Goal: Task Accomplishment & Management: Manage account settings

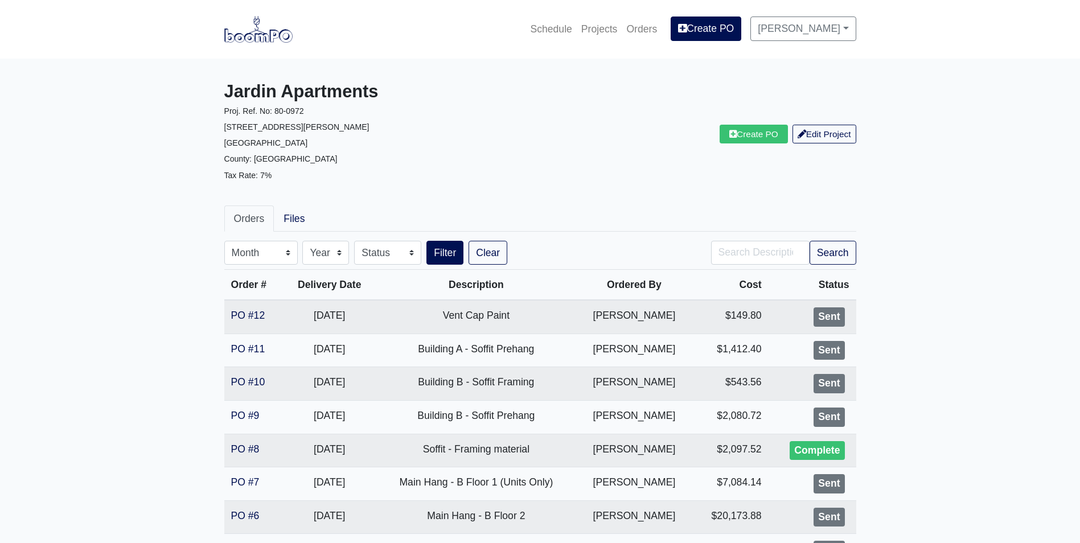
click at [275, 34] on img at bounding box center [258, 29] width 68 height 26
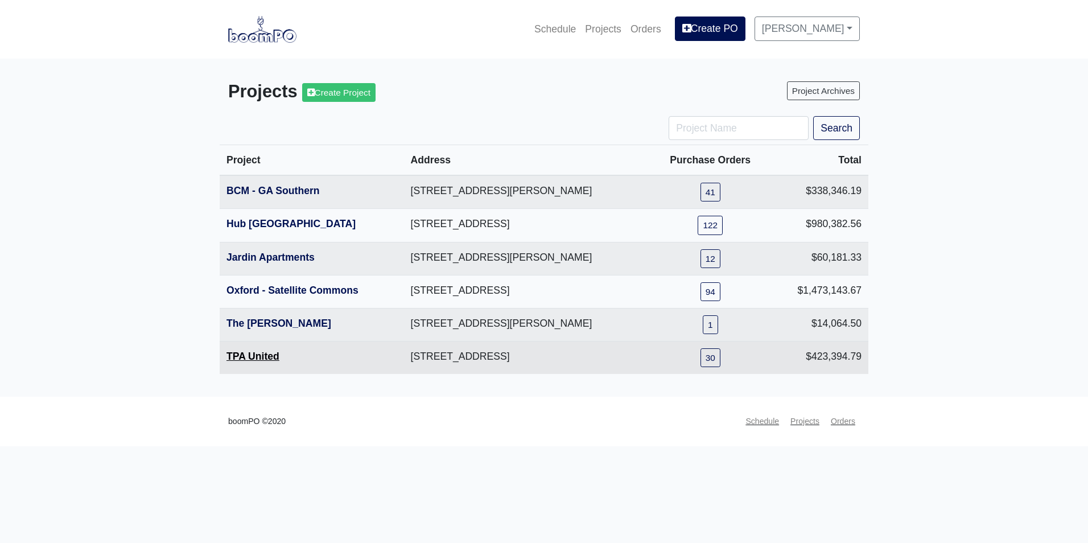
click at [265, 357] on link "TPA United" at bounding box center [253, 356] width 53 height 11
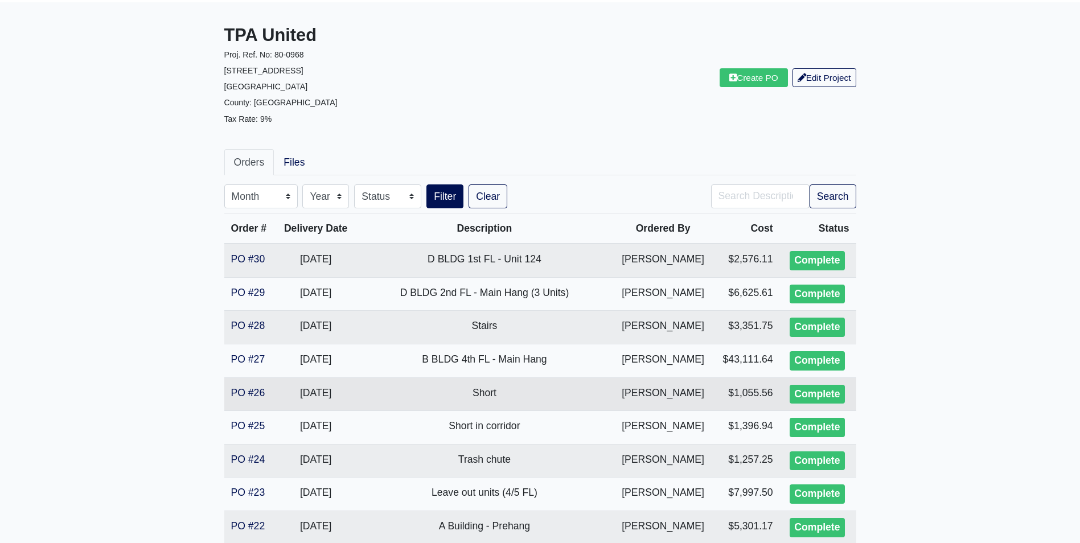
scroll to position [57, 0]
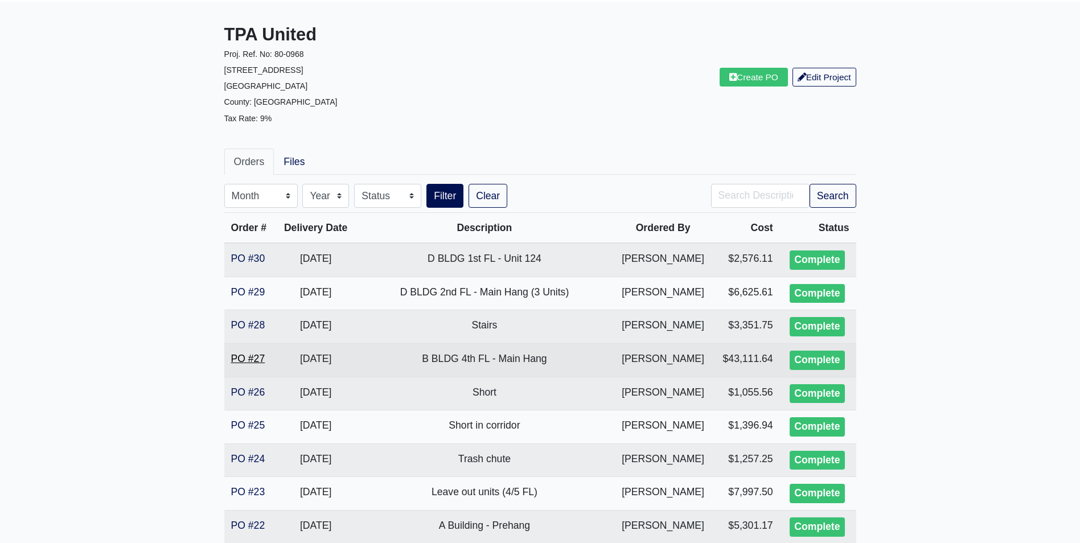
click at [250, 357] on link "PO #27" at bounding box center [248, 358] width 34 height 11
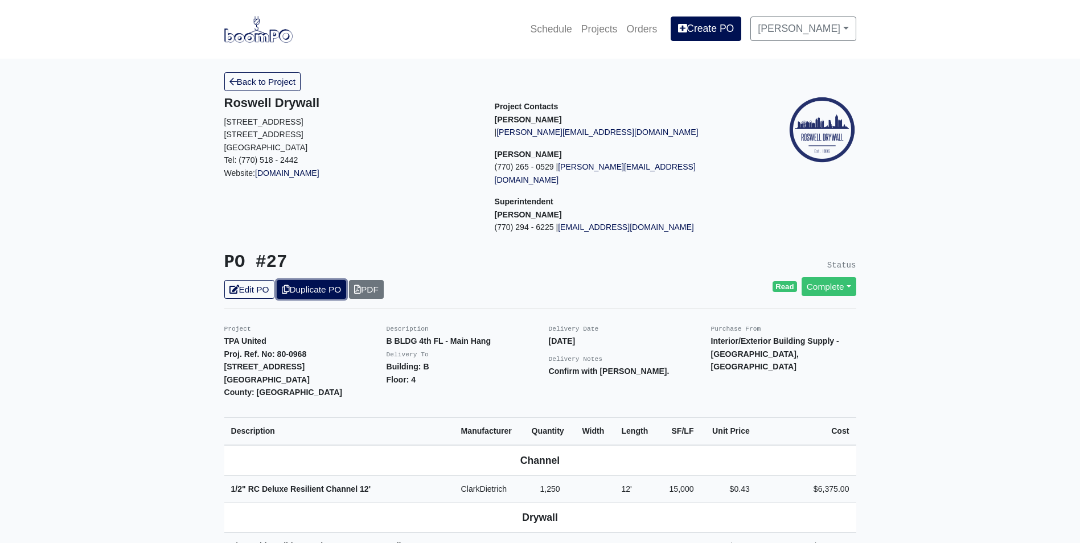
click at [293, 280] on link "Duplicate PO" at bounding box center [311, 289] width 69 height 19
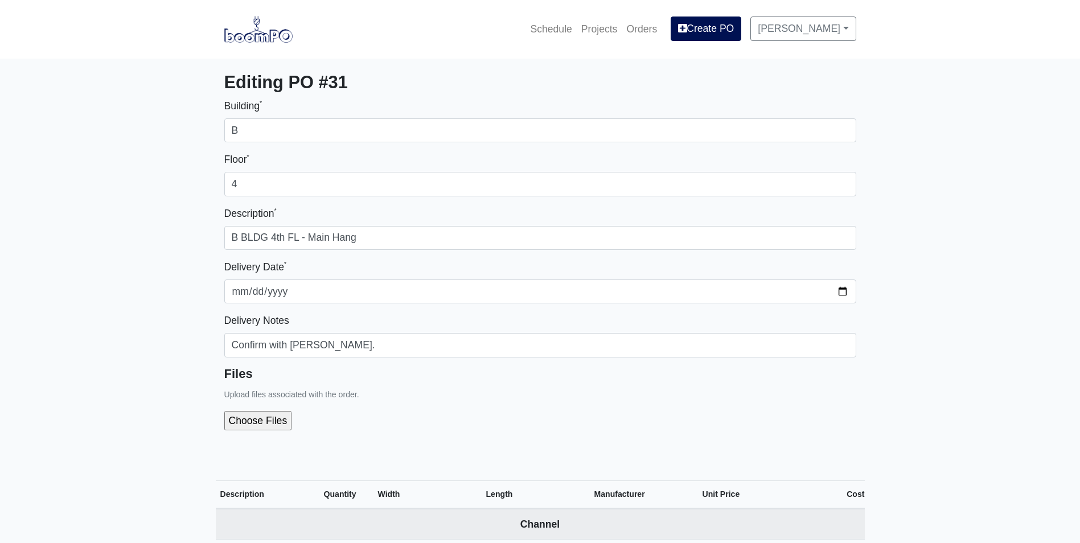
select select
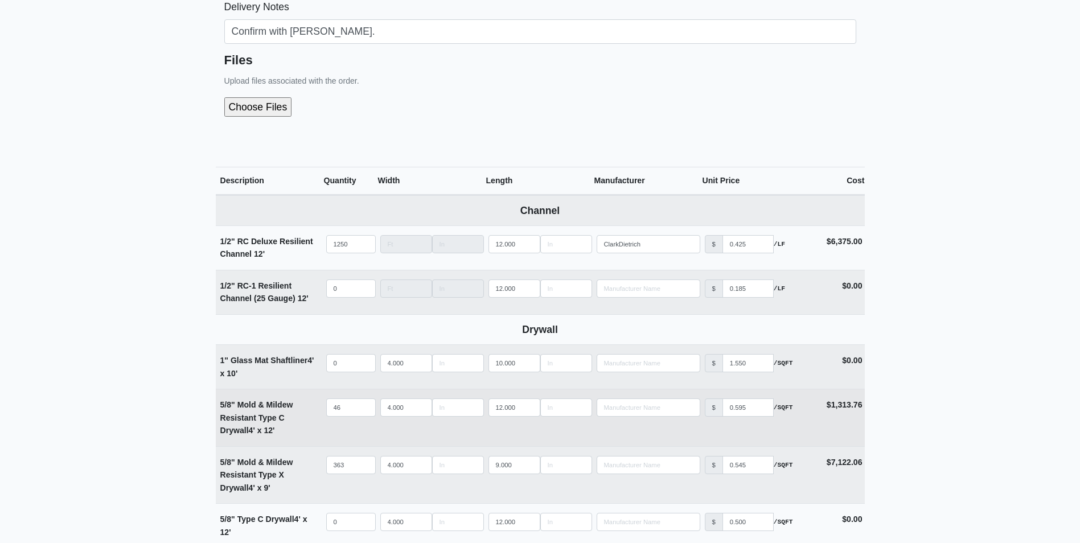
scroll to position [342, 0]
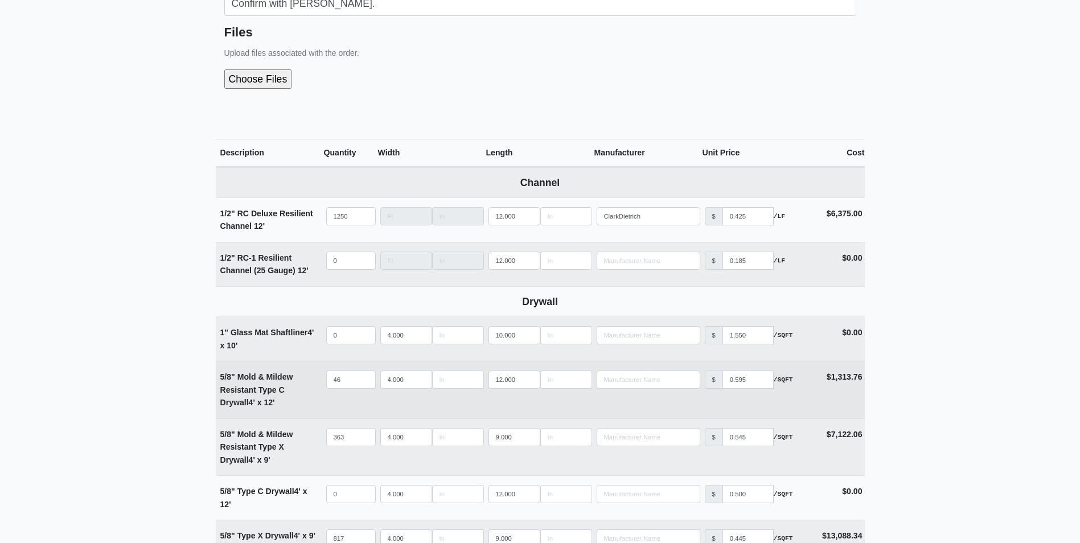
type input "3"
drag, startPoint x: 351, startPoint y: 376, endPoint x: 293, endPoint y: 374, distance: 58.1
click at [294, 372] on tr "5/8" Mold & Mildew Resistant Type C Drywall 4' x 12' Qty 46 Width 4.000 Length …" at bounding box center [540, 389] width 649 height 57
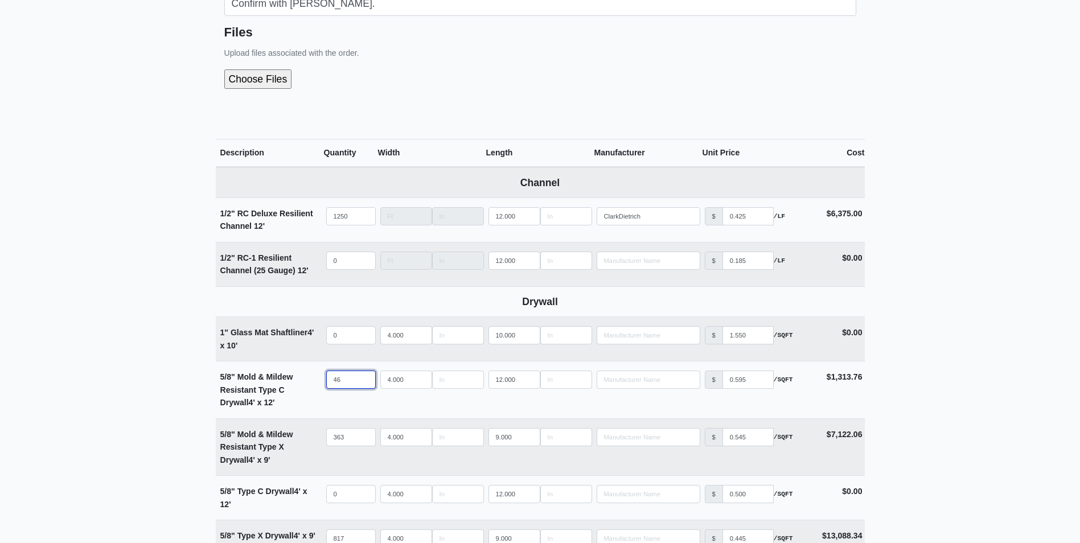
type input "6"
select select
type input "62"
select select
type input "62"
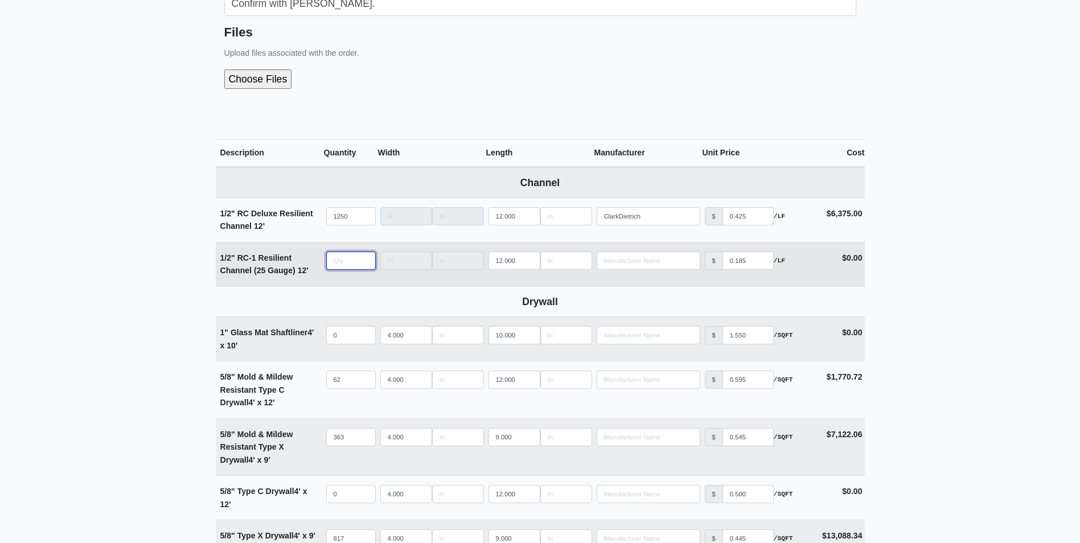
click at [341, 259] on input "quantity" at bounding box center [351, 261] width 50 height 18
type input "1"
select select
type input "12"
select select
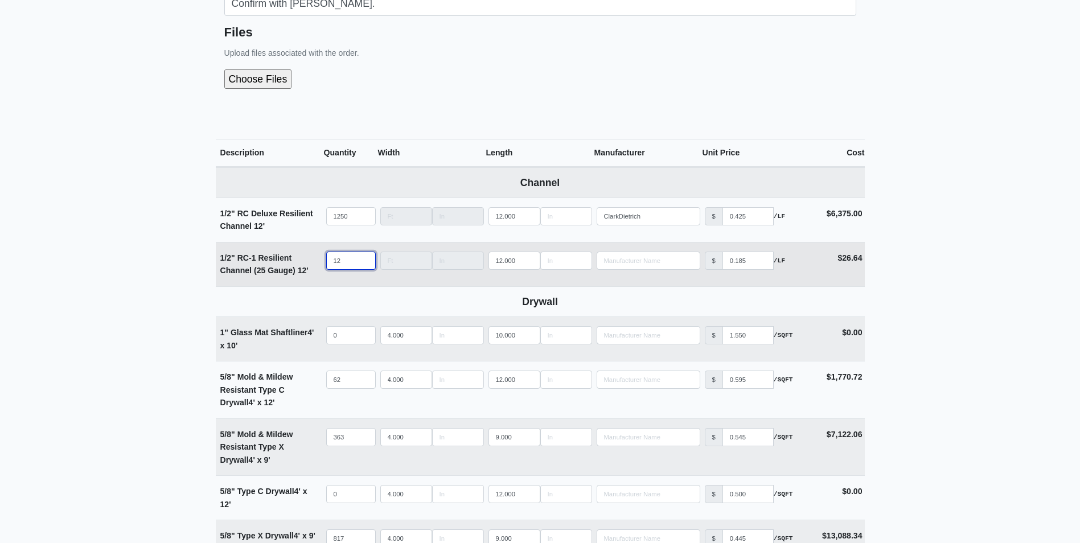
type input "125"
select select
type input "1250"
select select
drag, startPoint x: 350, startPoint y: 261, endPoint x: 280, endPoint y: 277, distance: 71.9
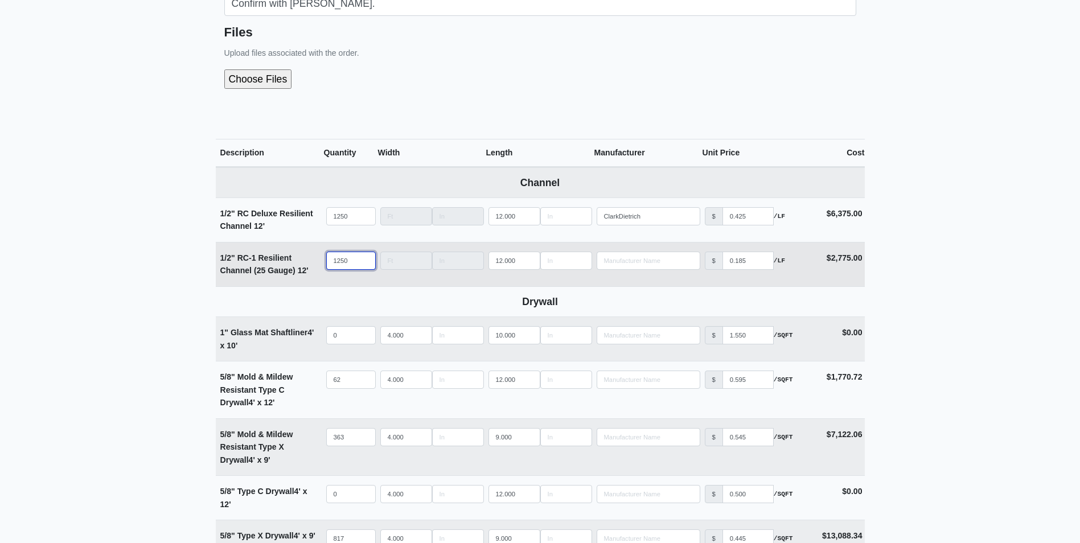
click at [280, 277] on tr "1/2" RC-1 Resilient Channel (25 Gauge) 12' Qty 1250 Width Length 12.000 Manufac…" at bounding box center [540, 264] width 649 height 44
select select
type input "0"
click at [153, 241] on main "Editing PO #31 Building * B Floor * 3 Description * B BLDG 4th FL - Main Hang D…" at bounding box center [540, 531] width 1080 height 1629
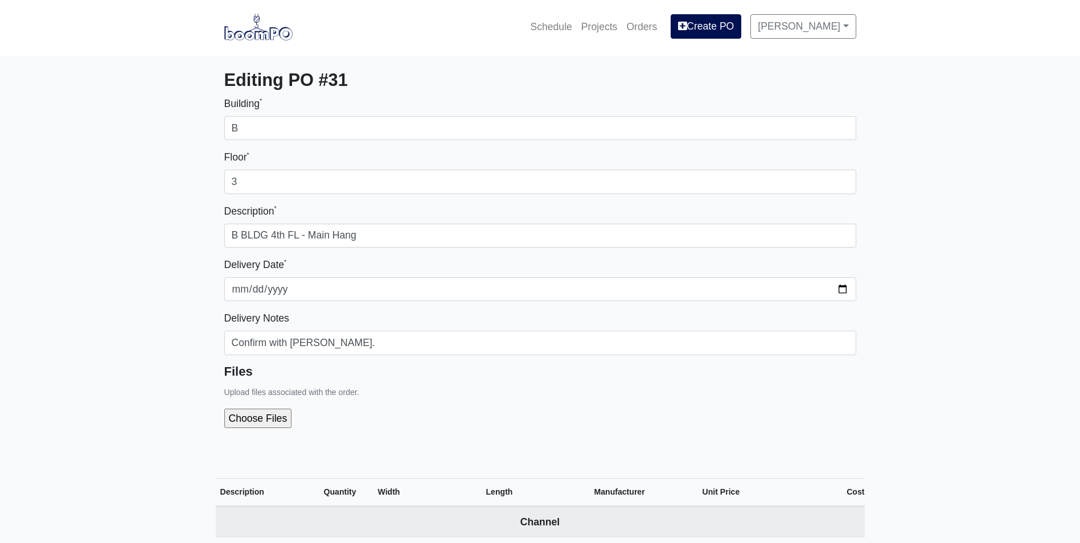
scroll to position [0, 0]
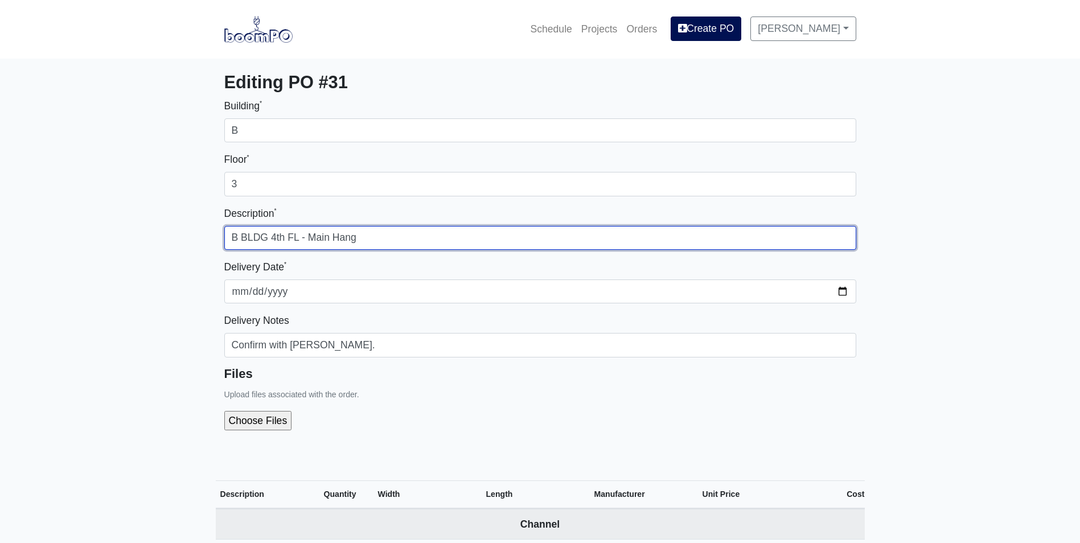
drag, startPoint x: 283, startPoint y: 239, endPoint x: 273, endPoint y: 237, distance: 9.7
click at [273, 237] on input "B BLDG 4th FL - Main Hang" at bounding box center [540, 238] width 632 height 24
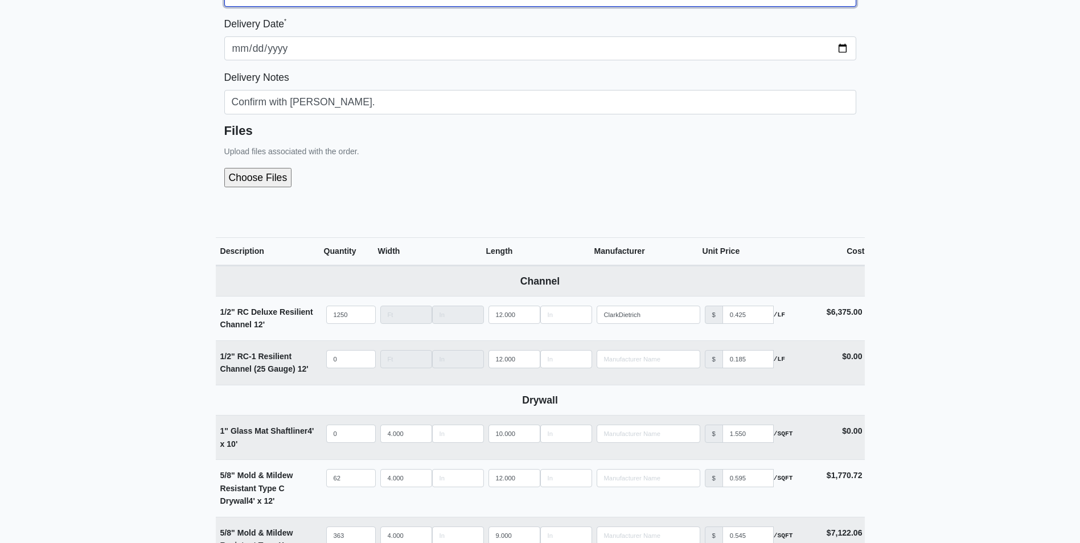
scroll to position [57, 0]
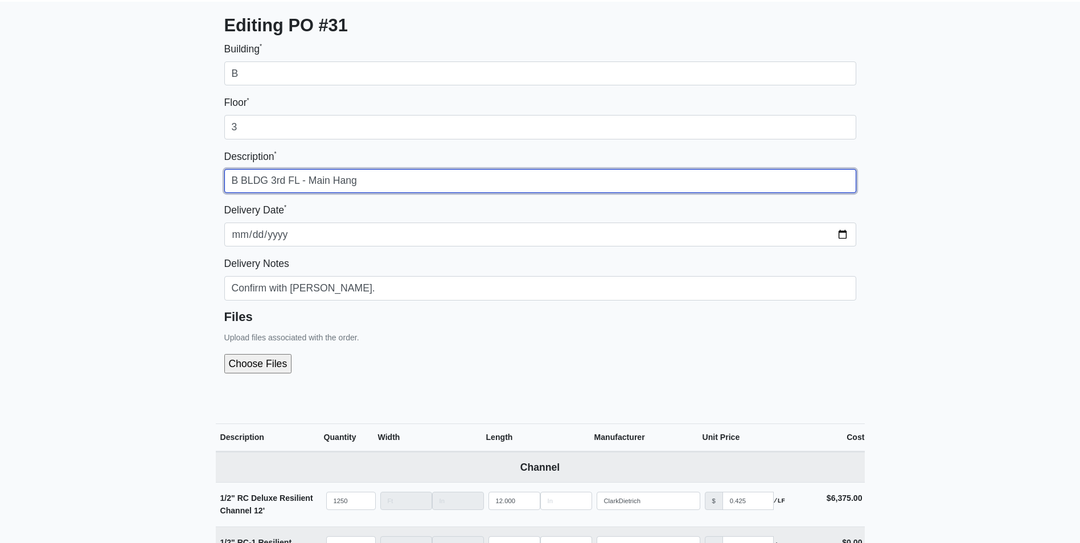
type input "B BLDG 3rd FL - Main Hang"
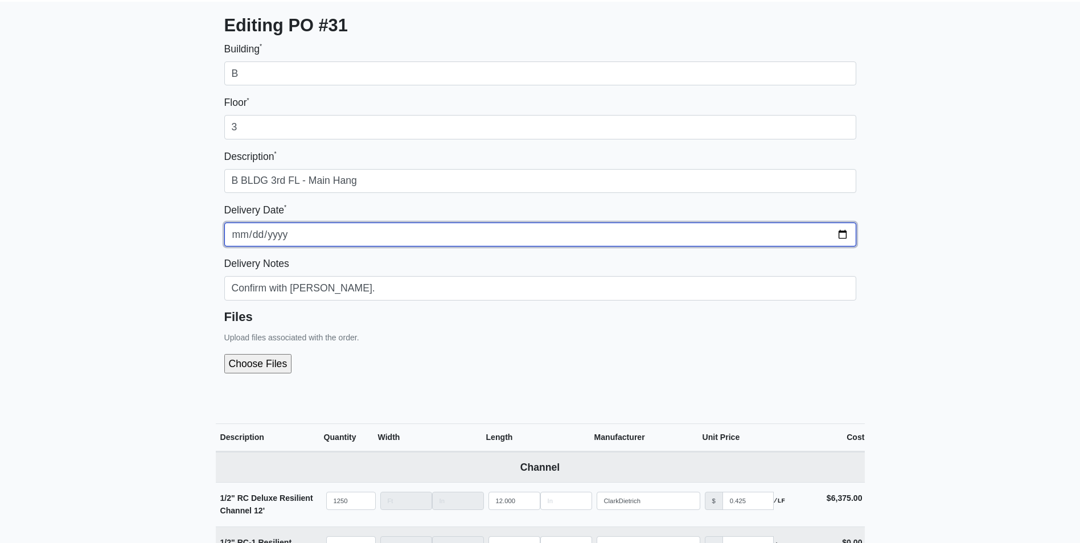
click at [846, 236] on input "2025-09-29" at bounding box center [540, 235] width 632 height 24
type input "2025-10-09"
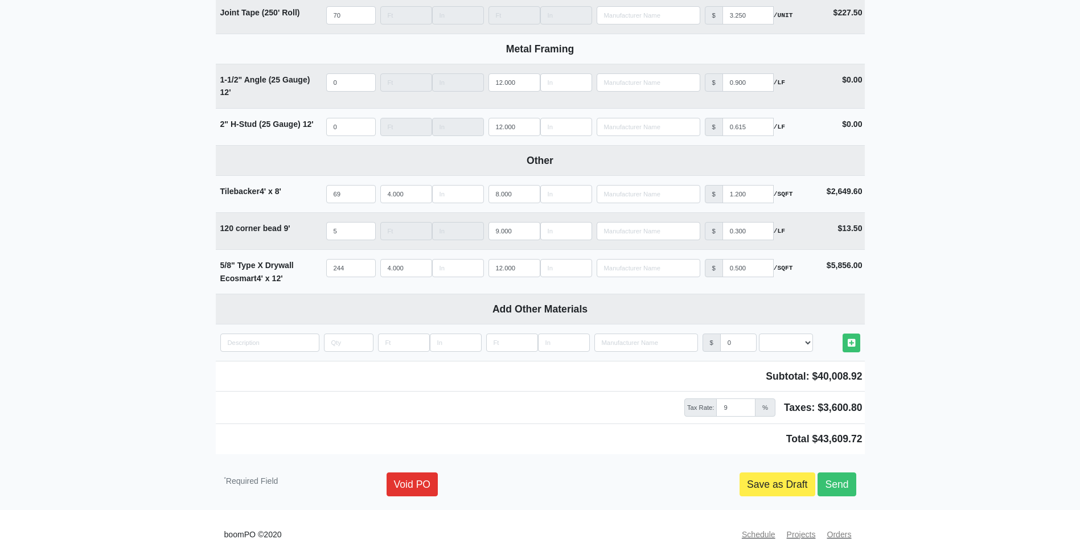
scroll to position [1197, 0]
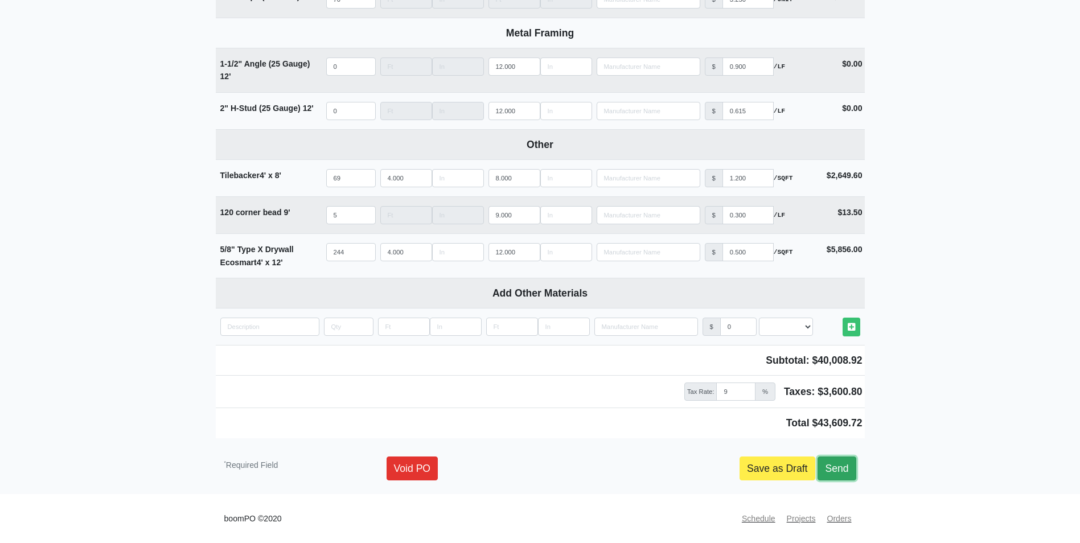
click at [842, 463] on link "Send" at bounding box center [836, 469] width 38 height 24
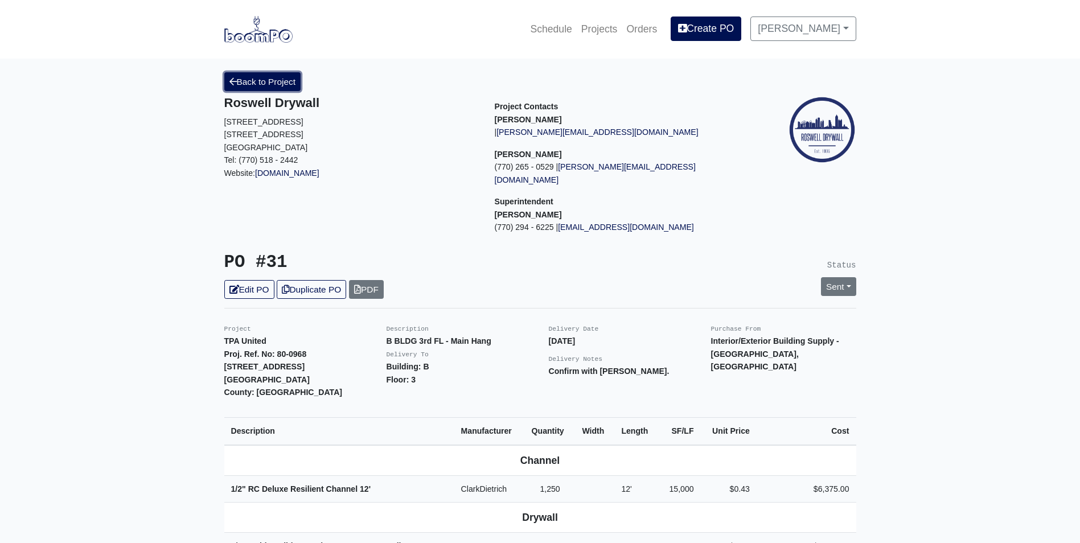
click at [272, 87] on link "Back to Project" at bounding box center [262, 81] width 77 height 19
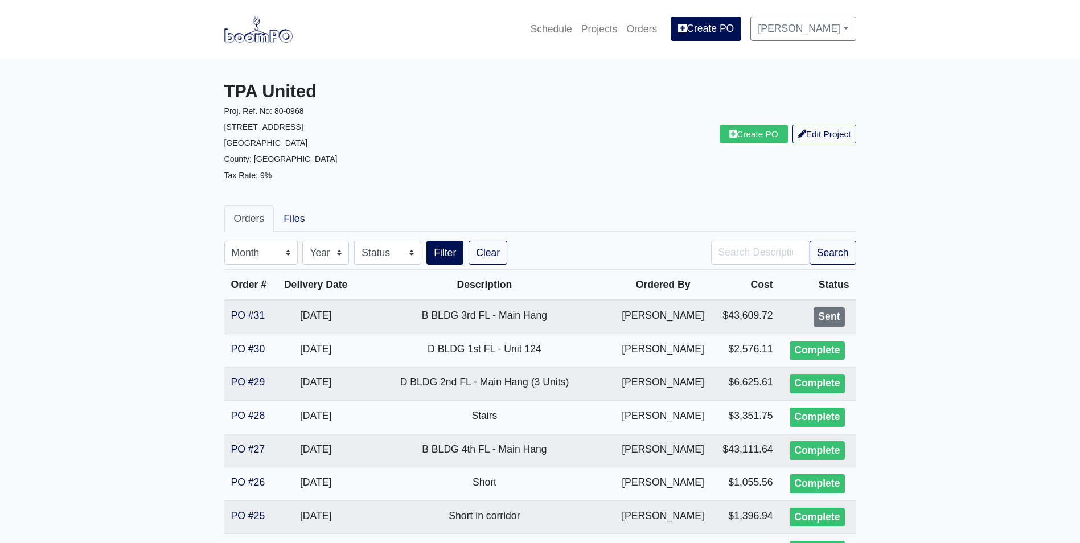
drag, startPoint x: 103, startPoint y: 283, endPoint x: 118, endPoint y: 289, distance: 15.7
click at [265, 28] on img at bounding box center [258, 29] width 68 height 26
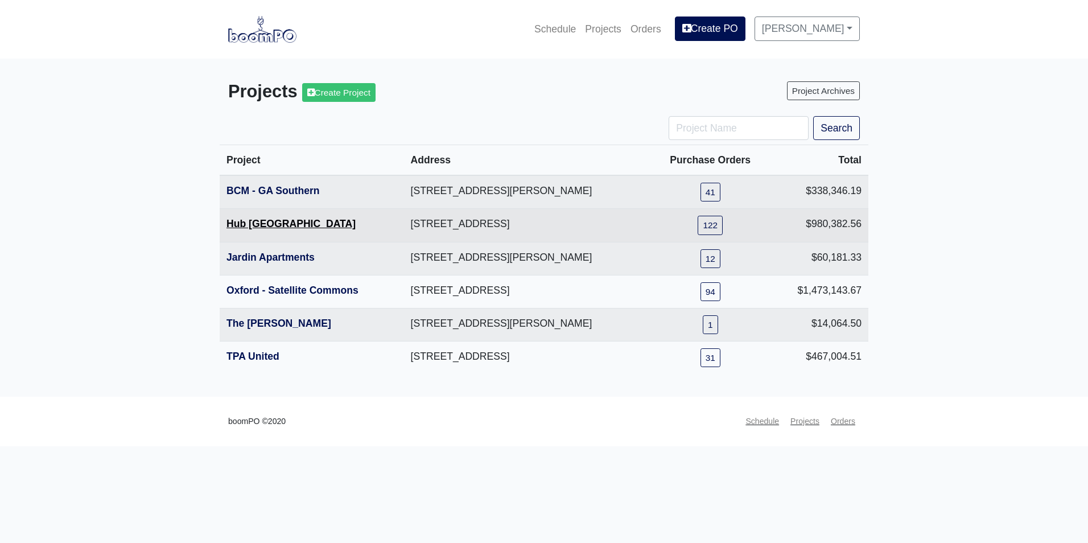
click at [270, 225] on link "Hub Knoxville" at bounding box center [291, 223] width 129 height 11
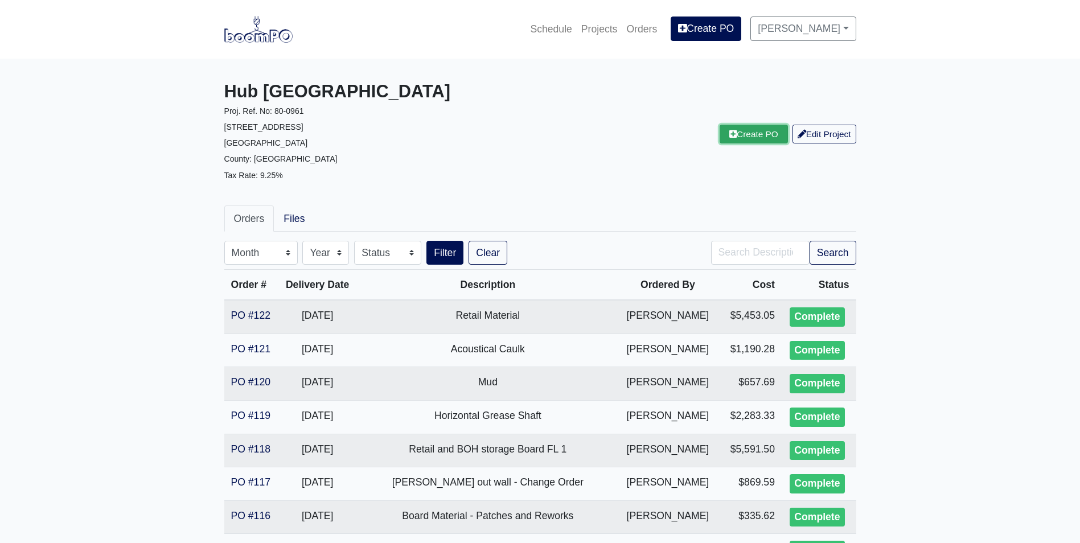
click at [735, 133] on link "Create PO" at bounding box center [754, 134] width 68 height 19
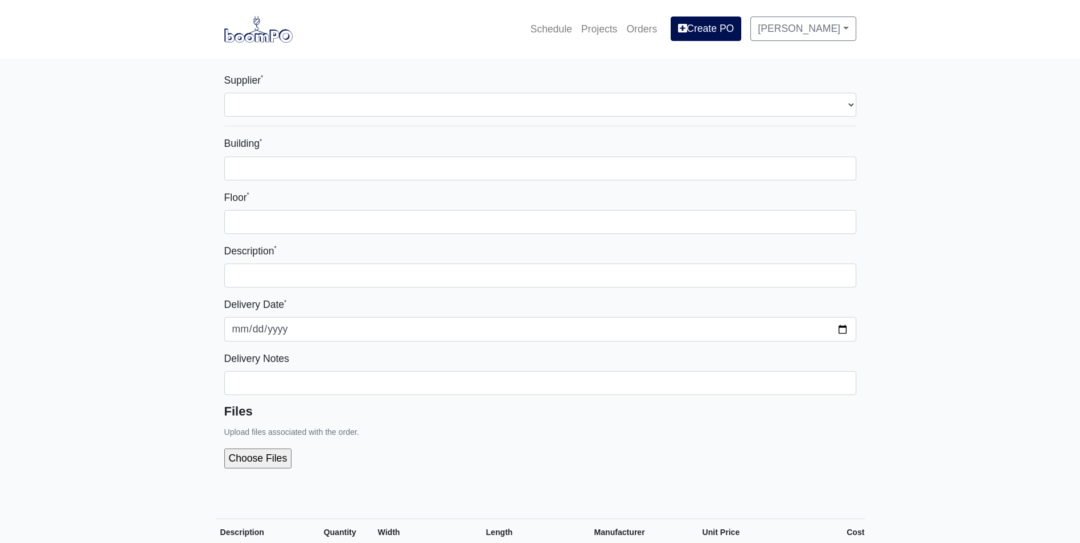
select select
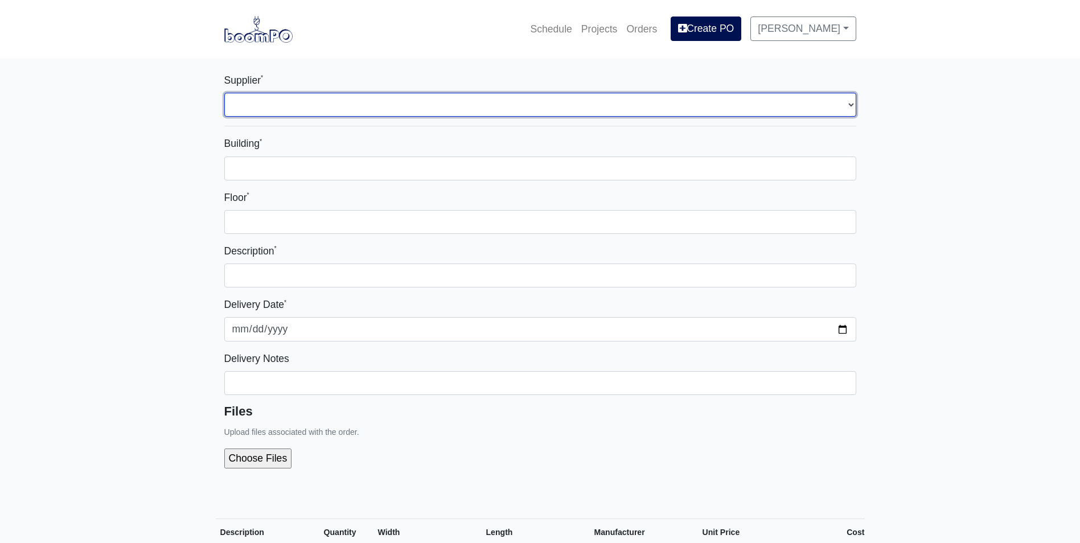
click at [393, 99] on select "Select one... Rew Materials - [GEOGRAPHIC_DATA], [GEOGRAPHIC_DATA] Hilti - [GEO…" at bounding box center [540, 105] width 632 height 24
select select "8"
click at [224, 93] on select "Select one... Rew Materials - [GEOGRAPHIC_DATA], [GEOGRAPHIC_DATA] Hilti - [GEO…" at bounding box center [540, 105] width 632 height 24
select select
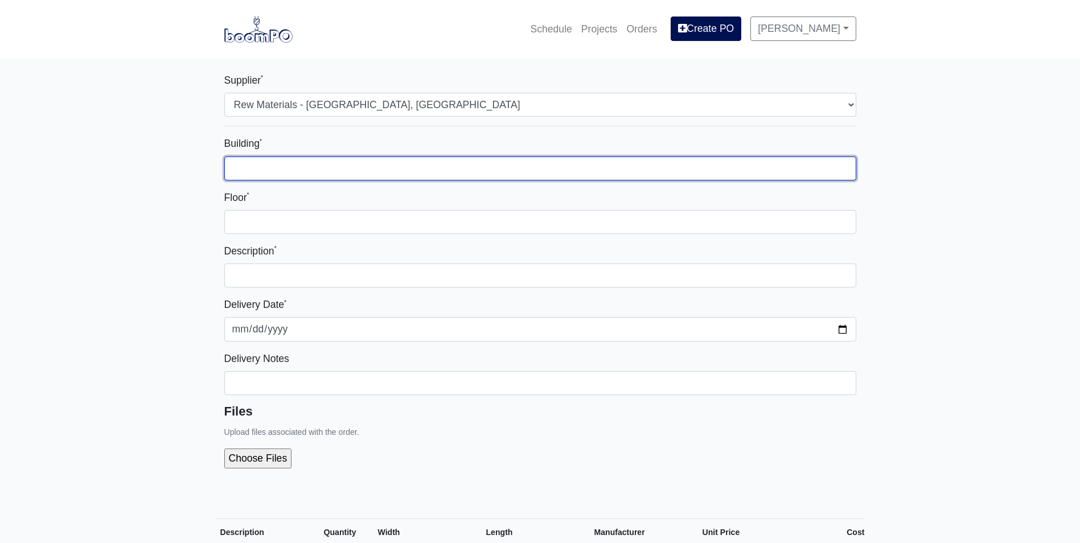
click at [375, 167] on input "Building *" at bounding box center [540, 169] width 632 height 24
type input "1"
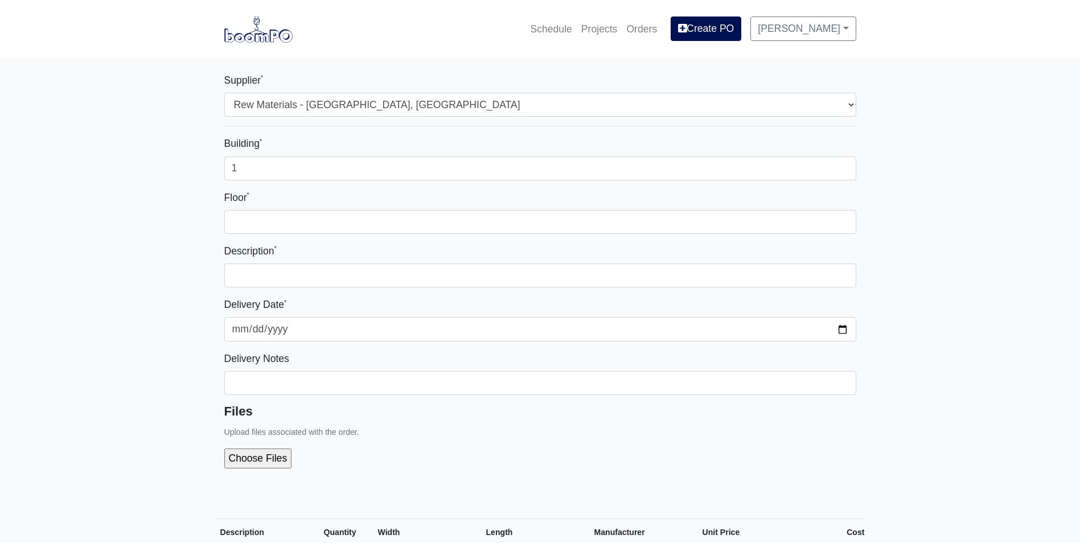
click at [455, 200] on div "Floor *" at bounding box center [540, 212] width 632 height 44
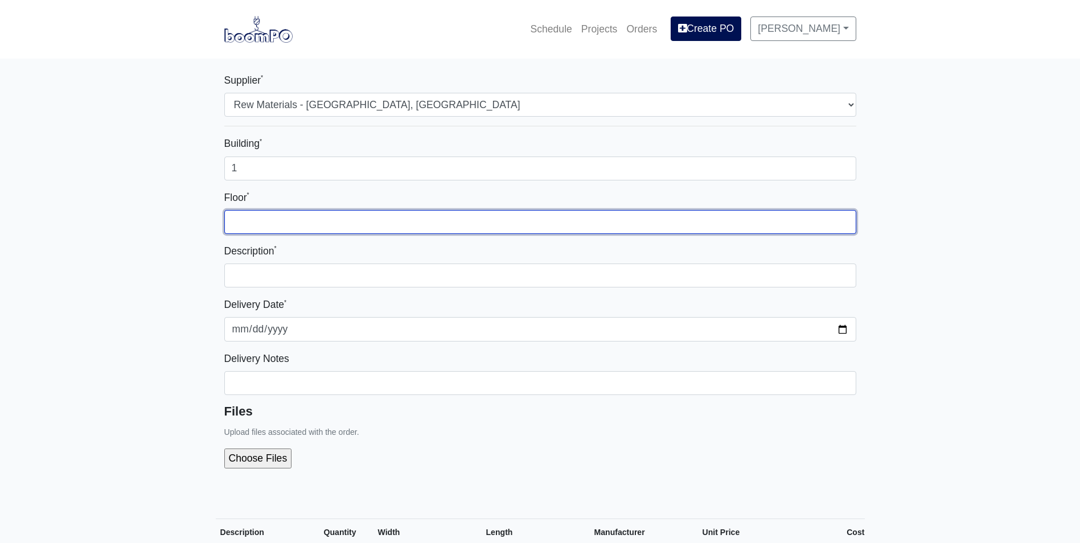
click at [462, 215] on input "Floor *" at bounding box center [540, 222] width 632 height 24
type input "1"
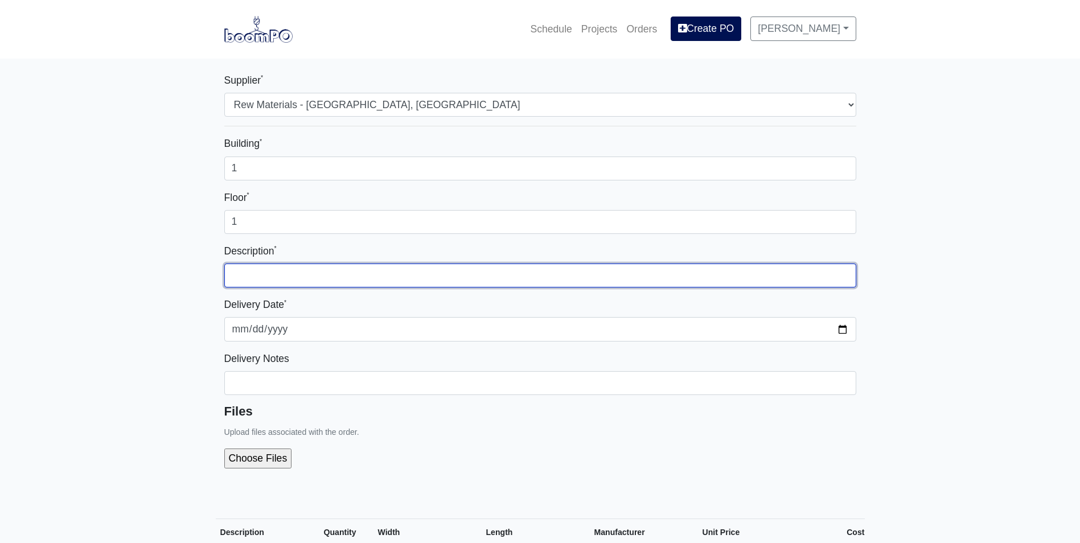
click at [502, 269] on input "text" at bounding box center [540, 276] width 632 height 24
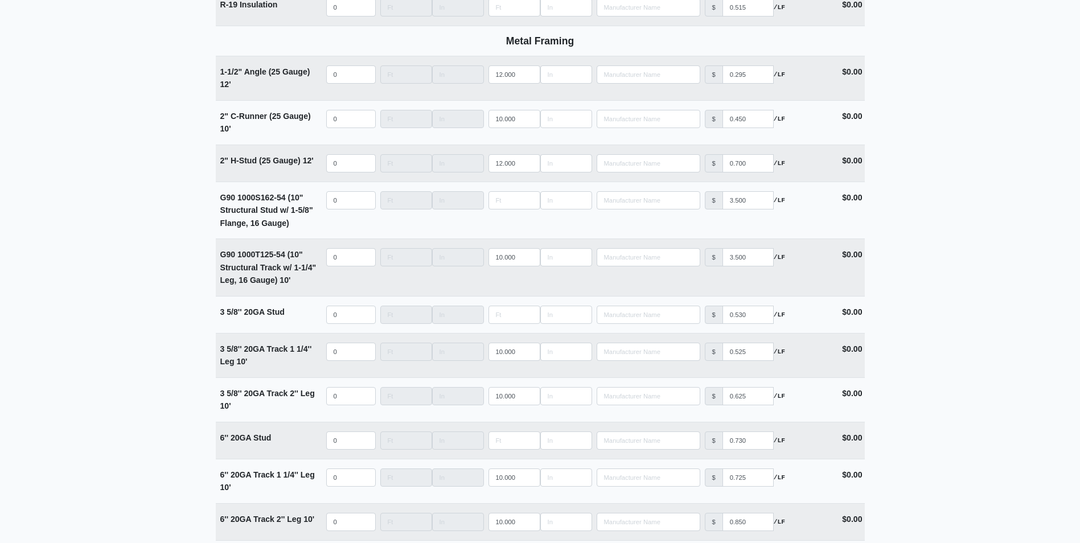
scroll to position [1537, 0]
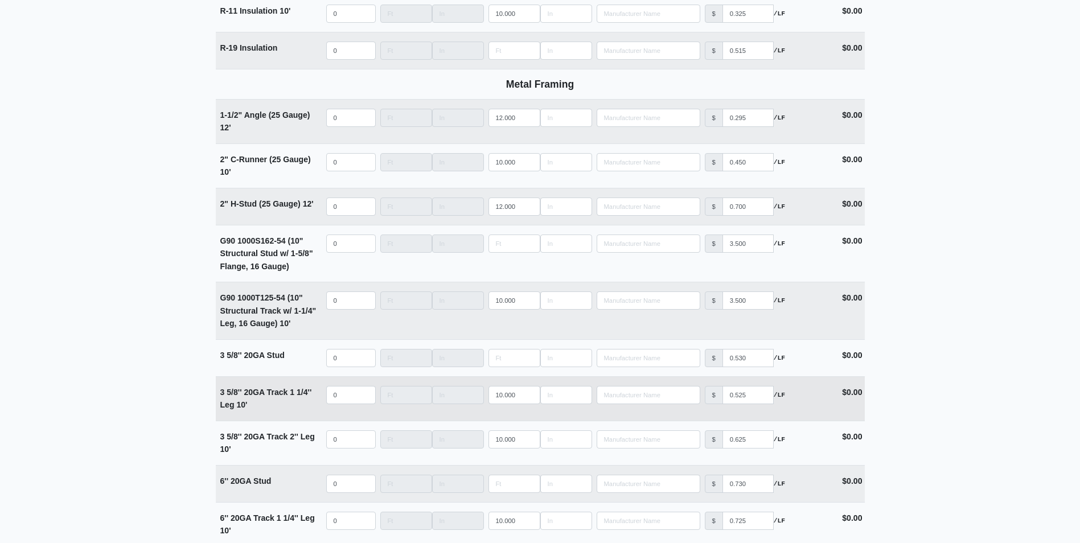
type input "[PERSON_NAME] Order"
select select
click at [336, 396] on input "quantity" at bounding box center [351, 395] width 50 height 18
type input "2"
select select
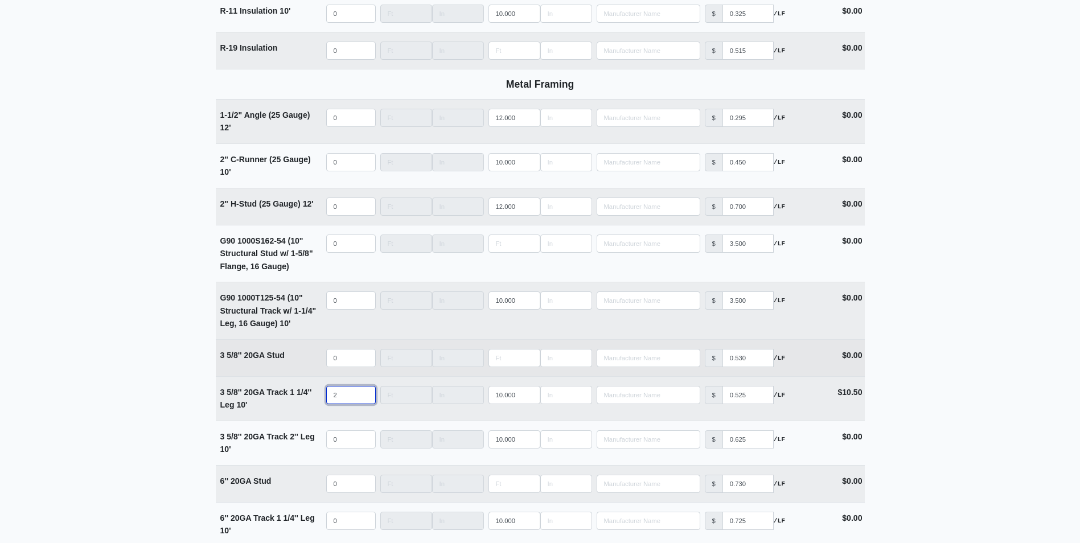
type input "2"
select select
click at [350, 359] on input "quantity" at bounding box center [351, 358] width 50 height 18
type input "10"
click at [502, 362] on input "Length" at bounding box center [514, 358] width 52 height 18
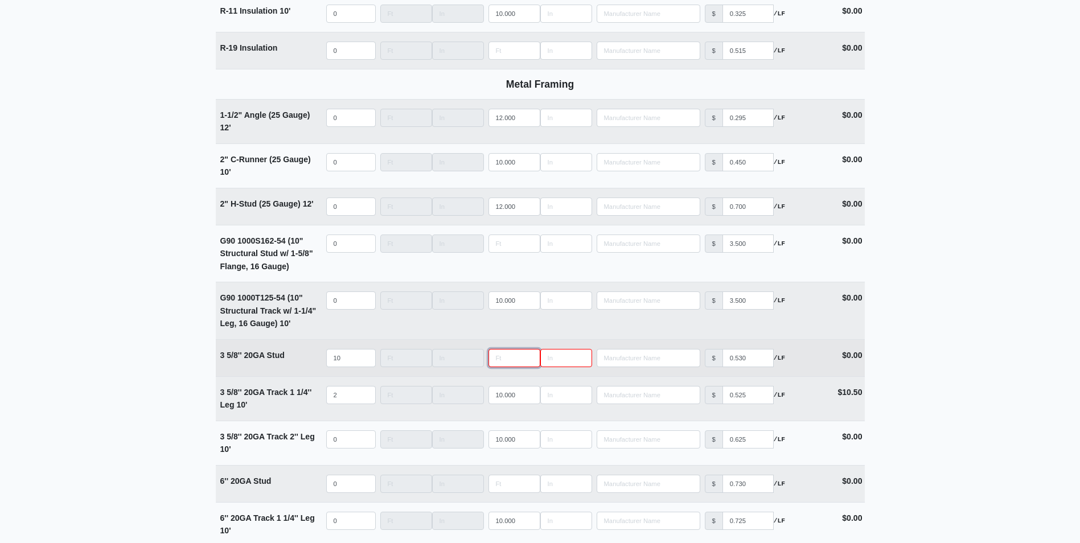
type input "1"
select select
type input "10"
select select
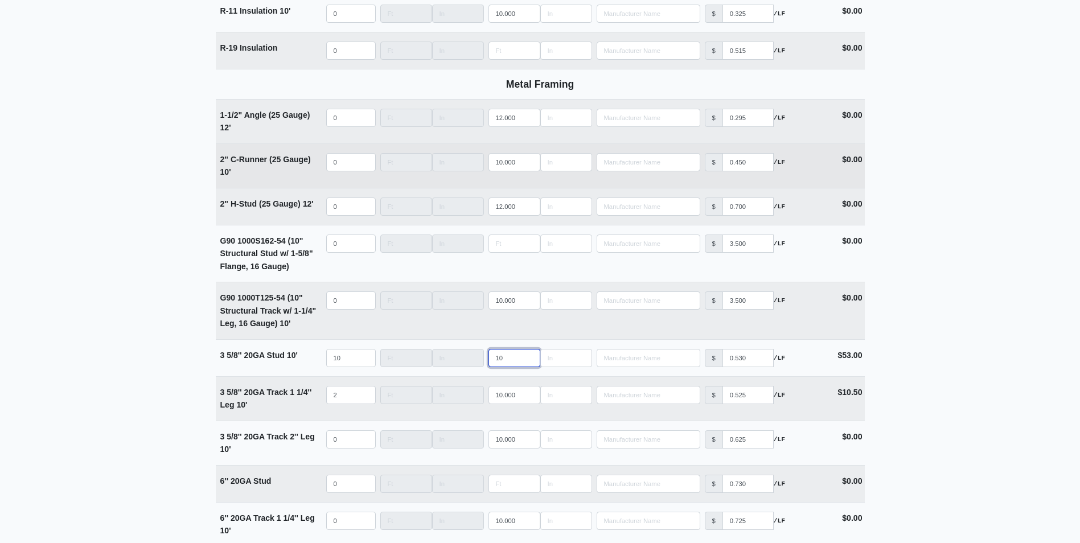
type input "10"
select select
click at [331, 161] on input "quantity" at bounding box center [351, 162] width 50 height 18
type input "5"
select select
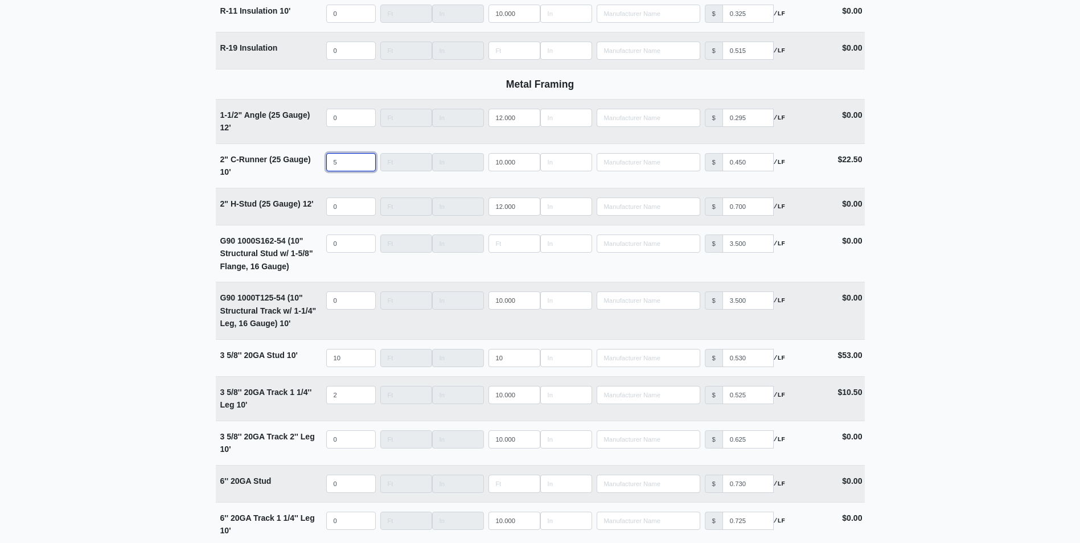
type input "5"
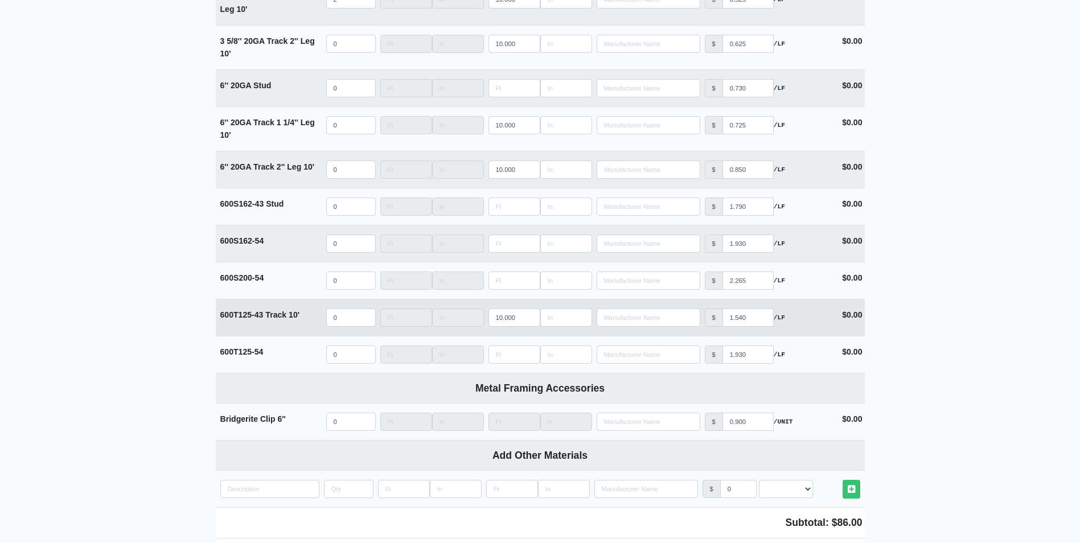
scroll to position [1992, 0]
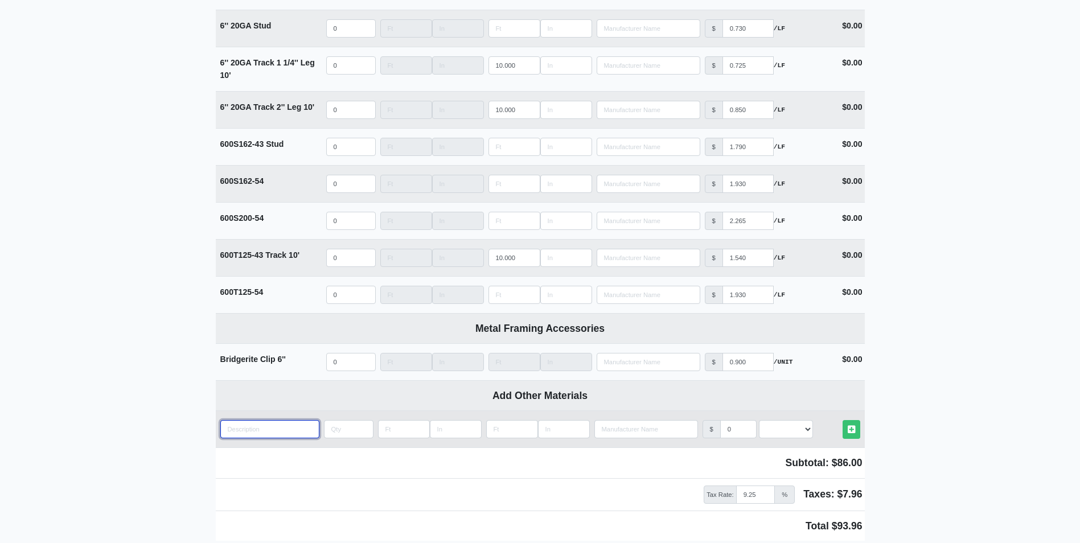
click at [277, 437] on input "quantity" at bounding box center [269, 429] width 99 height 18
type input "a"
select select
type input "ac"
select select
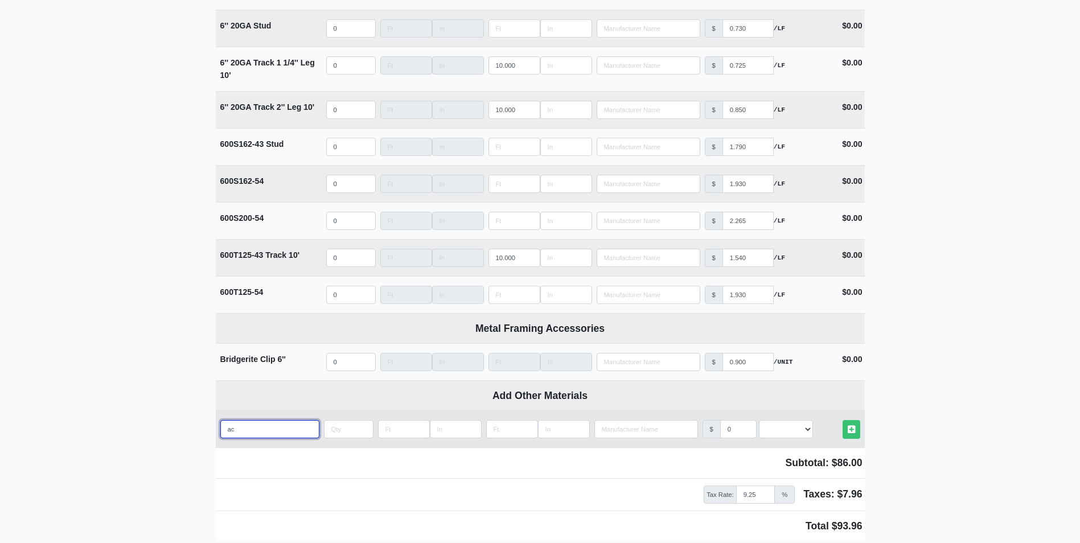
type input "aco"
select select
type input "acou"
select select
type input "acous"
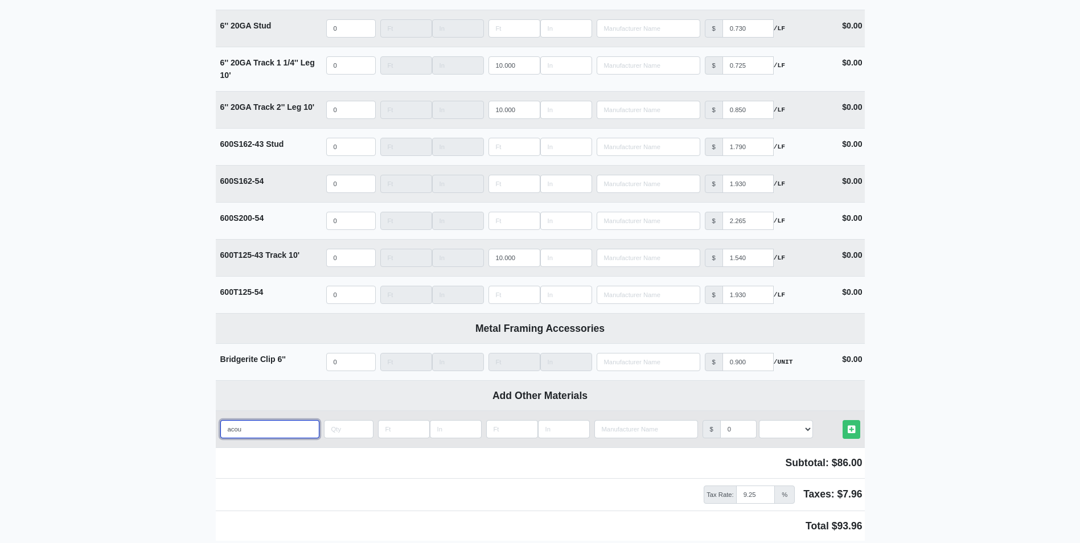
select select
type input "acoust"
select select
type input "acousti"
select select
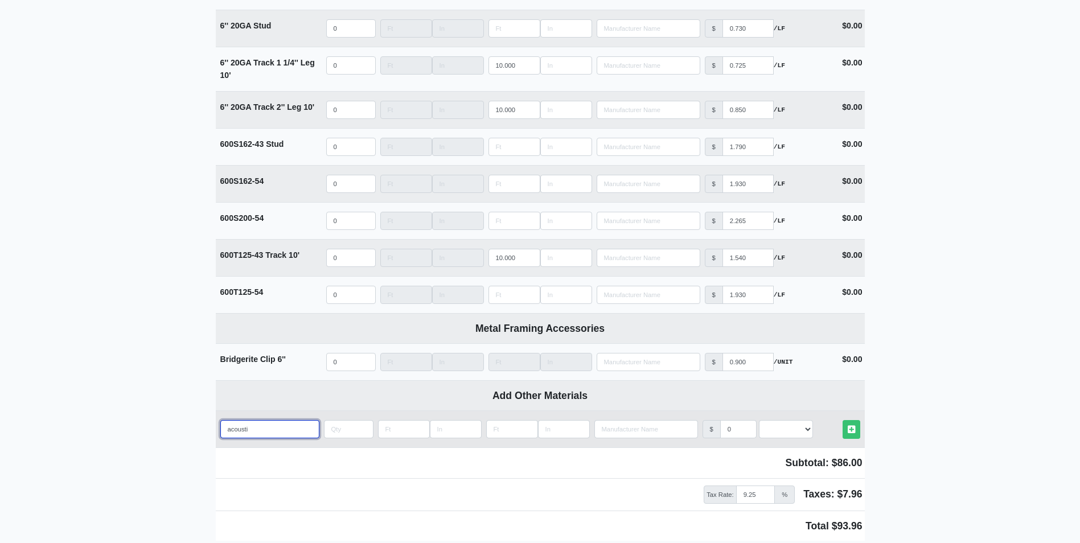
type input "acoustic"
select select
type input "acoustica"
select select
type input "acoustical"
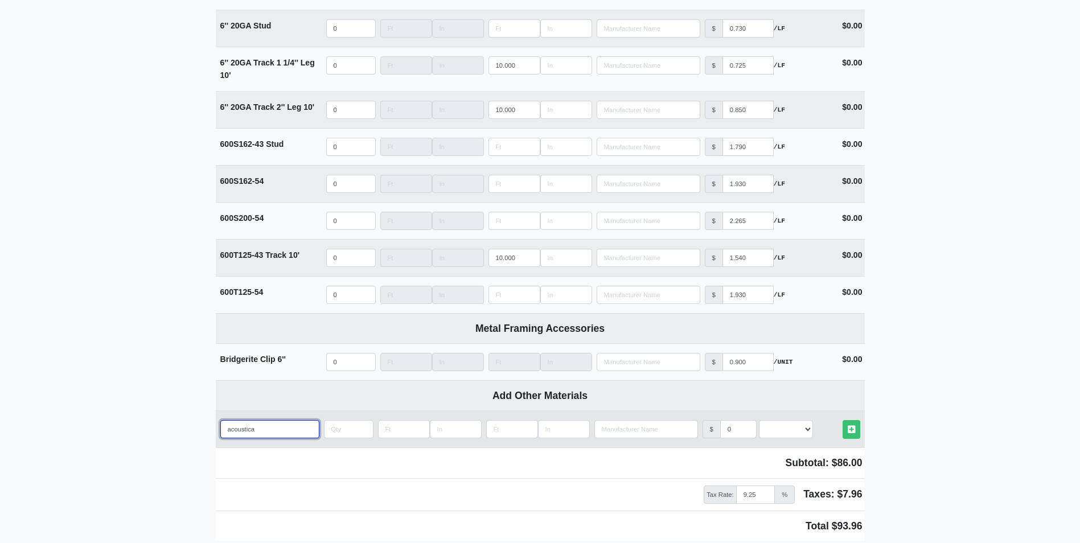
select select
type input "acoustical"
select select
type input "acoustical c"
select select
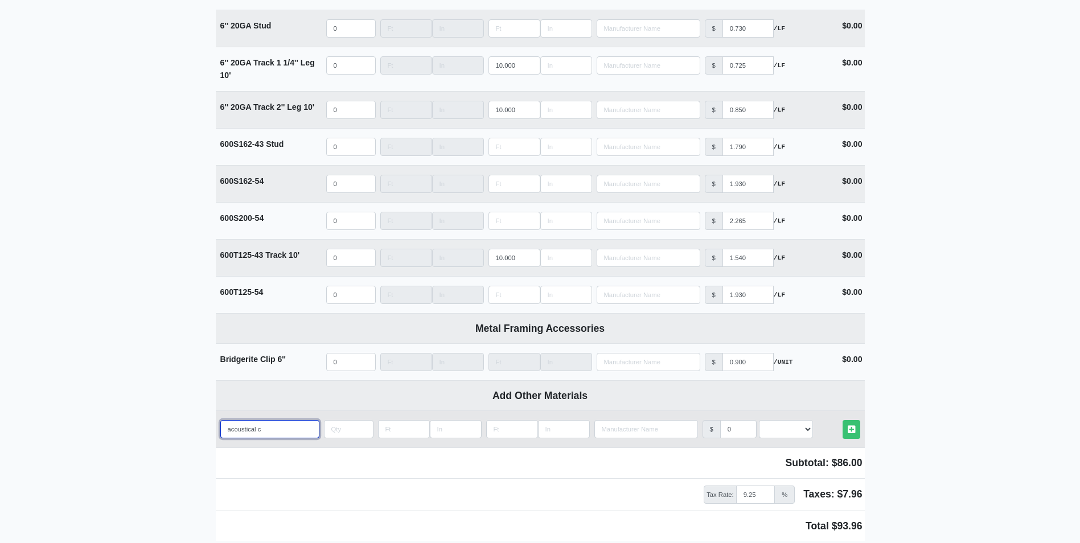
type input "acoustical ca"
select select
type input "acoustical c"
select select
type input "acoustical"
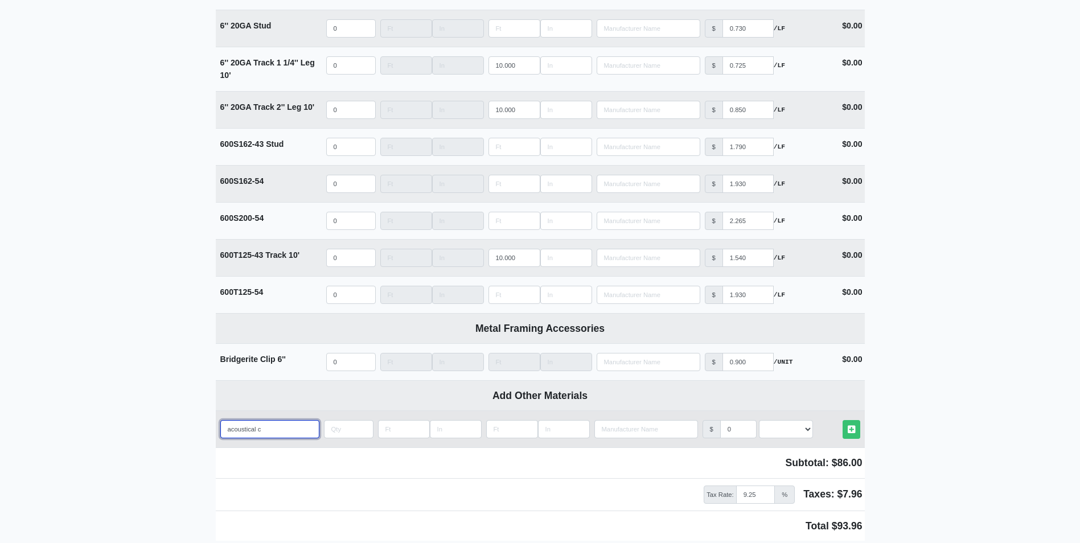
select select
type input "acoustical s"
select select
type input "acoustical se"
select select
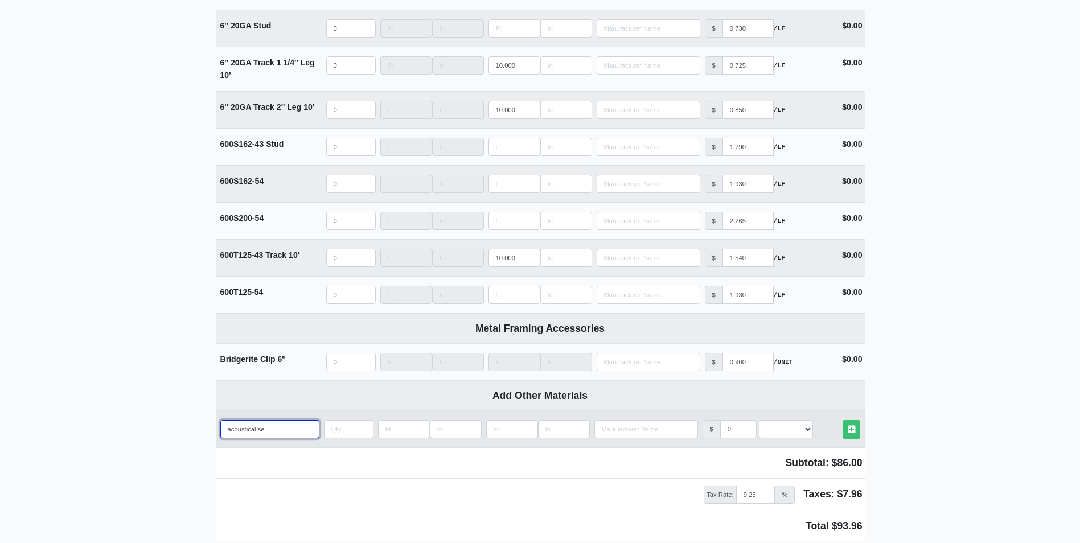
type input "acoustical sel"
select select
type input "acoustical sele"
select select
type input "acoustical selea"
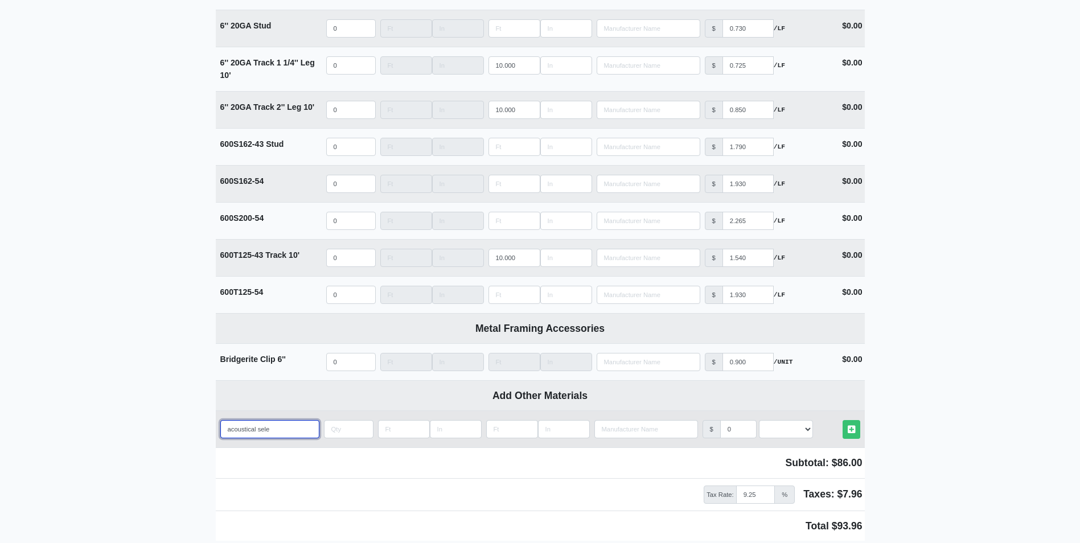
select select
type input "acoustical selean"
select select
type input "acoustical seleant"
select select
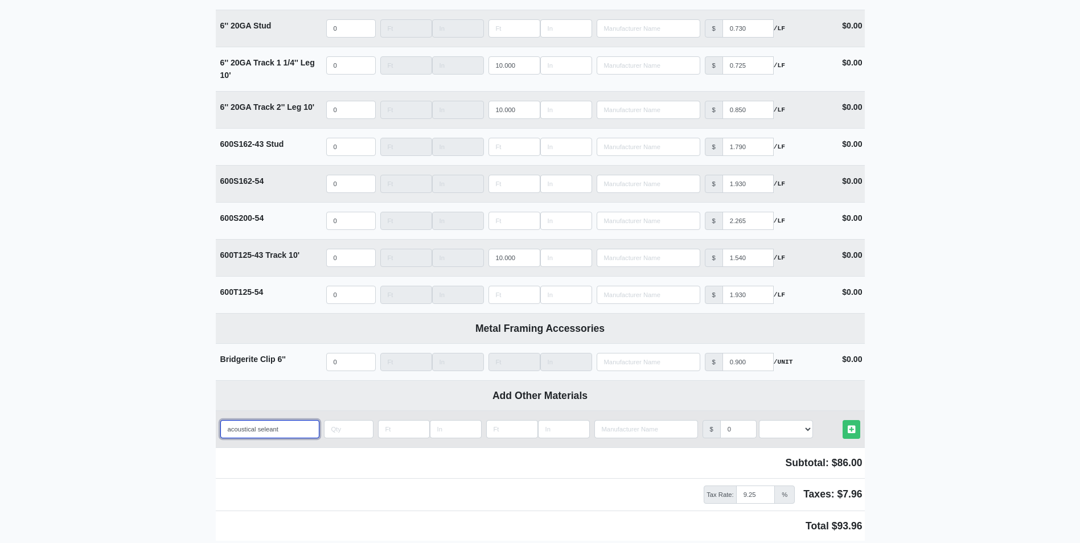
type input "acoustical seleant"
select select
drag, startPoint x: 284, startPoint y: 435, endPoint x: 266, endPoint y: 441, distance: 19.1
click at [266, 438] on input "acoustical seleant" at bounding box center [269, 429] width 99 height 18
type input "acoustical sela"
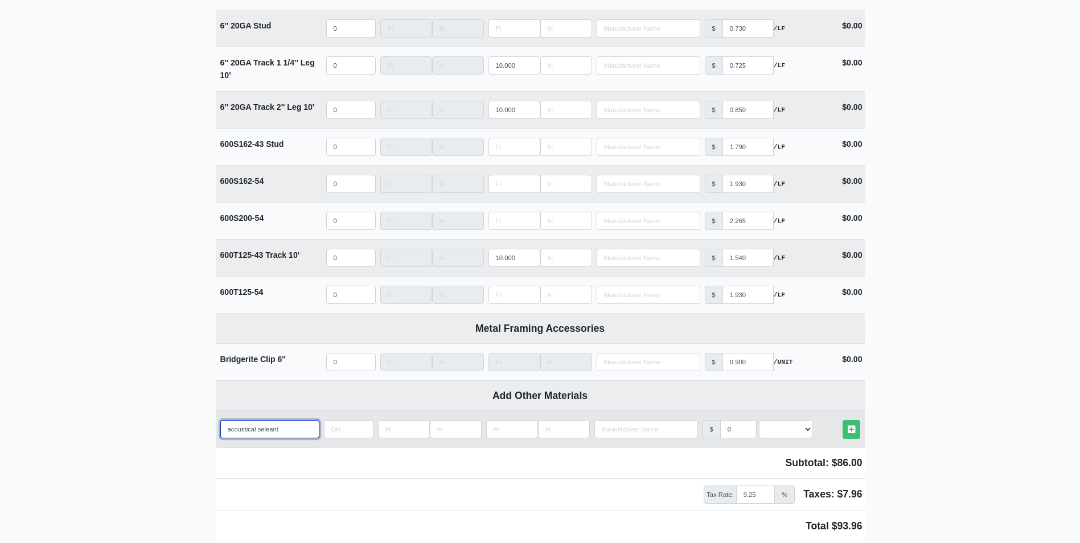
select select
type input "acoustical selal"
select select
type input "acoustical selale"
select select
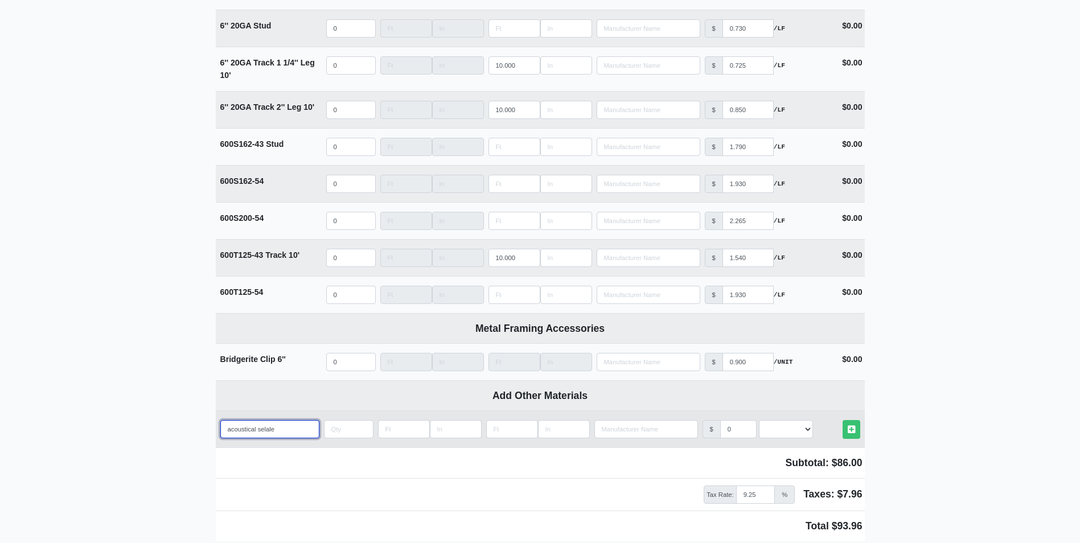
type input "acoustical selalen"
select select
type input "acoustical selalent"
select select
type input "acoustical selalent"
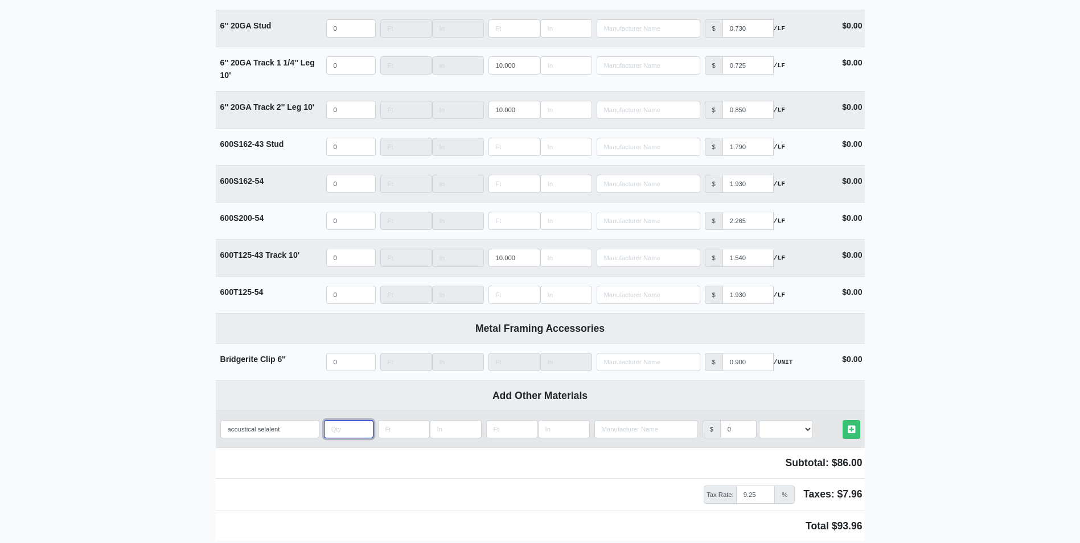
type input "1"
select select
type input "12"
select select
type input "12"
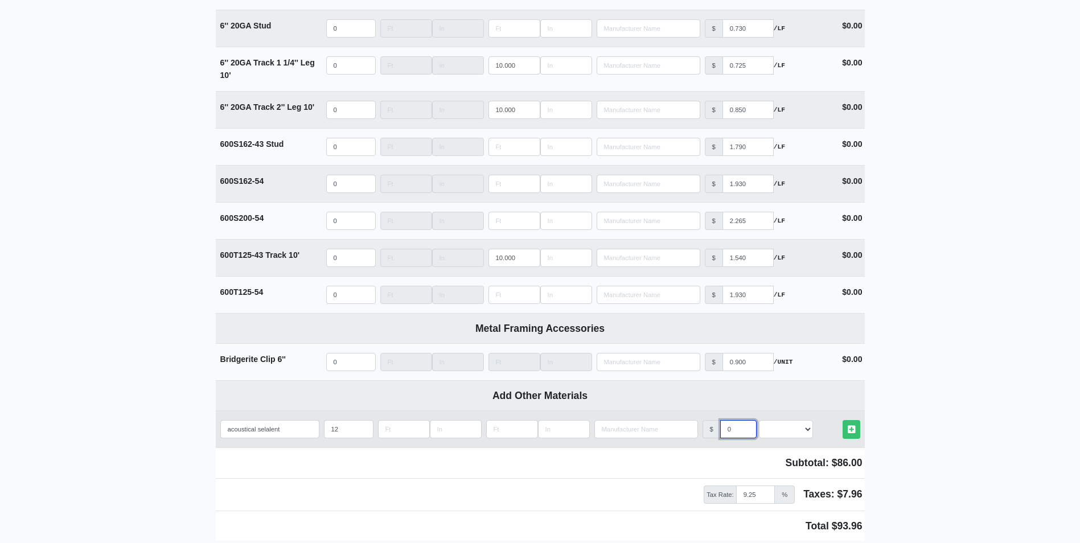
type input "1"
select select
type input "14"
select select
type input "14"
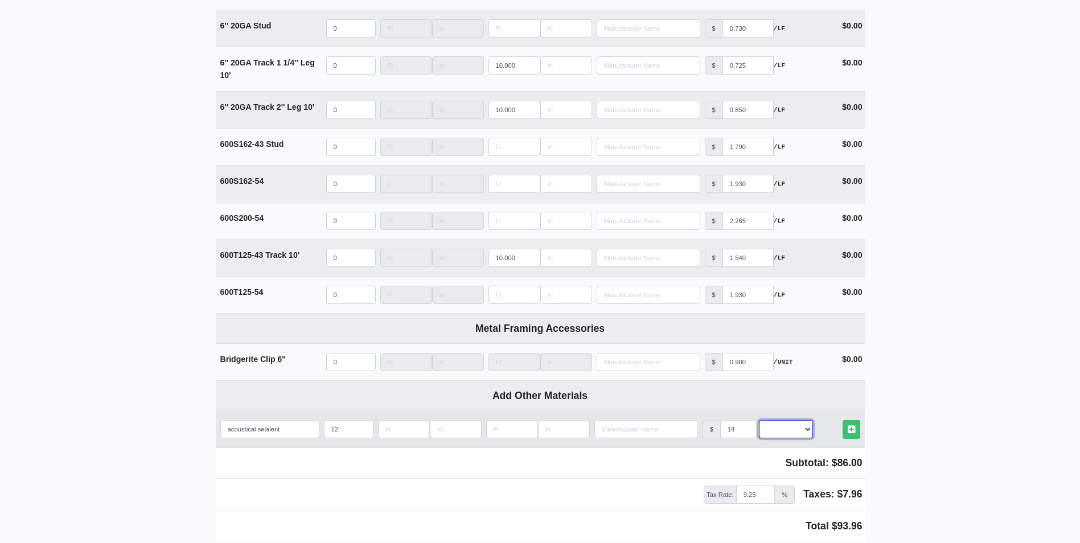
select select "2"
click at [842, 420] on link "Other Materials" at bounding box center [851, 429] width 18 height 19
select select
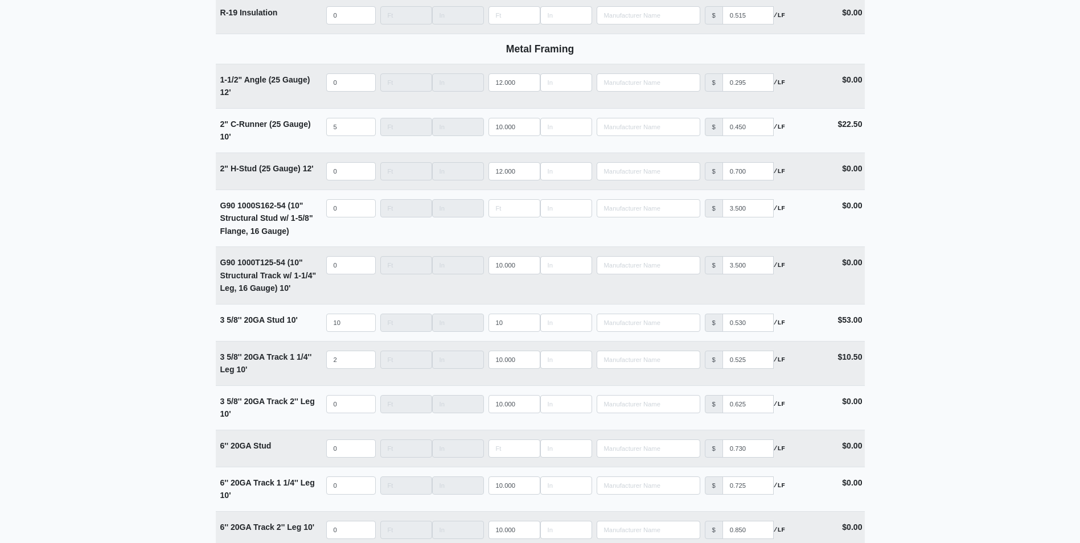
scroll to position [1537, 0]
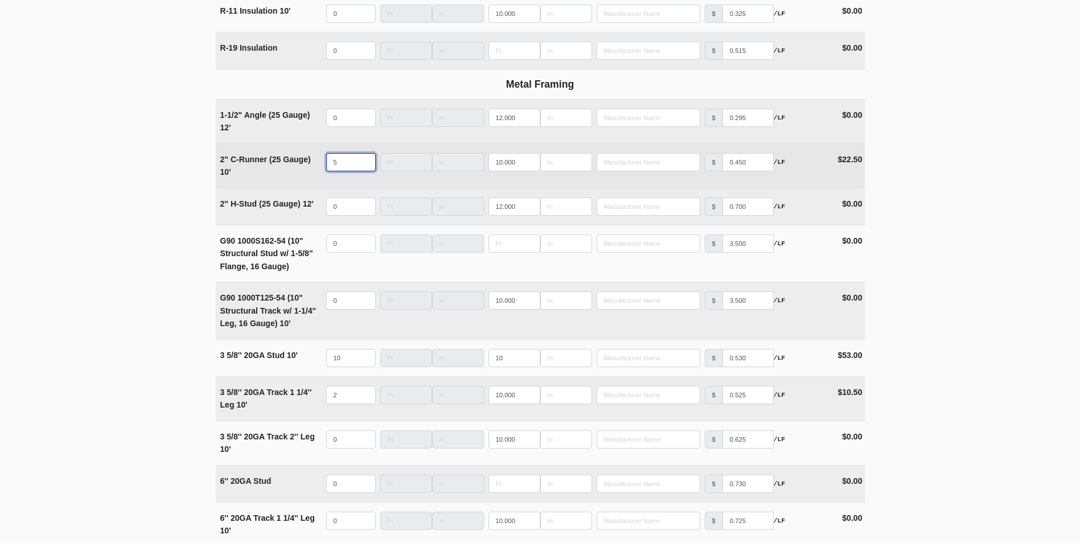
drag, startPoint x: 339, startPoint y: 162, endPoint x: 310, endPoint y: 165, distance: 29.2
click at [310, 165] on tr "2" C-Runner (25 Gauge) 10' Qty 5 Width Length 10.000 Manufacturer No Results Pr…" at bounding box center [540, 165] width 649 height 44
select select
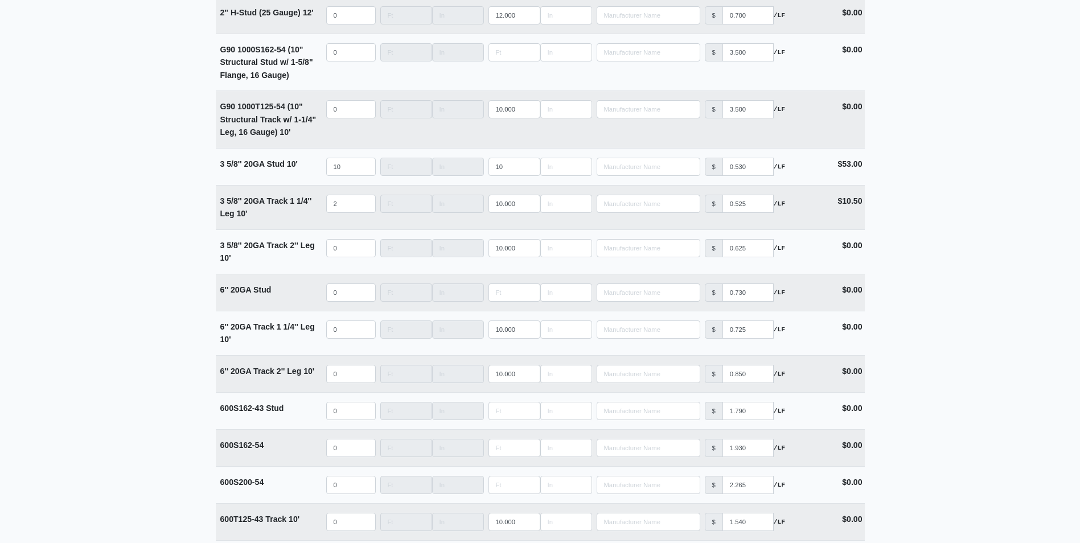
scroll to position [1992, 0]
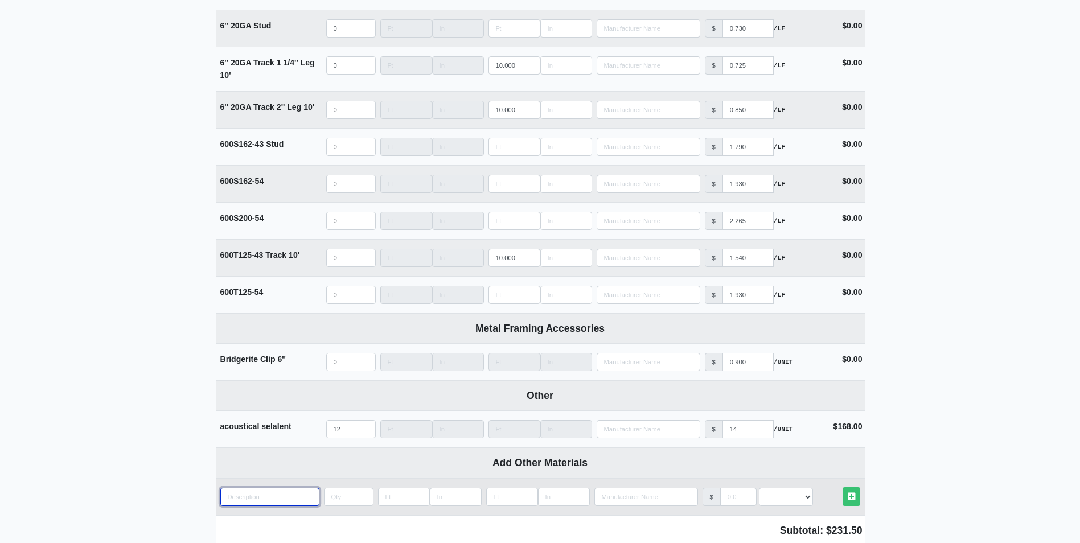
type input "0"
click at [262, 500] on input "quantity" at bounding box center [269, 497] width 99 height 18
type input "J"
select select
type input "J"
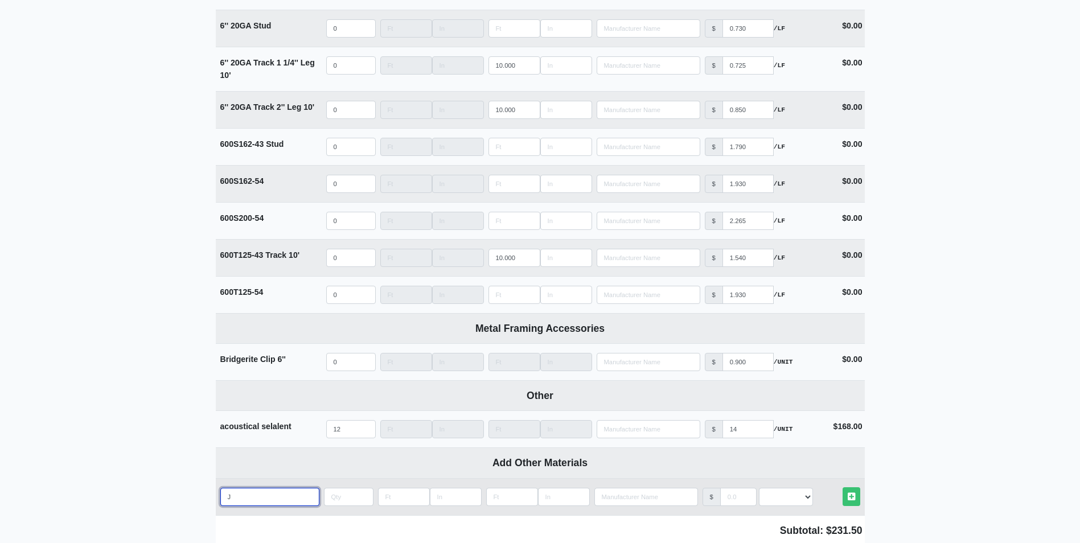
select select
type input "J r"
select select
type input "J ru"
select select
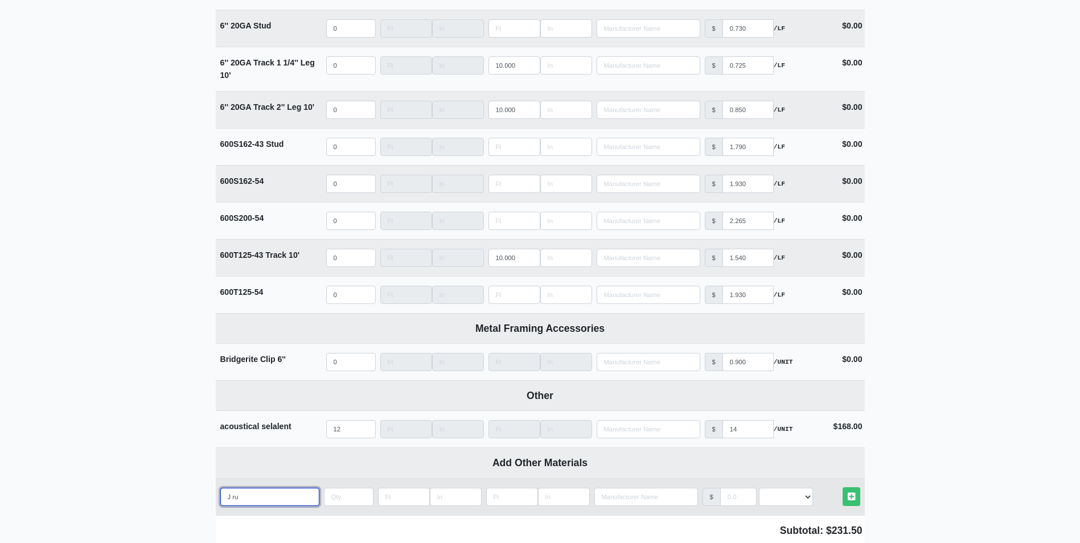
type input "J run"
select select
type input "J runn"
select select
type input "J runne"
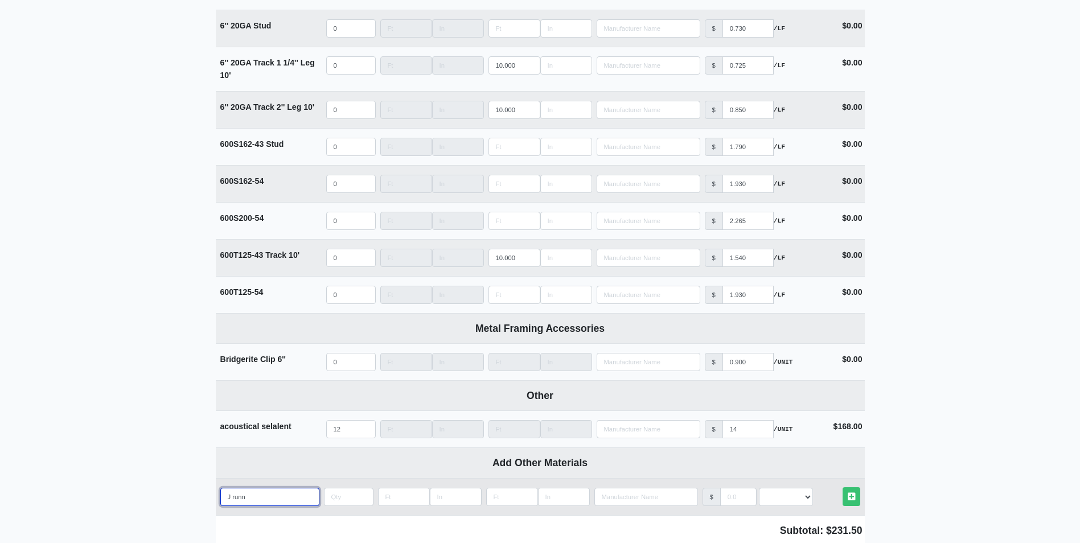
select select
type input "J runner"
select select
type input "J runner"
select select
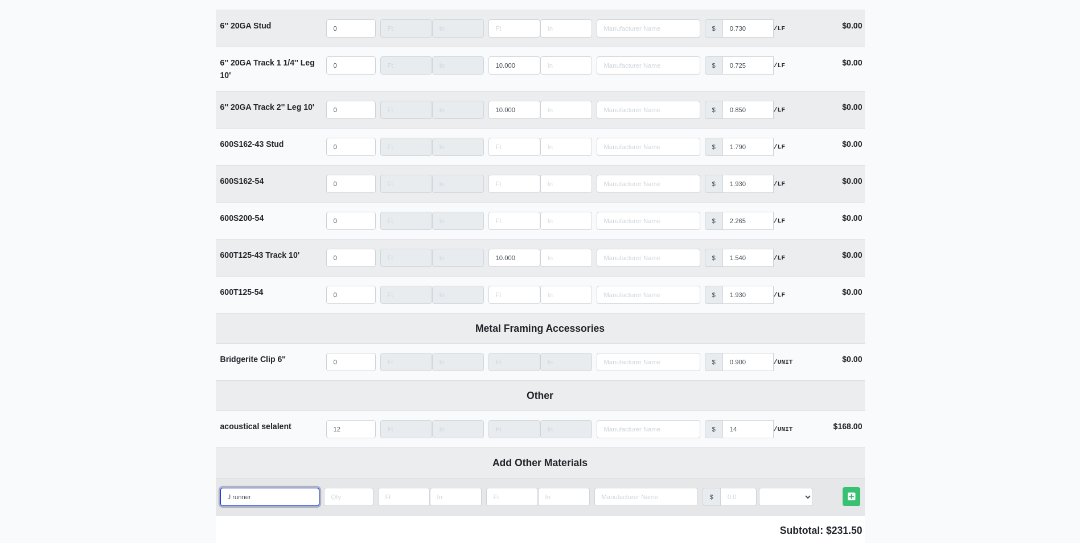
type input "J runner"
type input "5"
select select
type input "5"
type input "1"
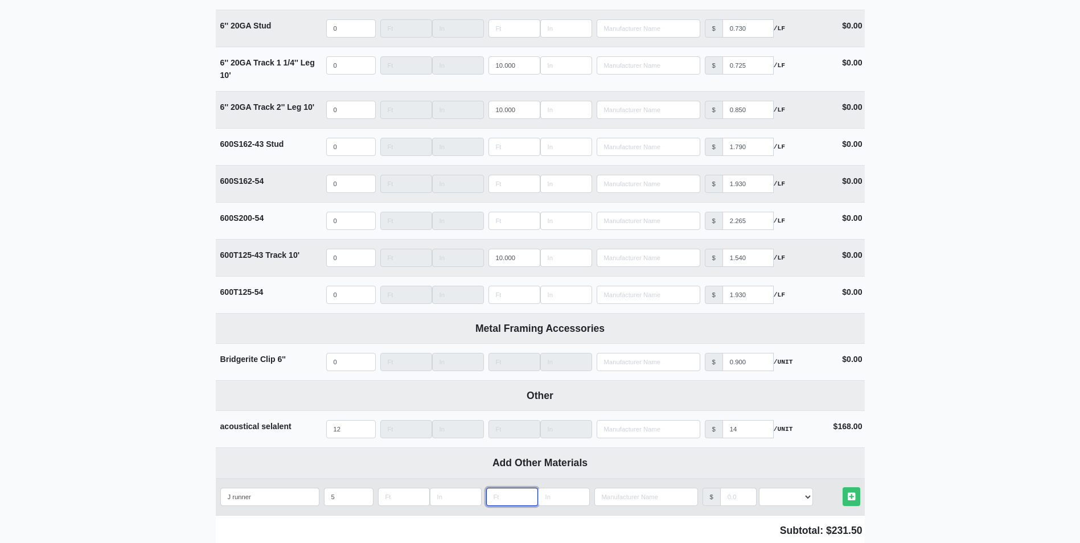
select select
type input "10"
select select
type input "10"
type input "1"
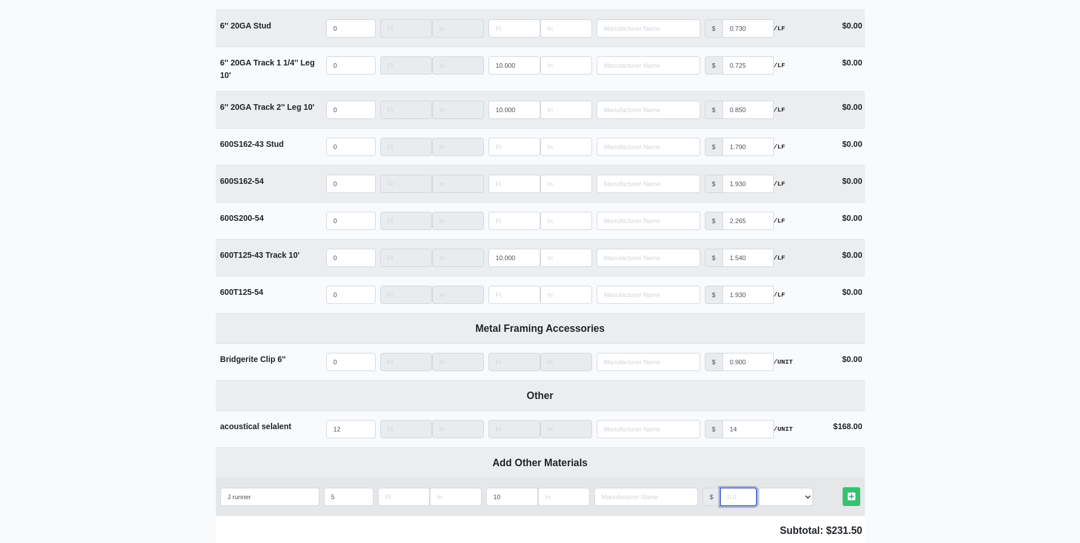
select select
type input "1.1"
select select
type input "1.14"
select select
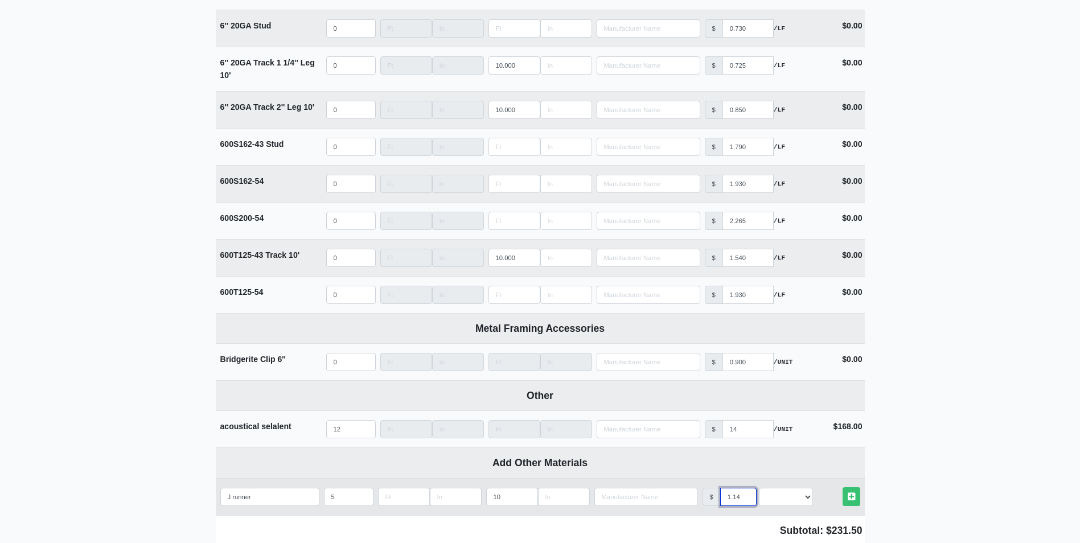
type input "1.14"
select select "1"
click at [842, 487] on link "Other Materials" at bounding box center [851, 496] width 18 height 19
select select
type input "5"
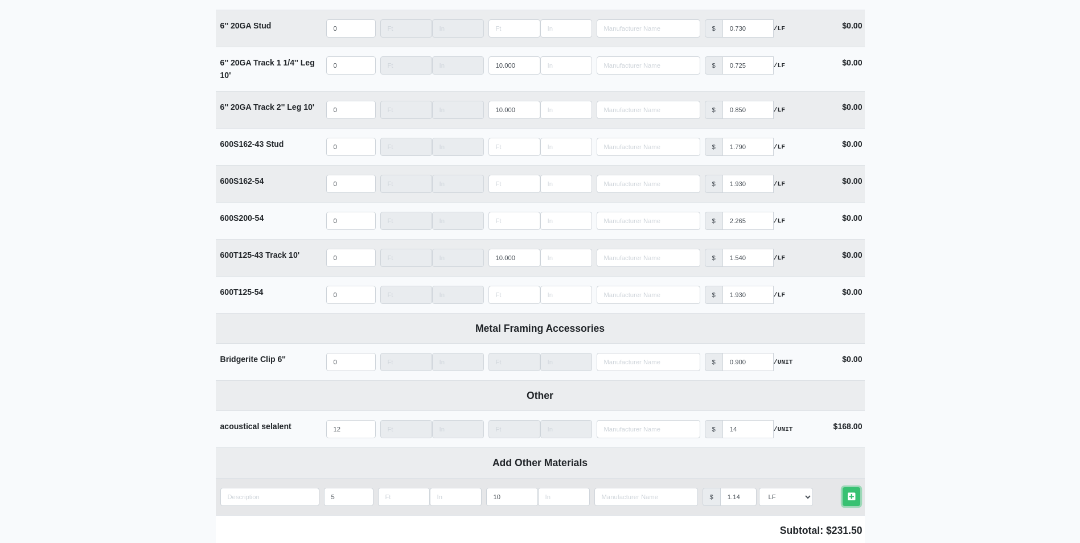
type input "10"
type input "1.14"
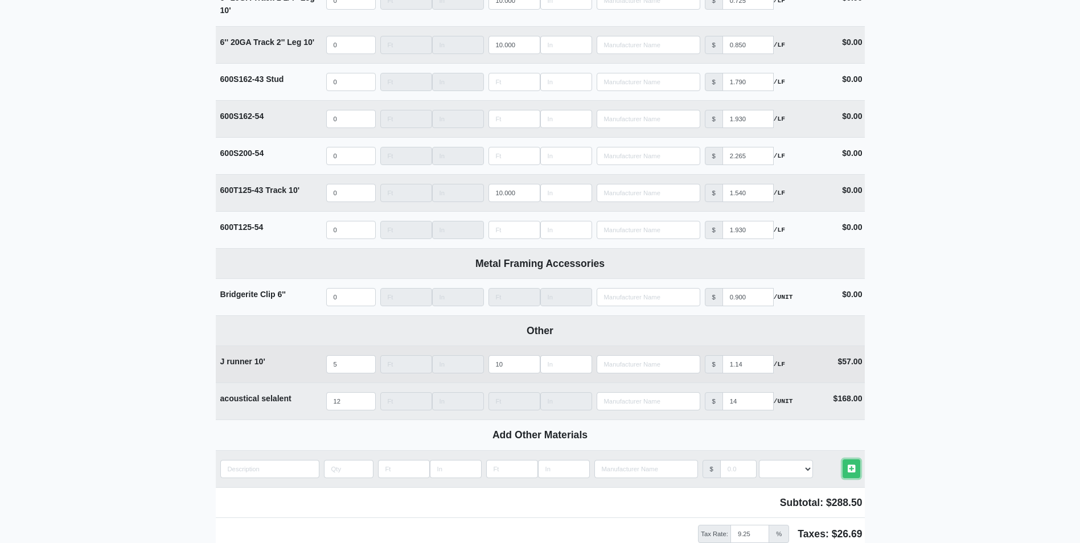
scroll to position [2206, 0]
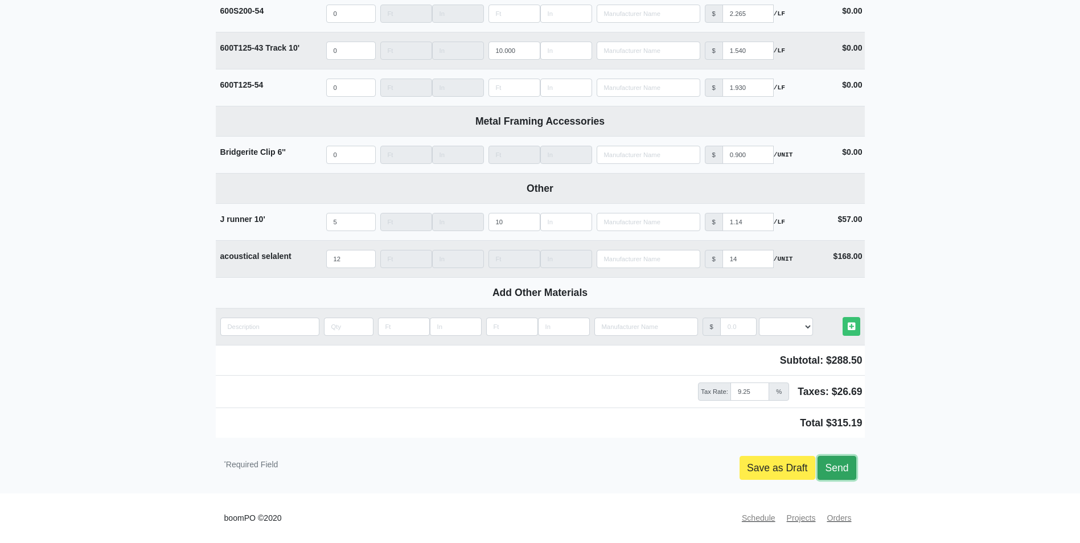
click at [835, 462] on link "Send" at bounding box center [836, 468] width 38 height 24
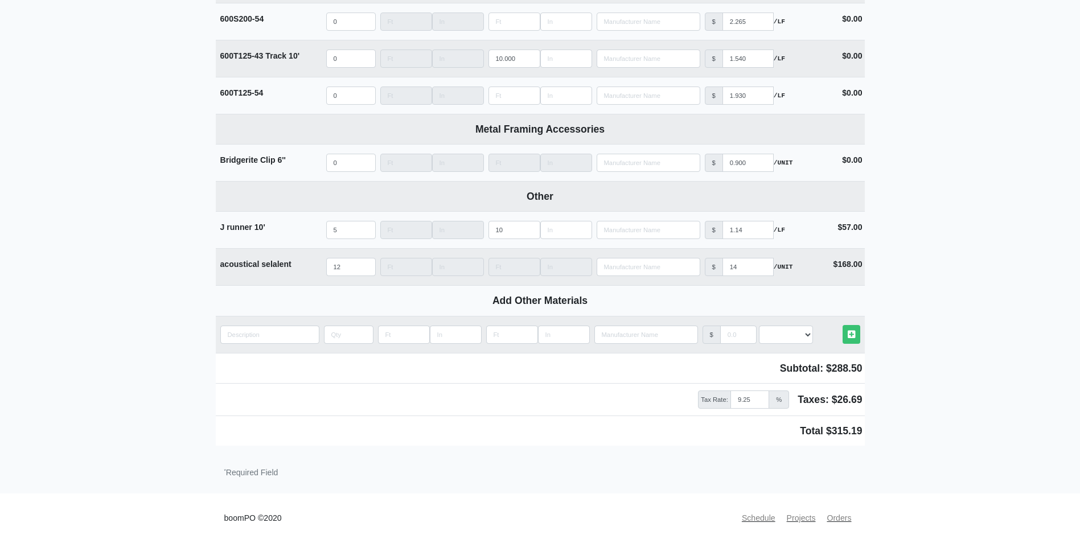
scroll to position [2198, 0]
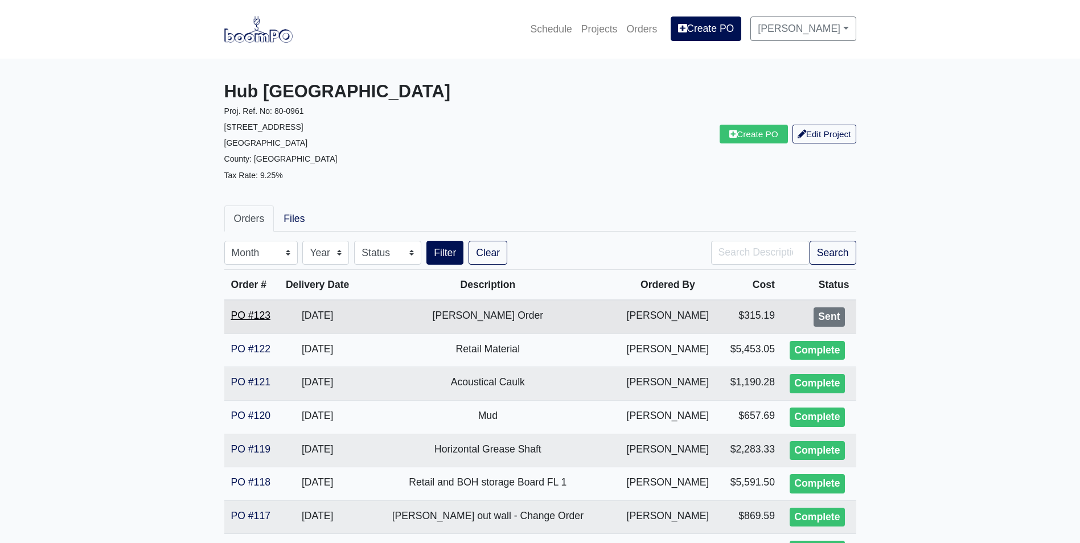
click at [261, 315] on link "PO #123" at bounding box center [250, 315] width 39 height 11
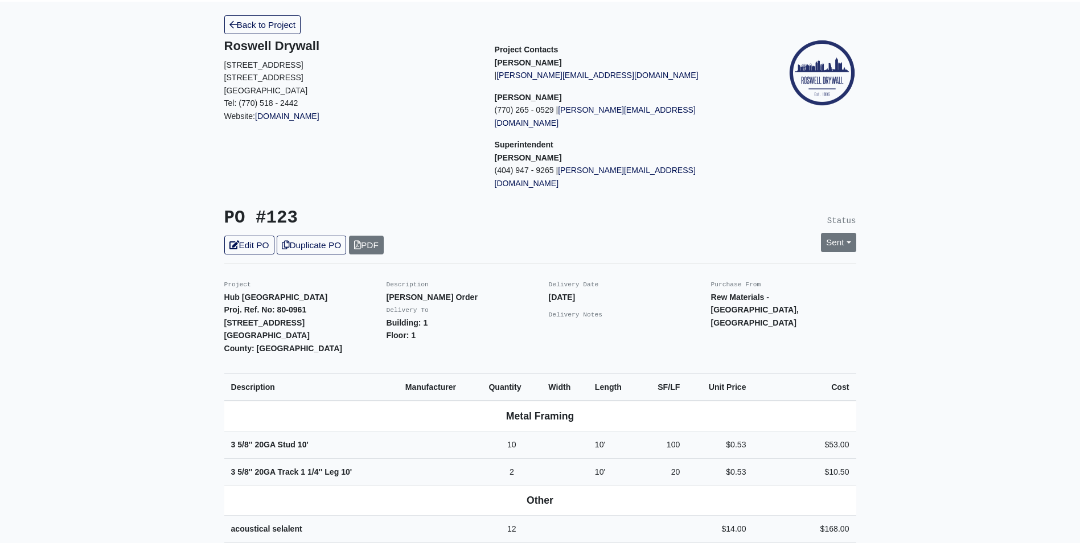
scroll to position [114, 0]
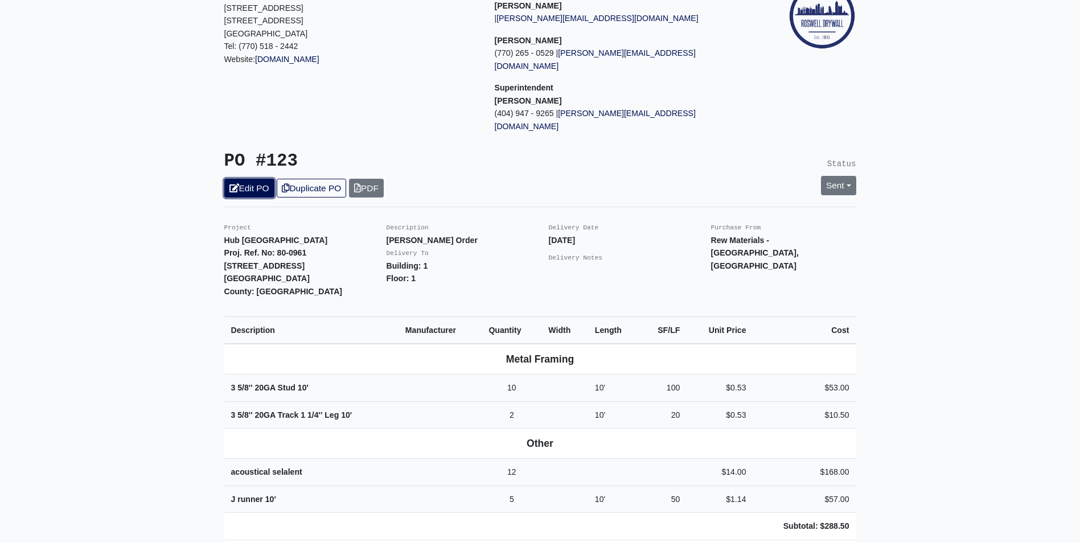
click at [264, 179] on link "Edit PO" at bounding box center [249, 188] width 50 height 19
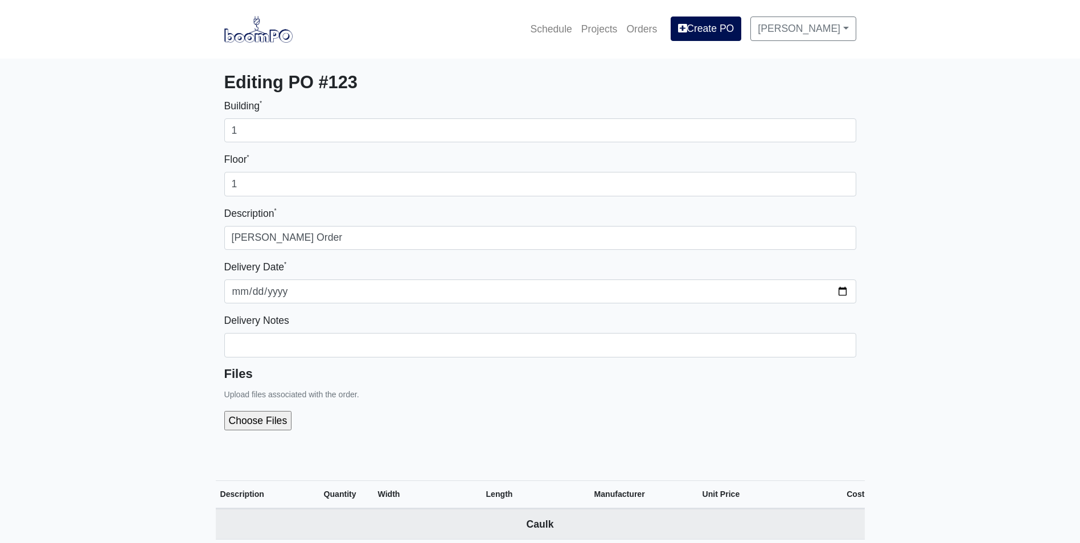
select select
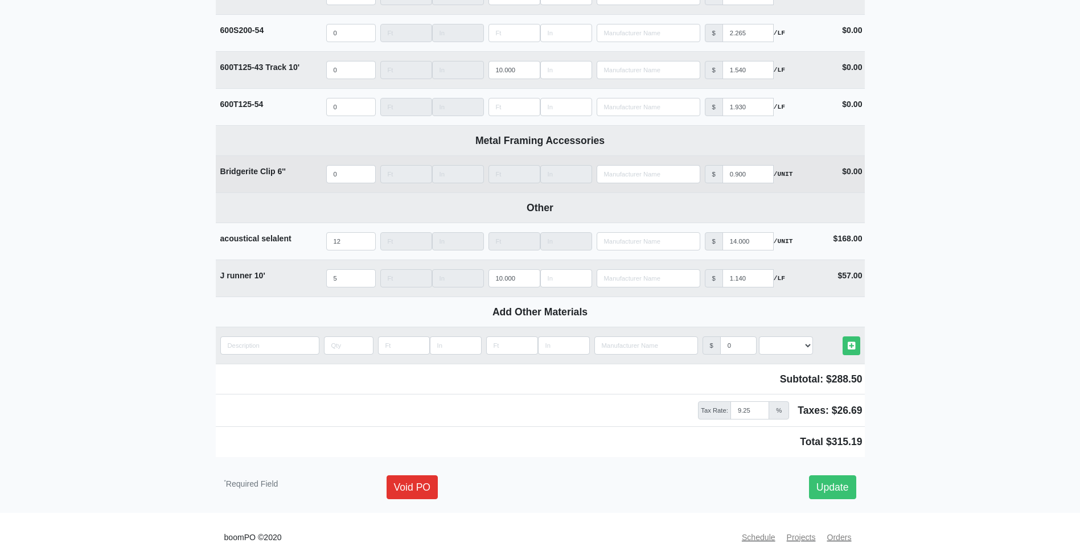
scroll to position [2168, 0]
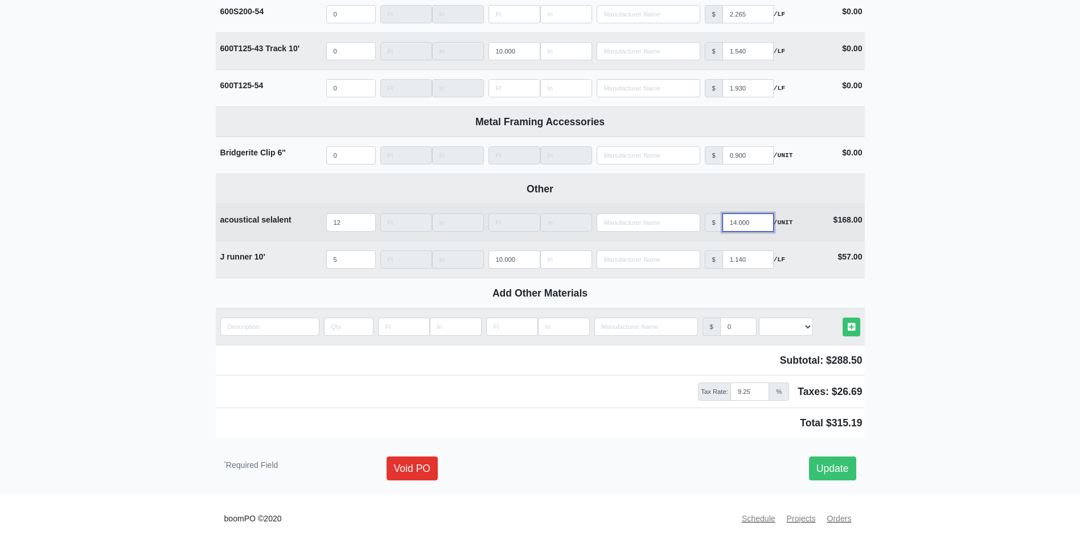
drag, startPoint x: 745, startPoint y: 222, endPoint x: 714, endPoint y: 219, distance: 30.3
click at [714, 219] on div "$ 14.000 /UNIT" at bounding box center [757, 222] width 104 height 18
type input "0"
select select
click at [745, 223] on input "0" at bounding box center [747, 222] width 51 height 18
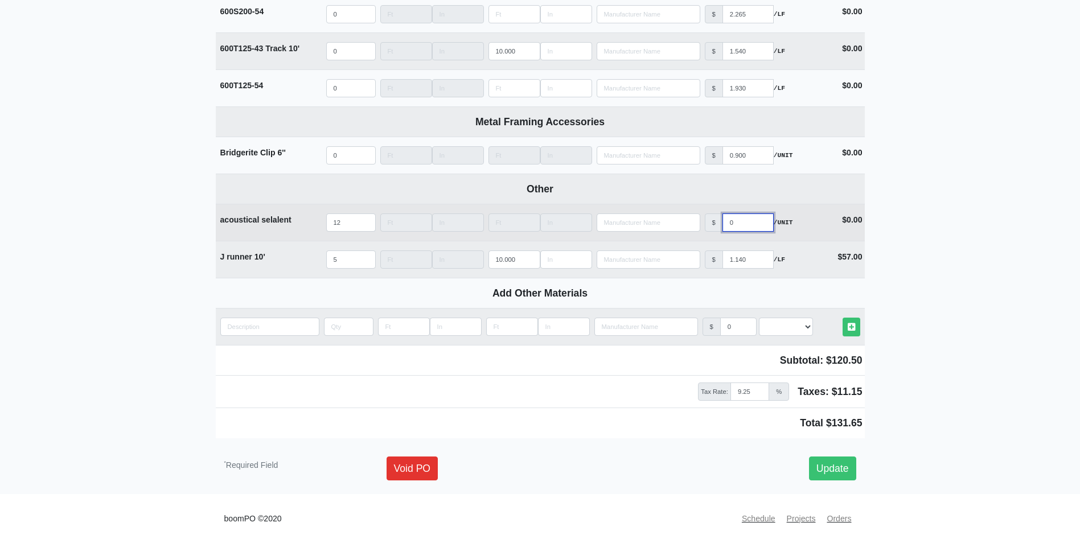
type input "01"
select select
type input "012"
select select
type input "012"
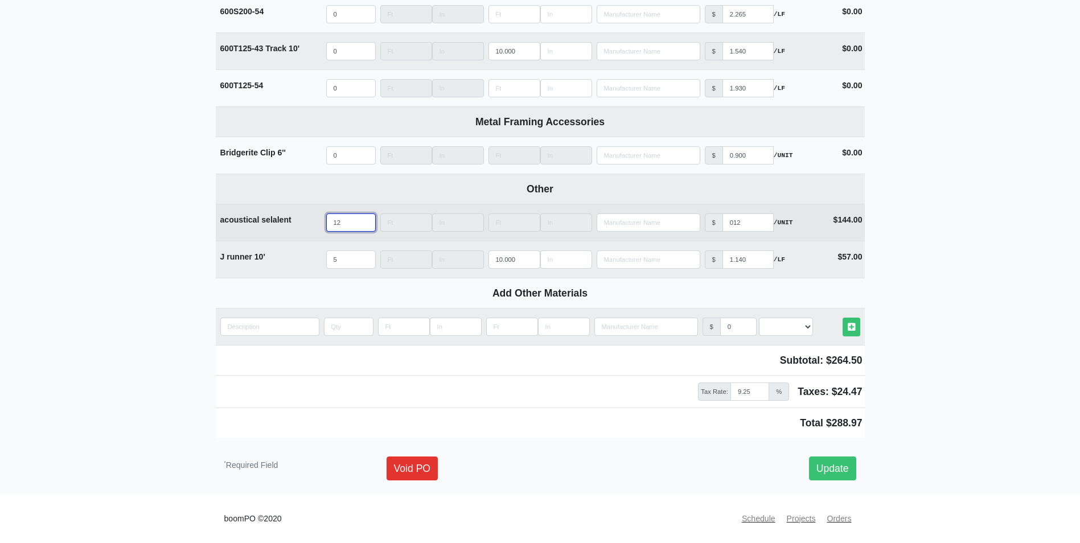
drag, startPoint x: 347, startPoint y: 225, endPoint x: 308, endPoint y: 235, distance: 40.0
click at [308, 235] on tr "acoustical selalent Qty 12 Width Length Manufacturer No Results Price $ 012 /UN…" at bounding box center [540, 222] width 649 height 37
type input "2"
select select
type input "24"
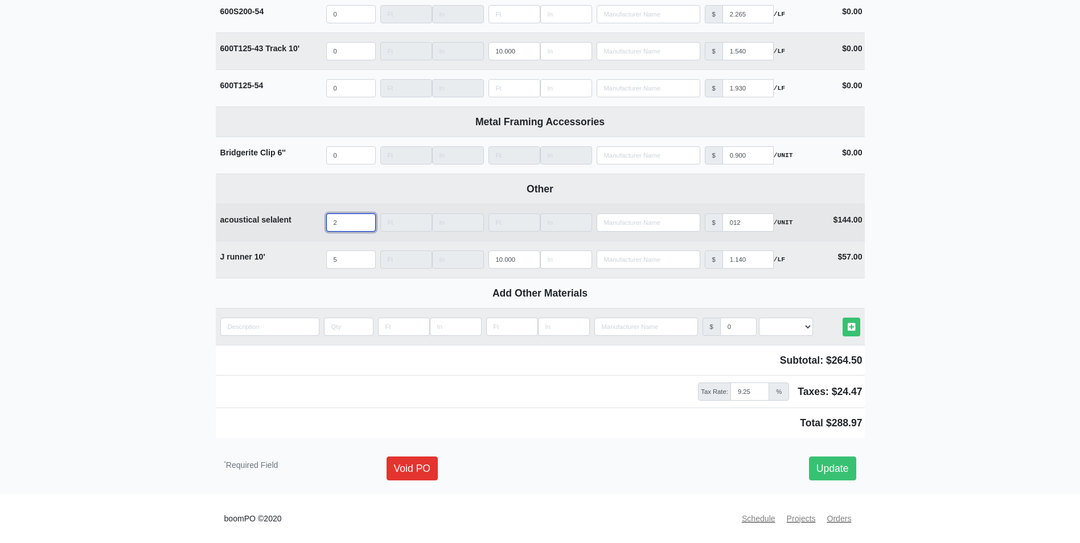
select select
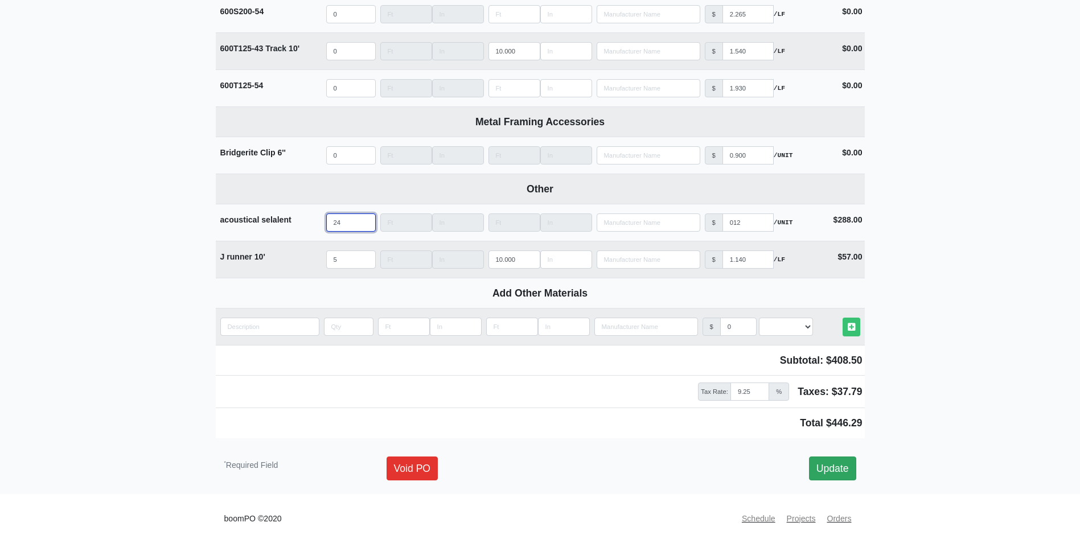
type input "24"
click at [841, 470] on link "Update" at bounding box center [832, 469] width 47 height 24
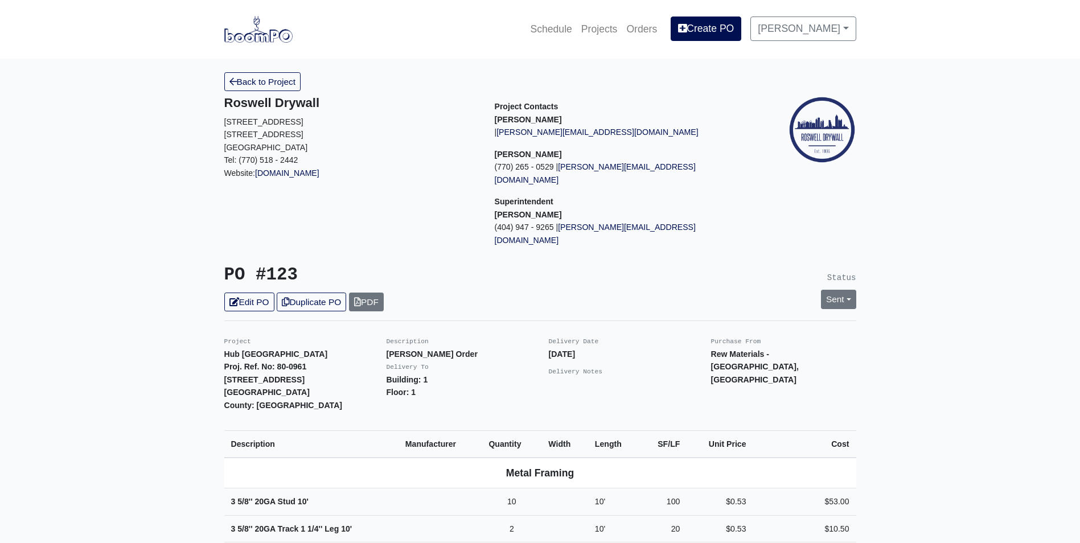
click at [256, 25] on img at bounding box center [258, 29] width 68 height 26
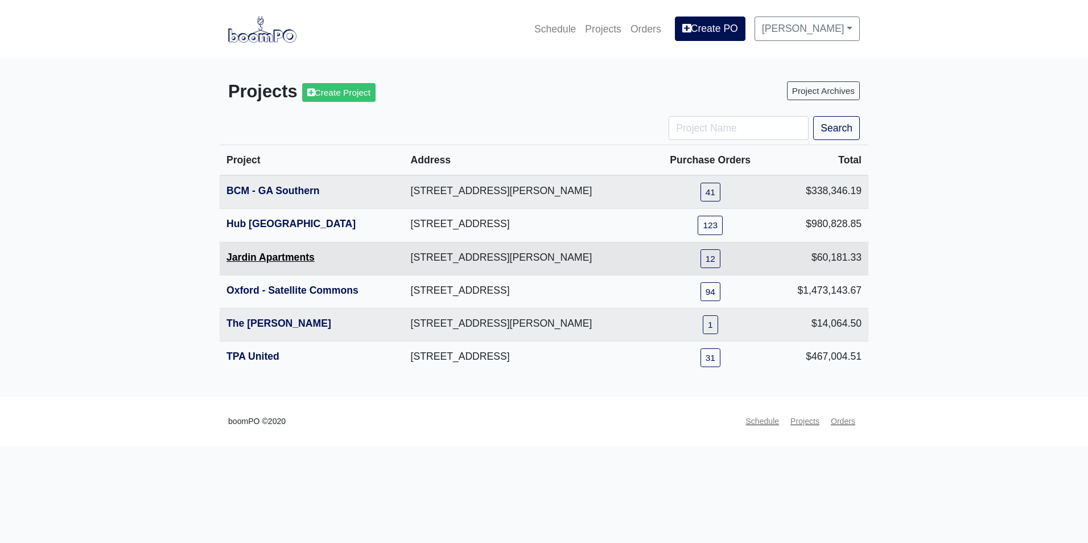
click at [242, 261] on link "Jardin Apartments" at bounding box center [271, 257] width 88 height 11
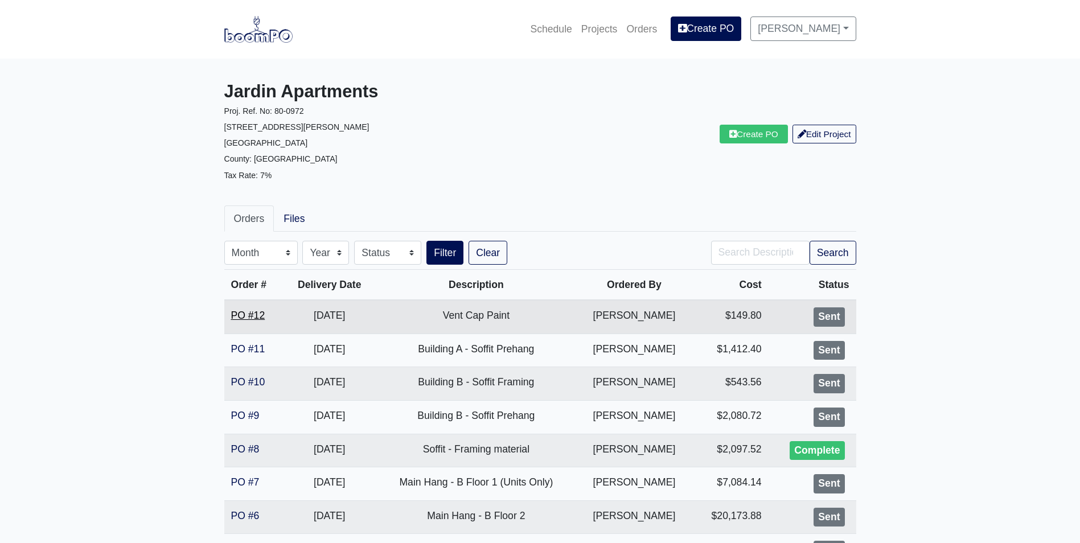
click at [255, 318] on link "PO #12" at bounding box center [248, 315] width 34 height 11
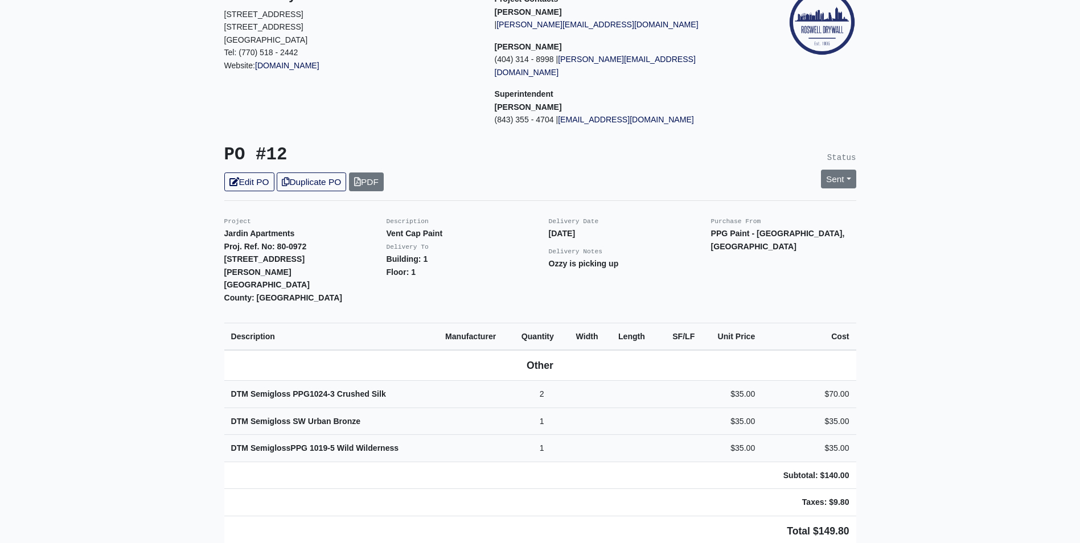
scroll to position [114, 0]
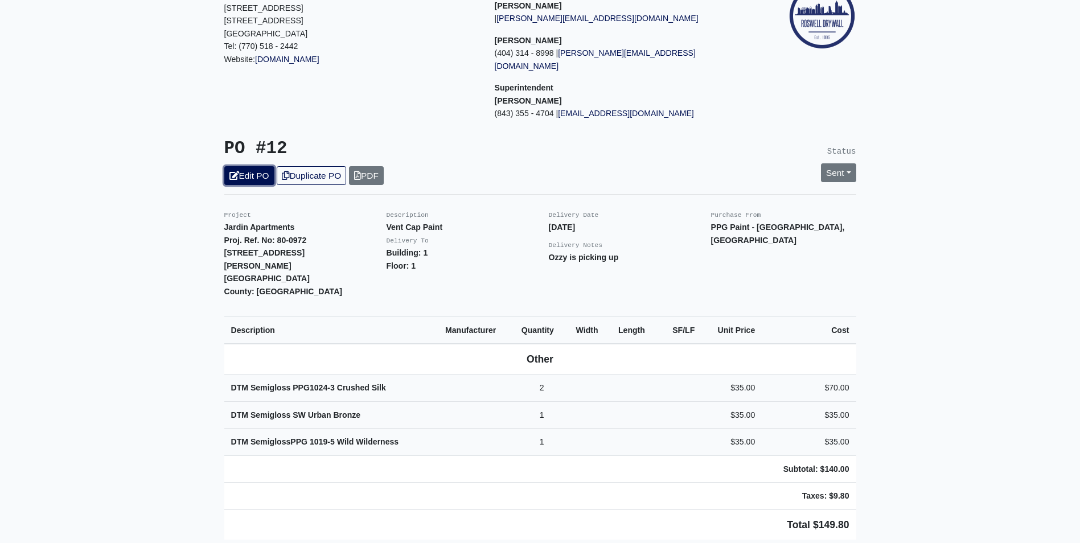
click at [258, 166] on link "Edit PO" at bounding box center [249, 175] width 50 height 19
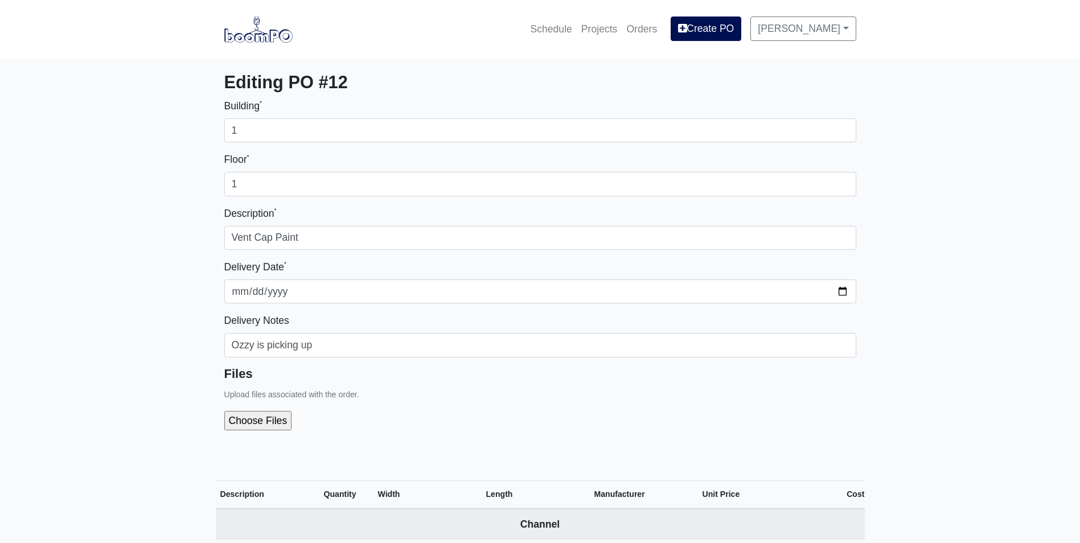
select select
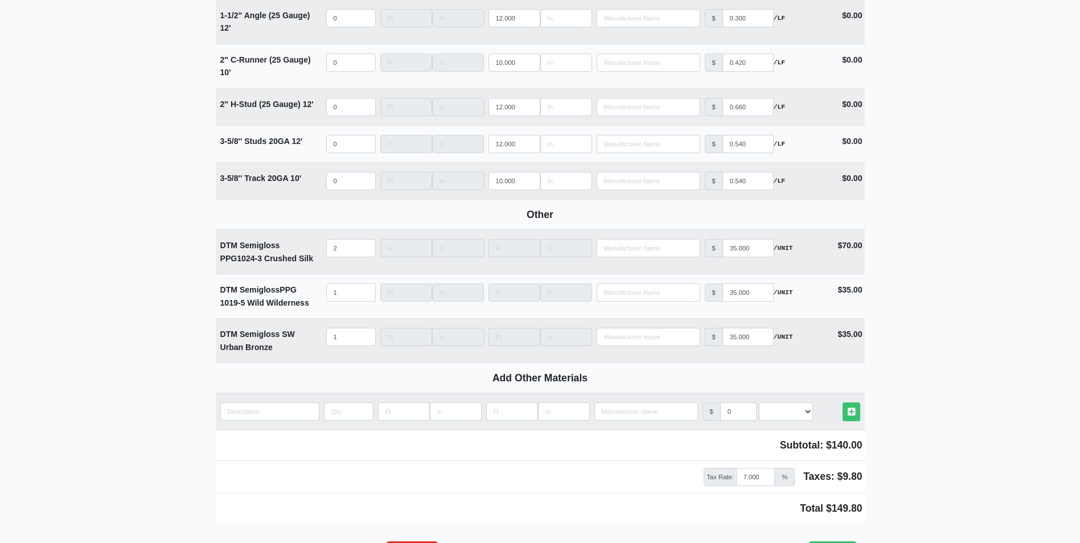
scroll to position [1486, 0]
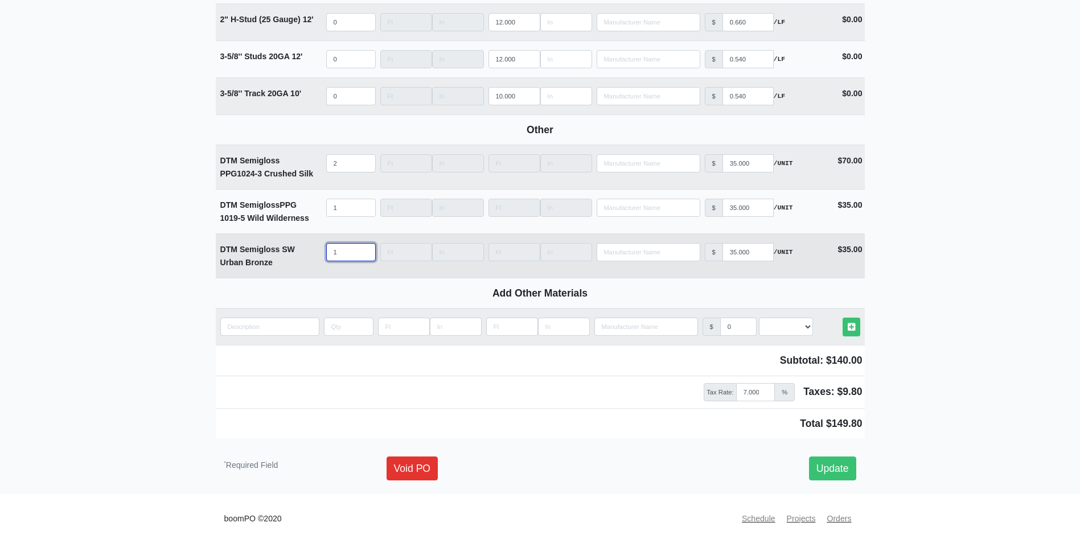
drag, startPoint x: 338, startPoint y: 252, endPoint x: 322, endPoint y: 256, distance: 15.7
click at [322, 256] on tr "DTM Semigloss SW Urban Bronze Qty 1 Width Length Manufacturer No Results Price …" at bounding box center [540, 255] width 649 height 44
select select
type input "0"
click at [842, 473] on link "Update" at bounding box center [832, 469] width 47 height 24
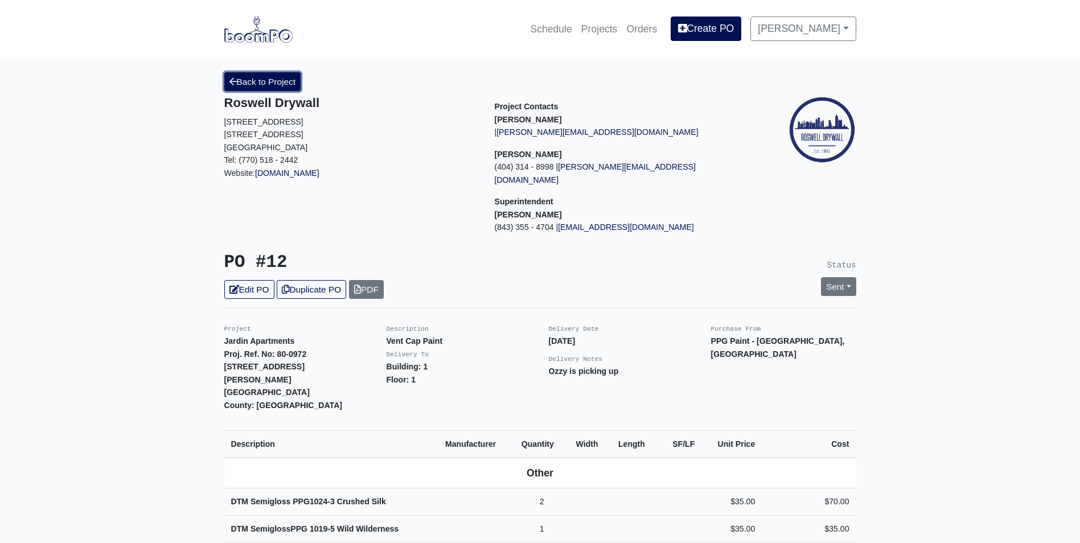
click at [262, 85] on link "Back to Project" at bounding box center [262, 81] width 77 height 19
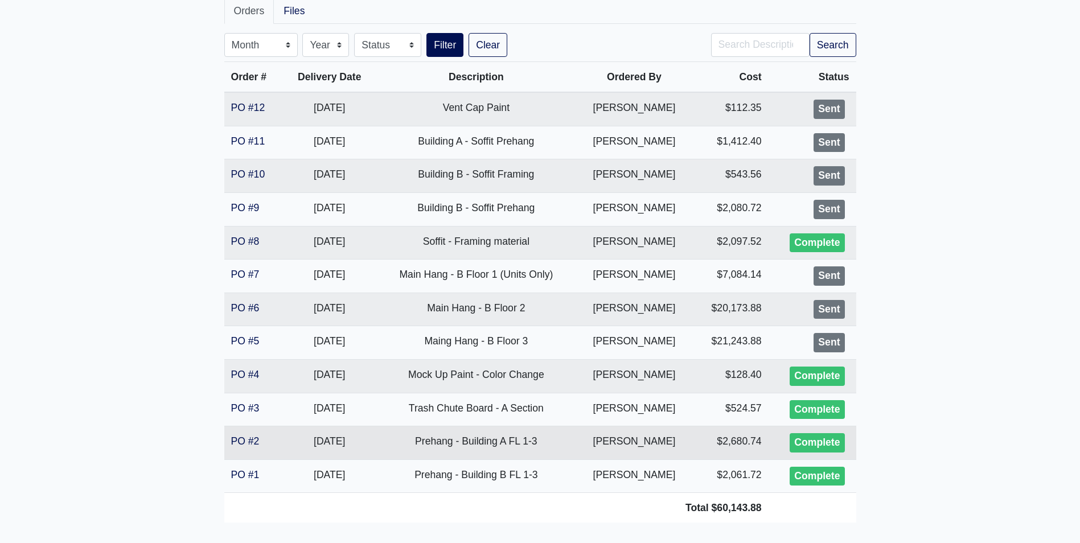
scroll to position [228, 0]
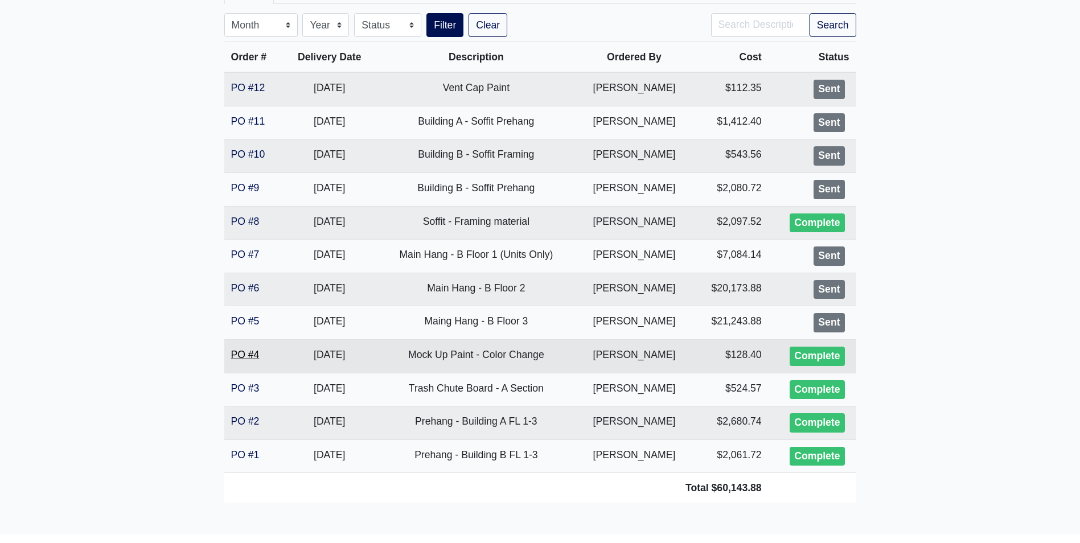
click at [245, 357] on link "PO #4" at bounding box center [245, 354] width 28 height 11
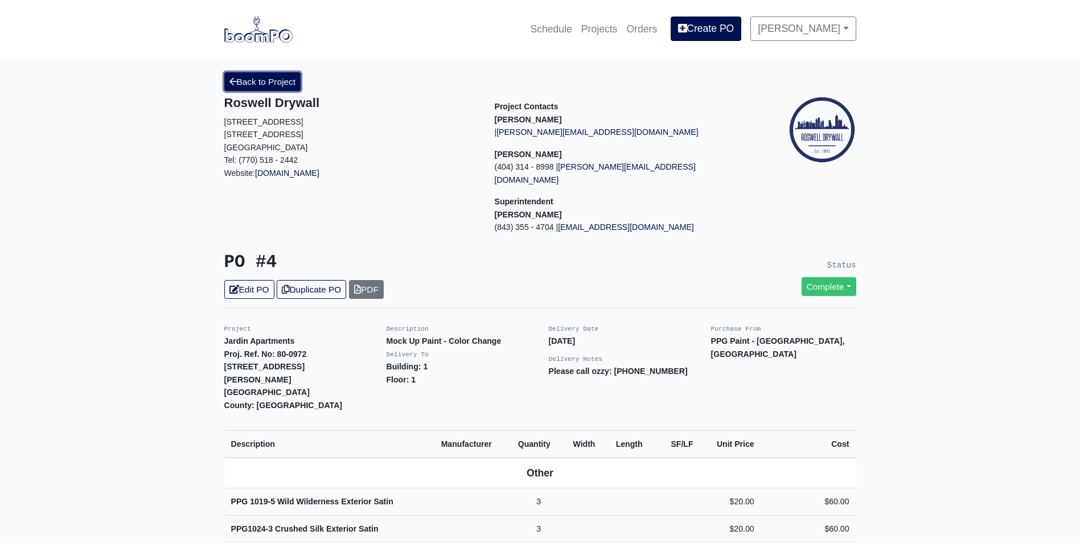
click at [254, 85] on link "Back to Project" at bounding box center [262, 81] width 77 height 19
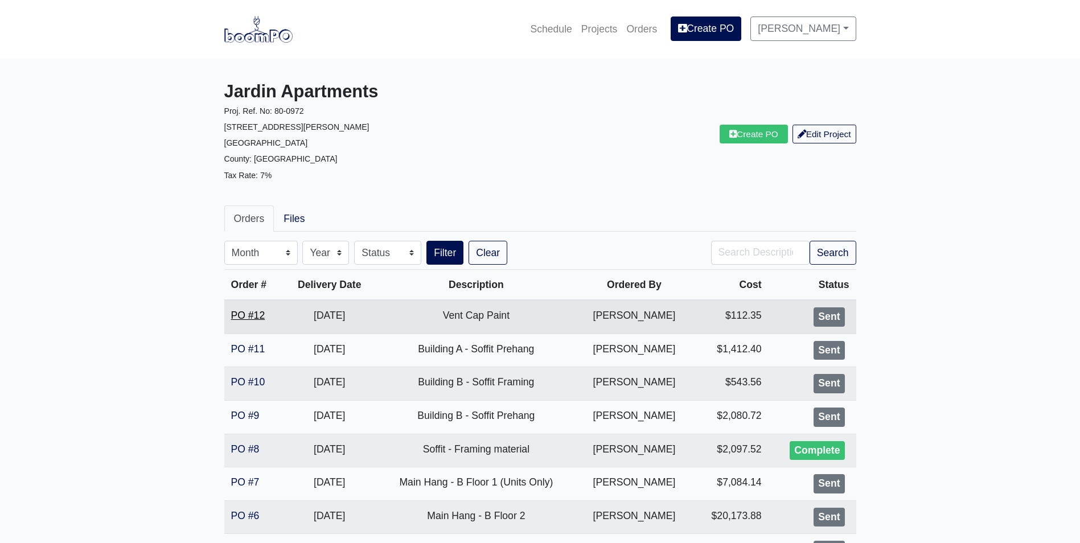
click at [248, 311] on link "PO #12" at bounding box center [248, 315] width 34 height 11
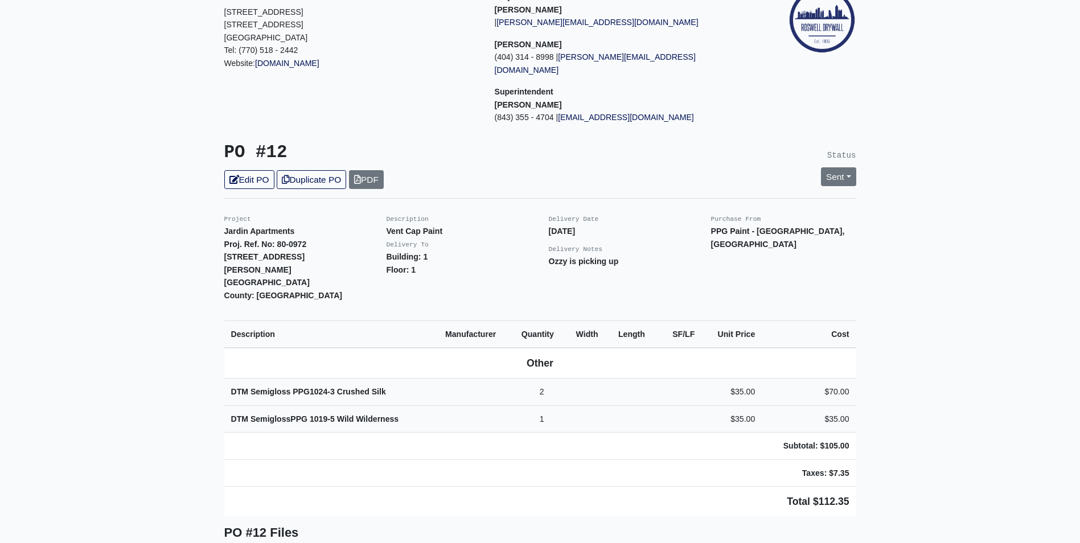
scroll to position [114, 0]
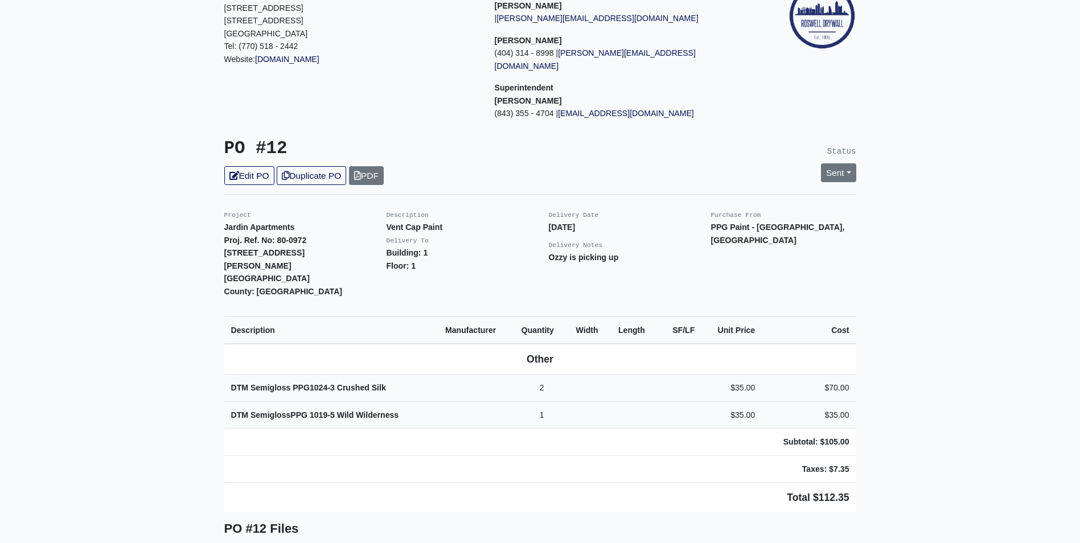
click at [927, 370] on main "Back to Project Roswell Drywall 7000 Peachtree Dunwoody Rd NE Building 5, Suite…" at bounding box center [540, 525] width 1080 height 1161
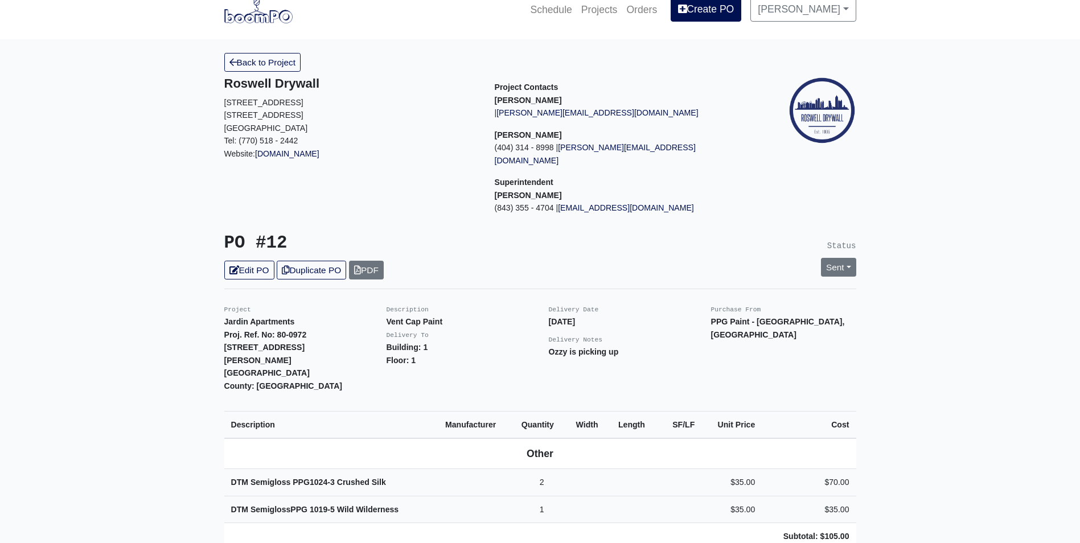
scroll to position [0, 0]
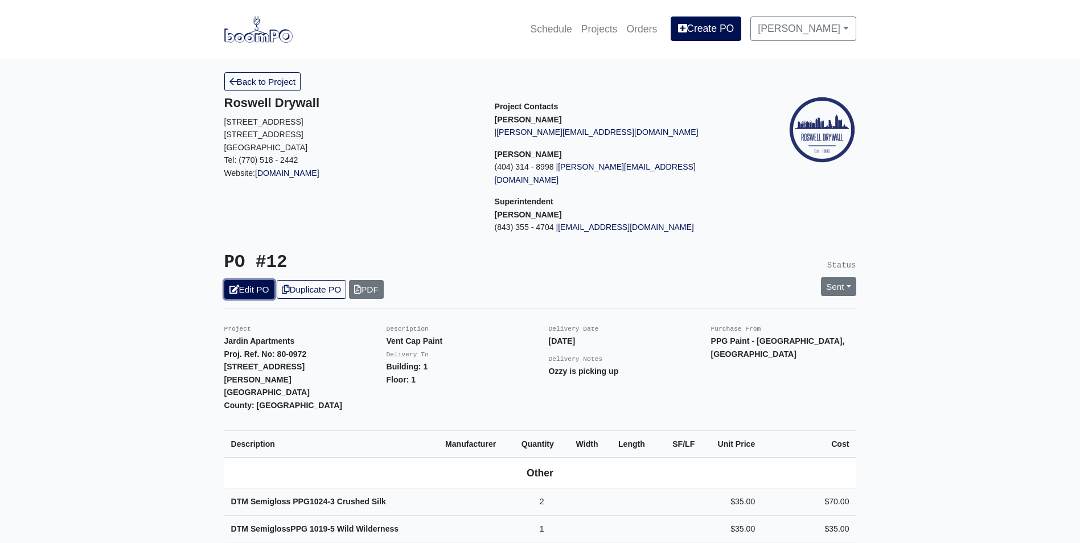
click at [250, 280] on link "Edit PO" at bounding box center [249, 289] width 50 height 19
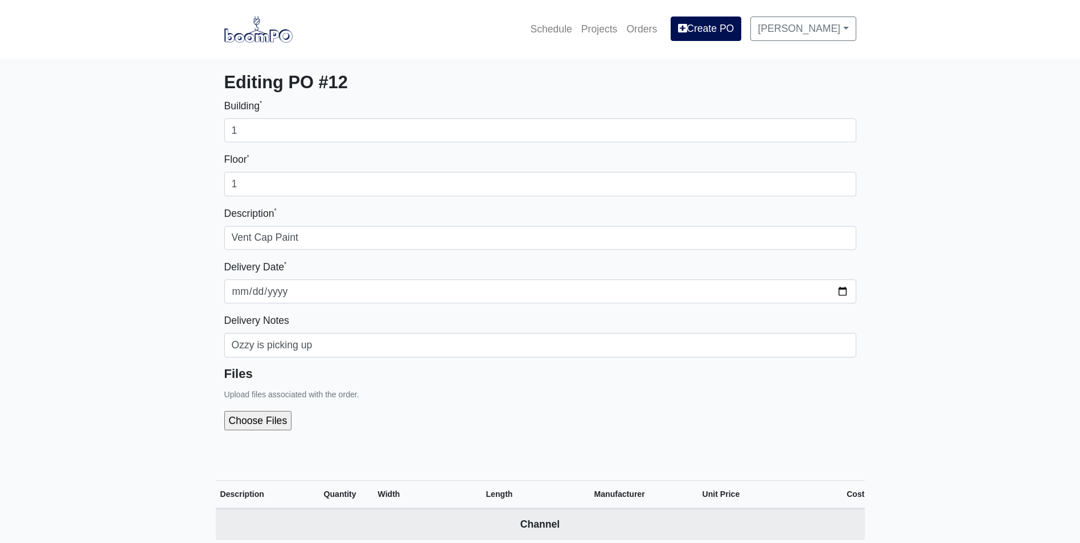
select select
click at [262, 34] on img at bounding box center [258, 29] width 68 height 26
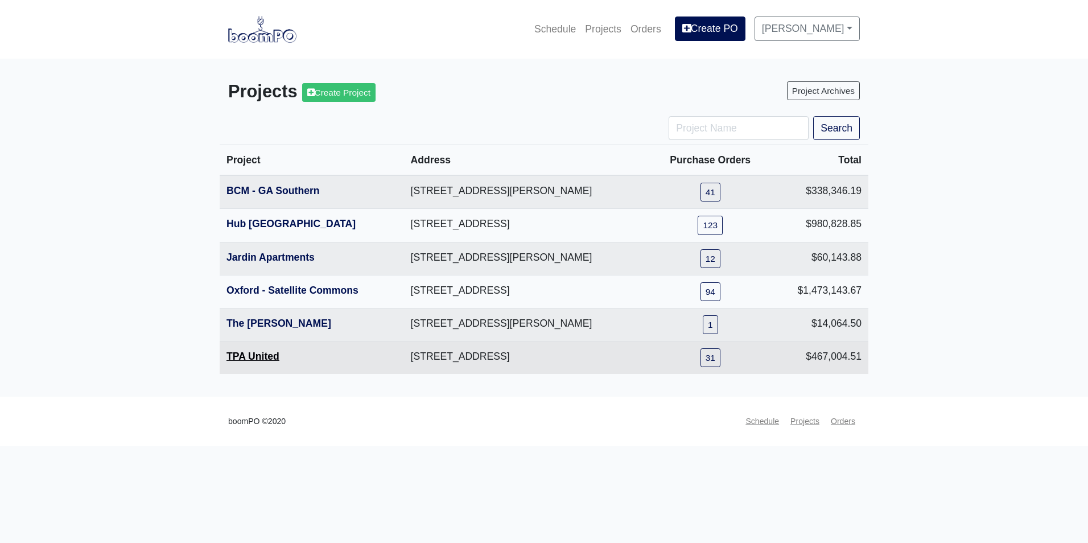
click at [252, 357] on link "TPA United" at bounding box center [253, 356] width 53 height 11
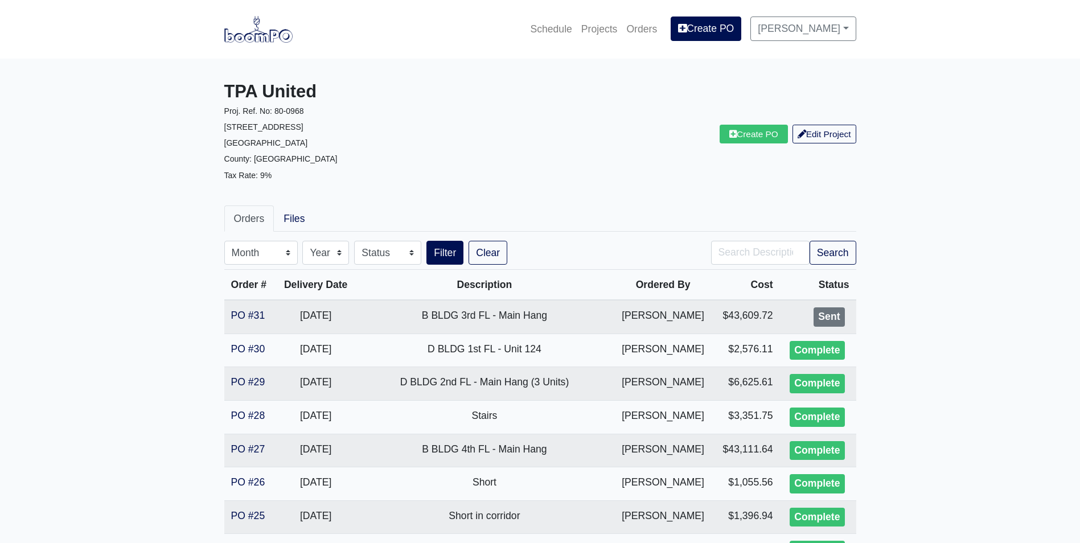
click at [274, 35] on img at bounding box center [258, 29] width 68 height 26
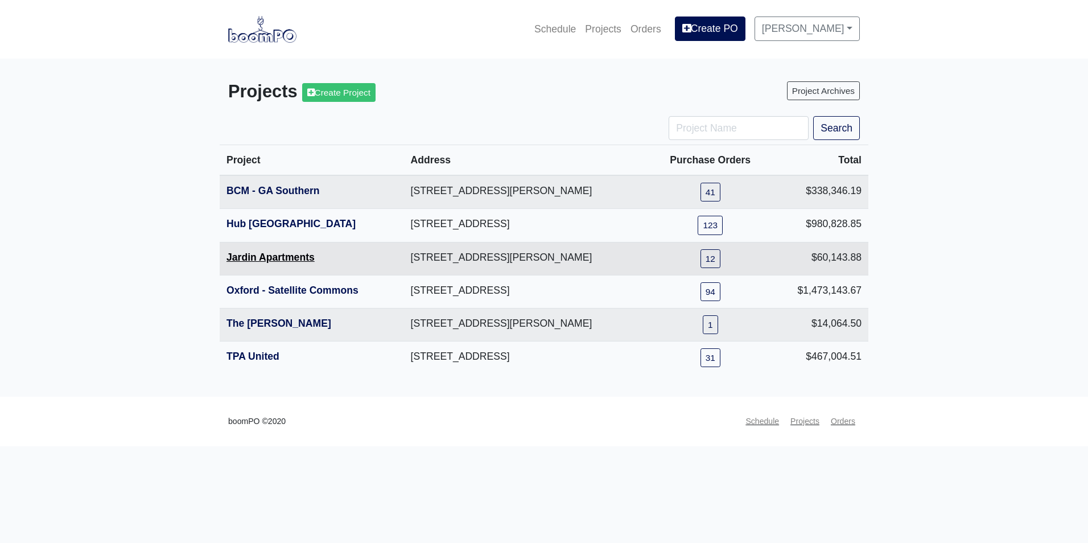
click at [276, 261] on link "Jardin Apartments" at bounding box center [271, 257] width 88 height 11
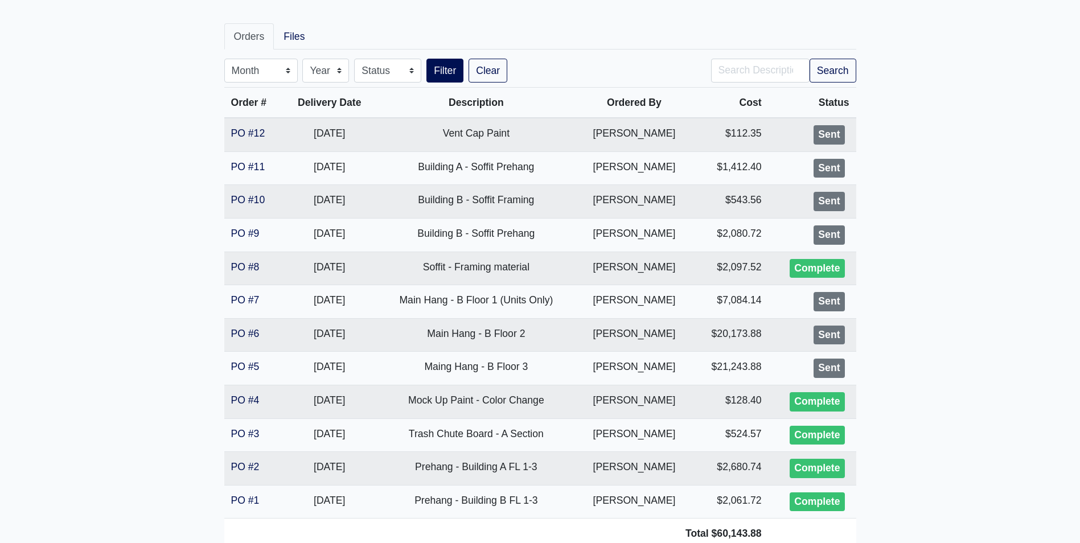
scroll to position [155, 0]
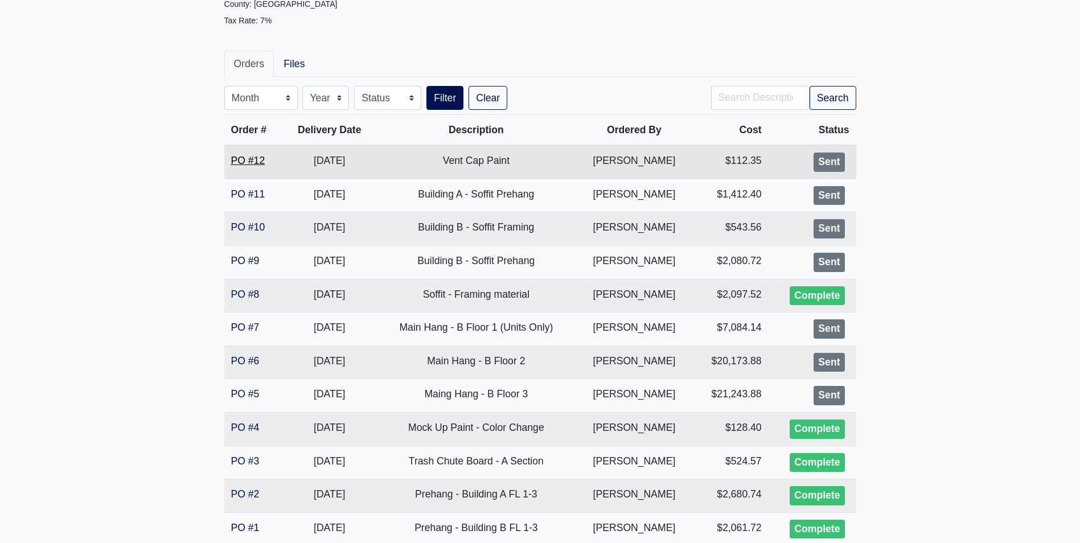
click at [248, 162] on link "PO #12" at bounding box center [248, 160] width 34 height 11
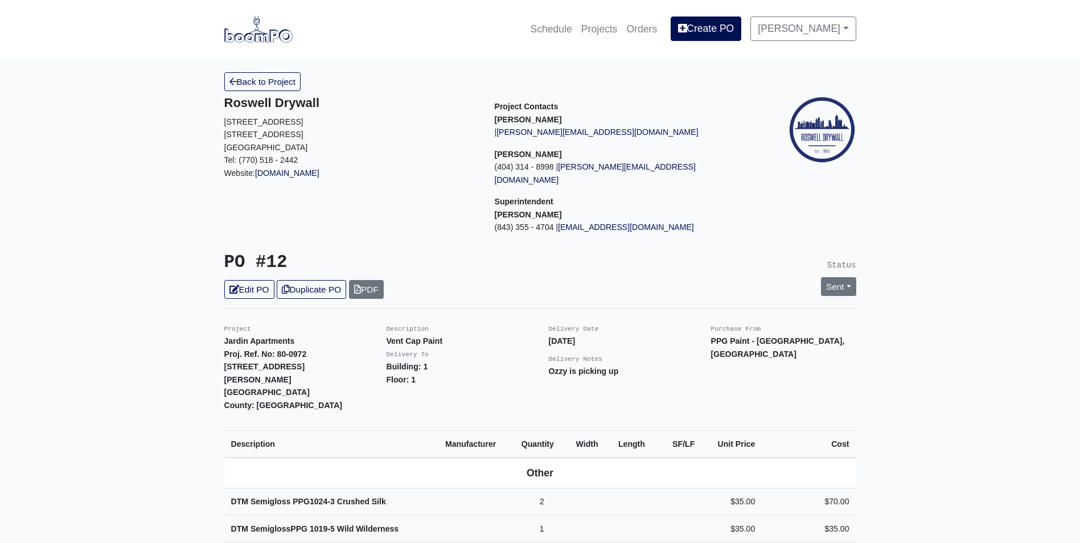
click at [263, 39] on img at bounding box center [258, 29] width 68 height 26
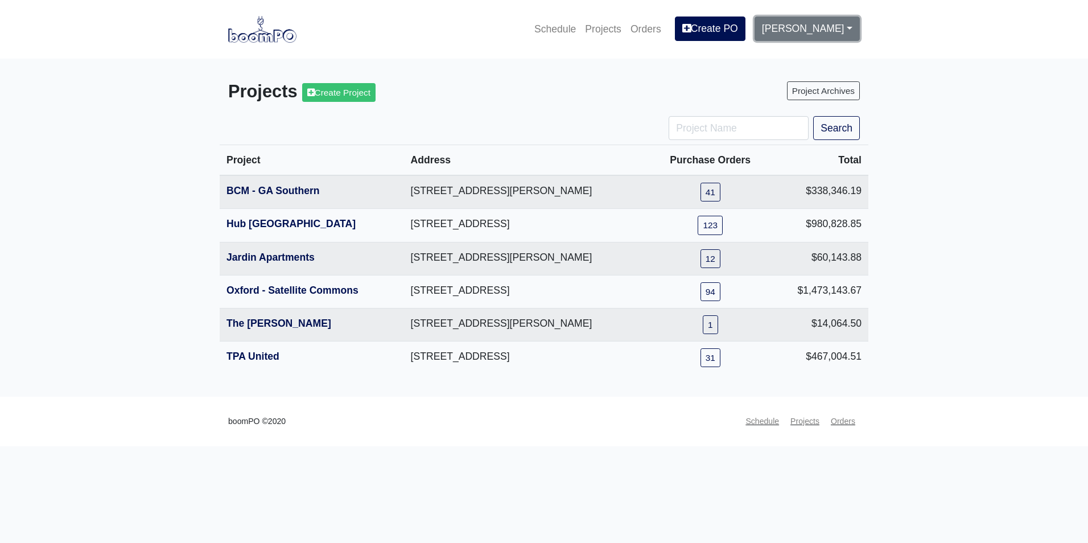
click at [823, 38] on link "[PERSON_NAME]" at bounding box center [807, 29] width 105 height 24
click at [804, 62] on link "Settings" at bounding box center [800, 59] width 90 height 25
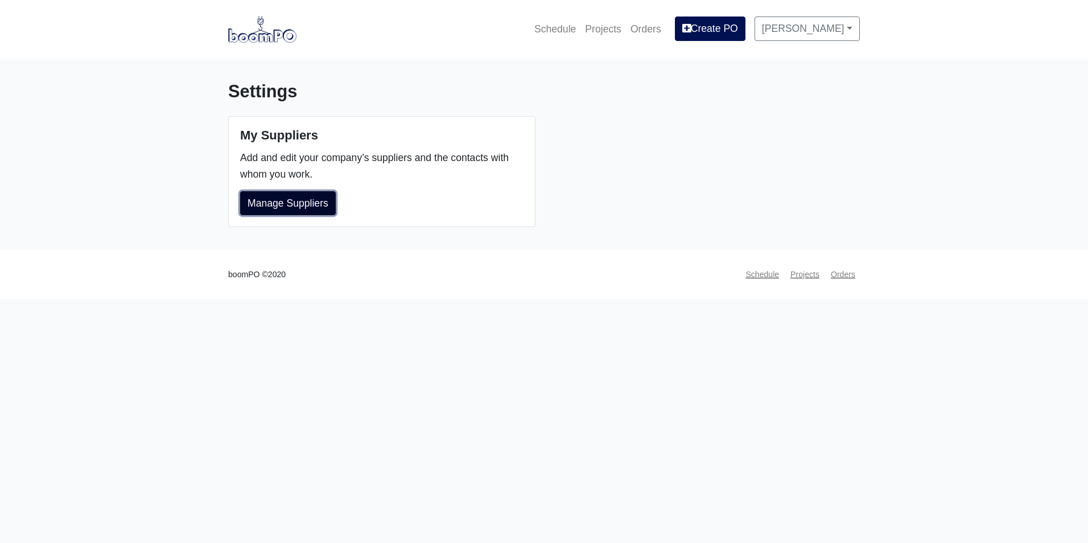
click at [305, 203] on link "Manage Suppliers" at bounding box center [288, 203] width 96 height 24
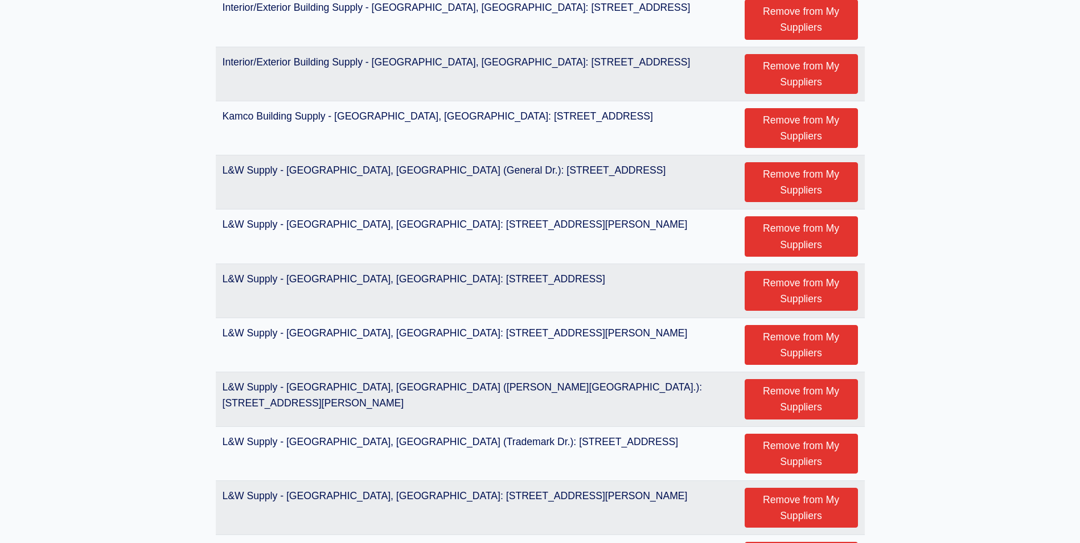
scroll to position [1935, 0]
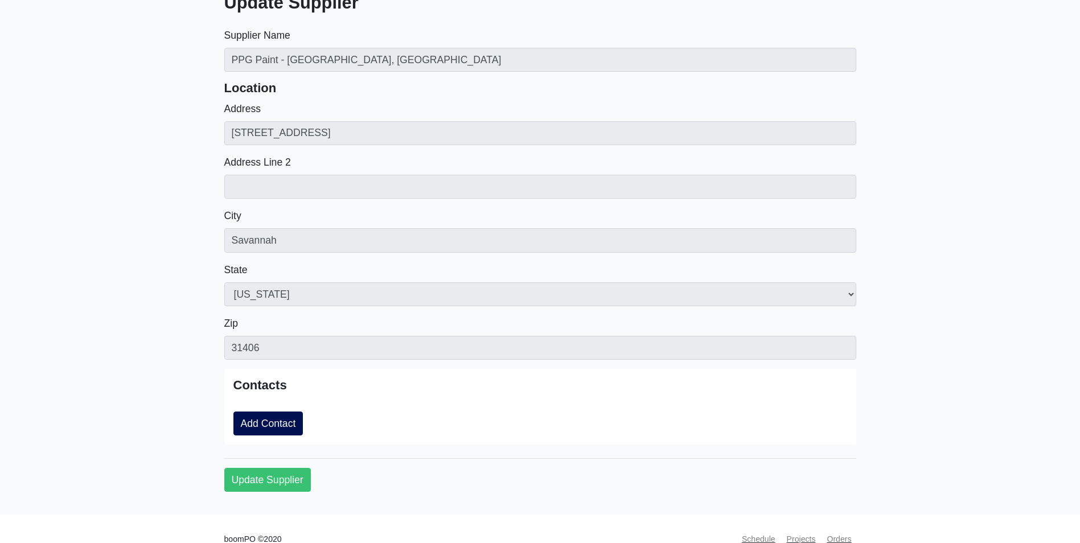
scroll to position [109, 0]
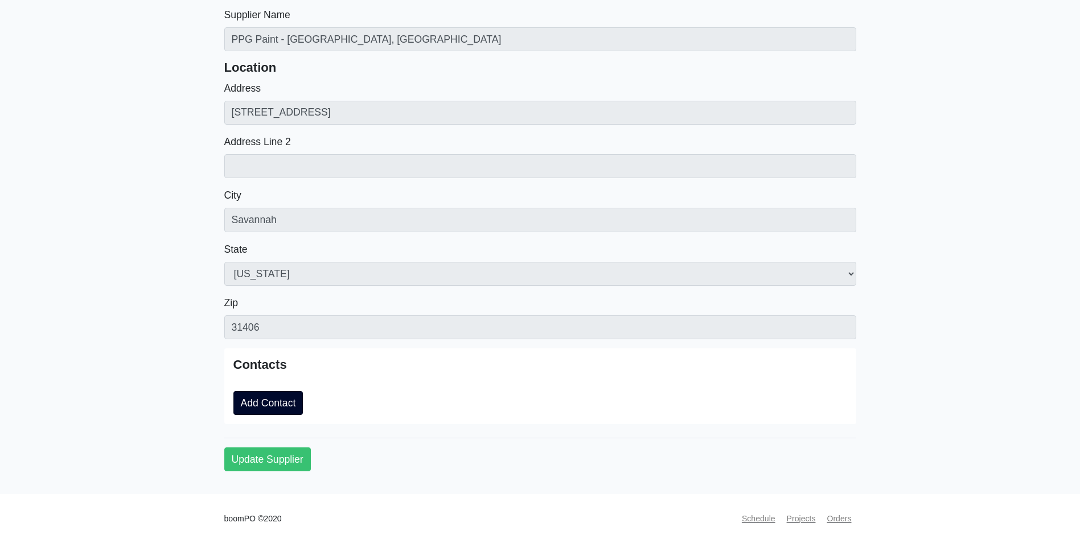
click at [280, 401] on link "Add Contact" at bounding box center [268, 403] width 70 height 24
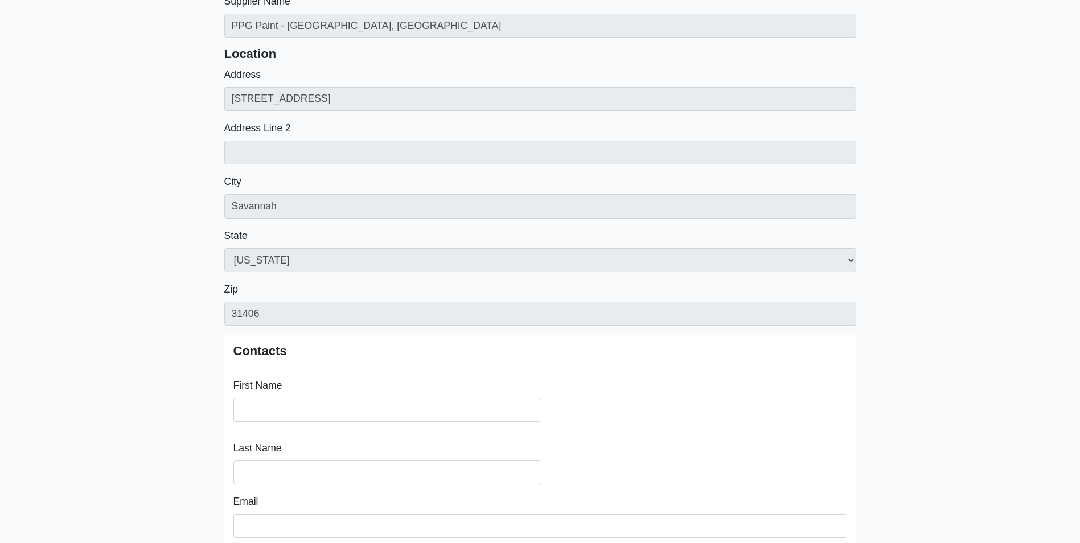
scroll to position [334, 0]
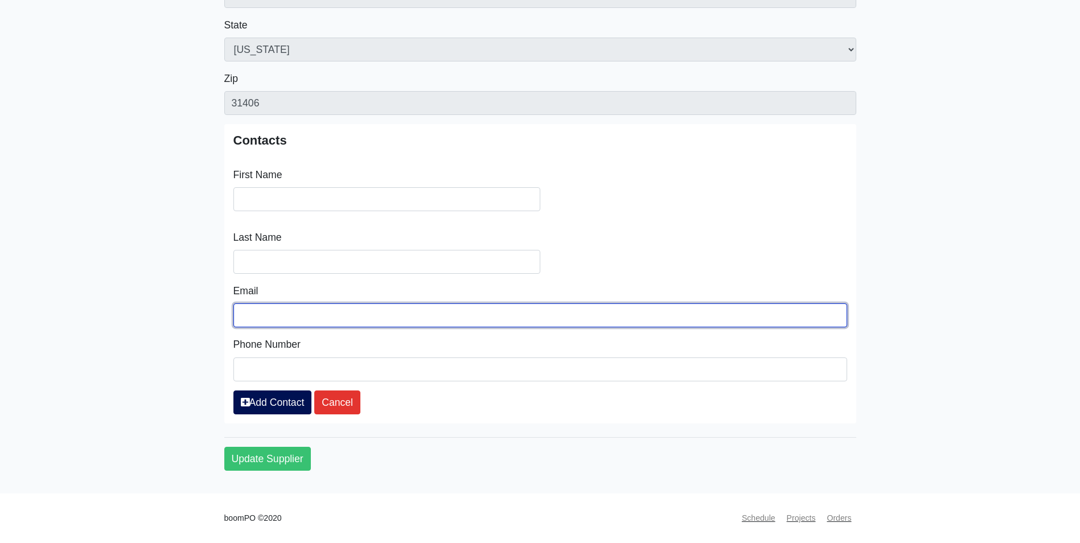
click at [294, 315] on input "Email" at bounding box center [540, 315] width 614 height 24
type input "[EMAIL_ADDRESS][DOMAIN_NAME]"
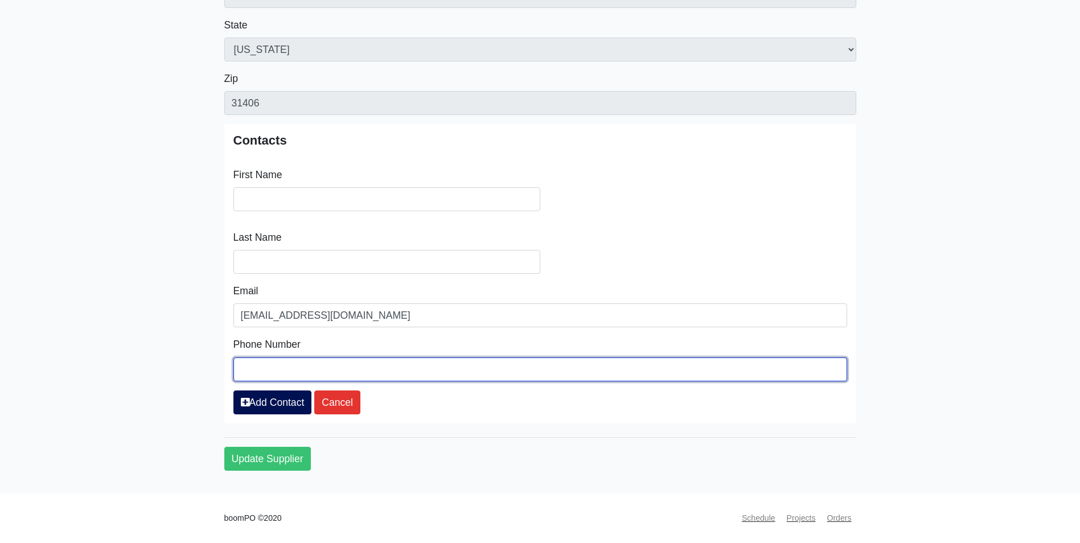
click at [268, 363] on input "phone_number" at bounding box center [540, 369] width 614 height 24
type input "(912) 352 - 0833"
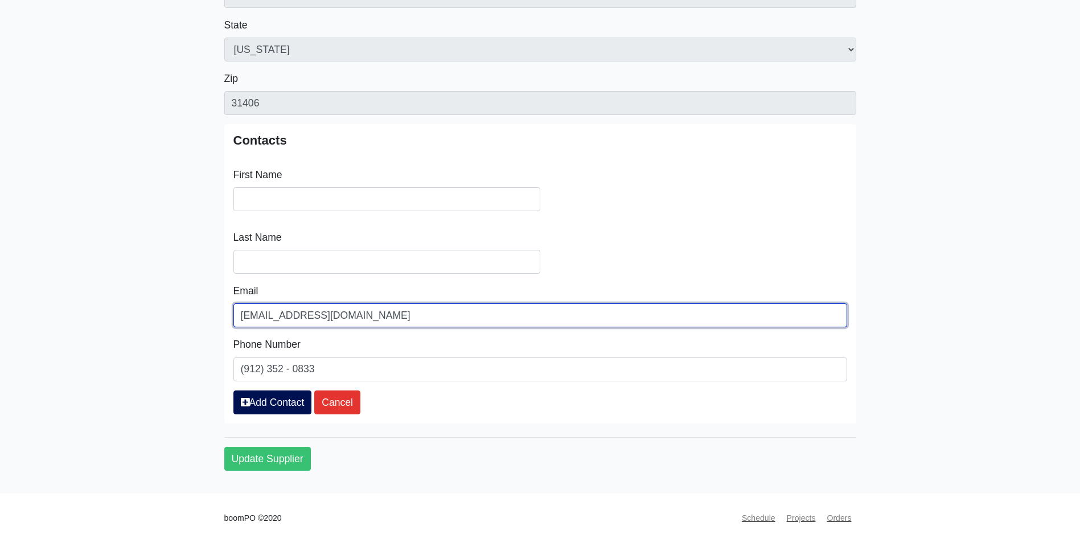
drag, startPoint x: 349, startPoint y: 322, endPoint x: 215, endPoint y: 318, distance: 133.8
click at [216, 318] on div "Supplier Name PPG Paint - Savannah, GA Location Address 305 Mall Blvd Address L…" at bounding box center [540, 131] width 649 height 697
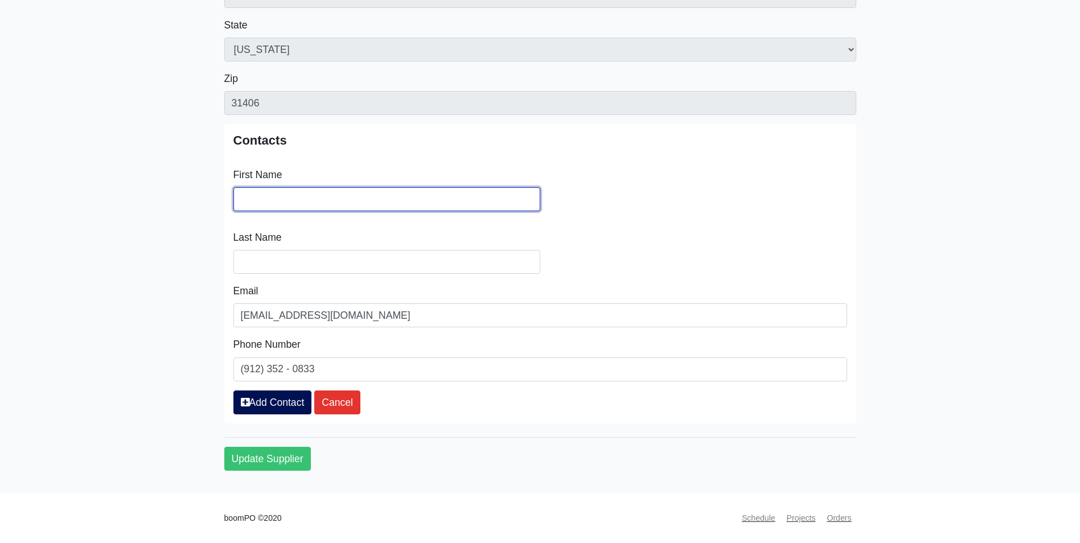
click at [301, 196] on input "Search" at bounding box center [386, 199] width 307 height 24
type input "Savannah"
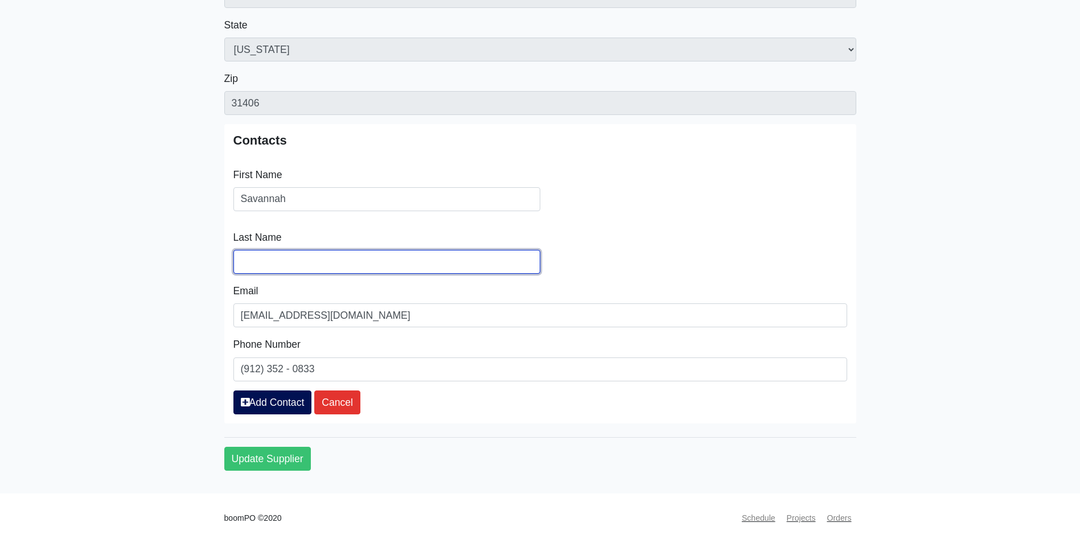
click at [339, 258] on input "Supplier Name" at bounding box center [386, 262] width 307 height 24
type input "PPG"
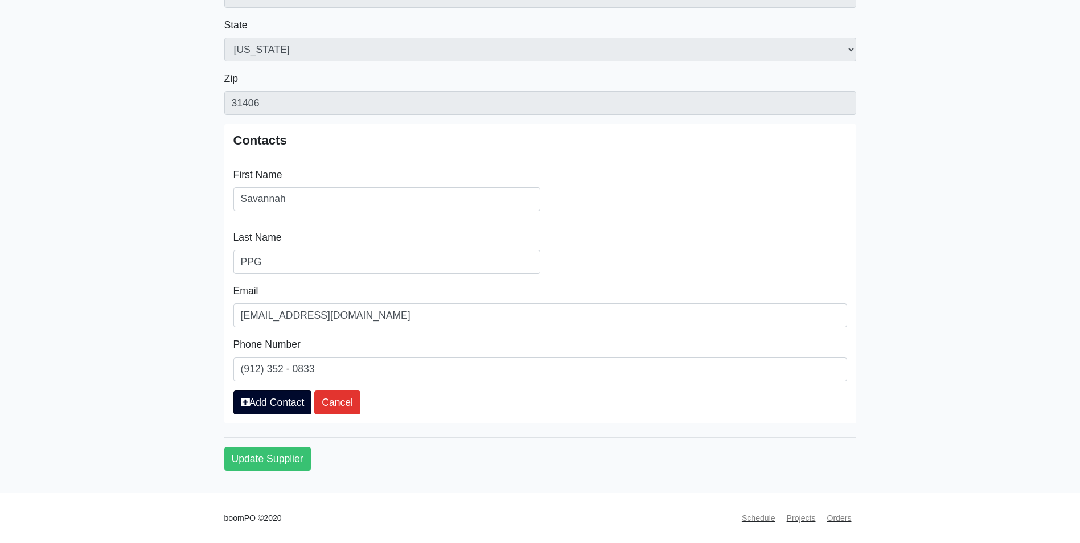
click at [274, 406] on link "Add Contact" at bounding box center [272, 403] width 79 height 24
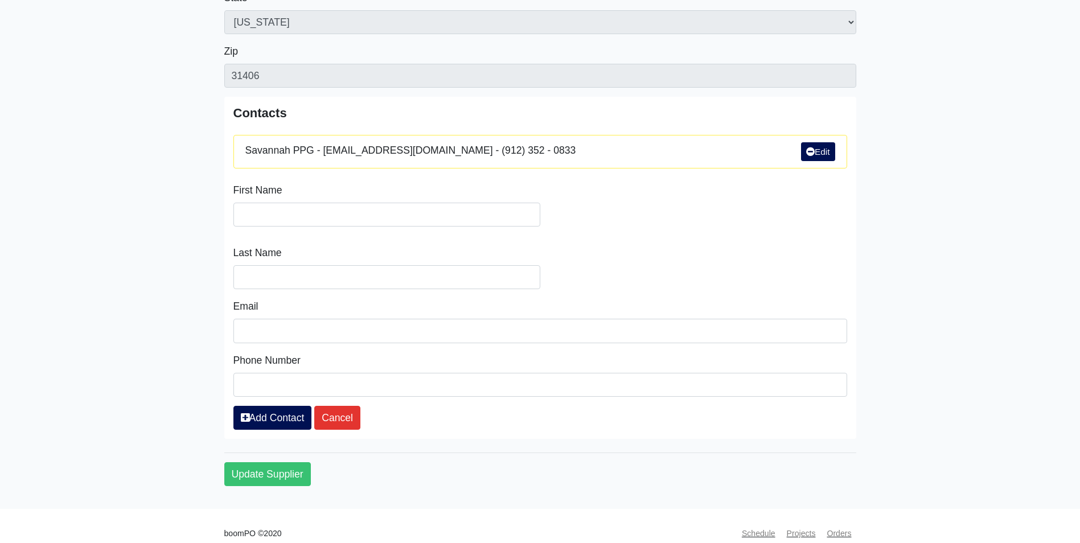
scroll to position [376, 0]
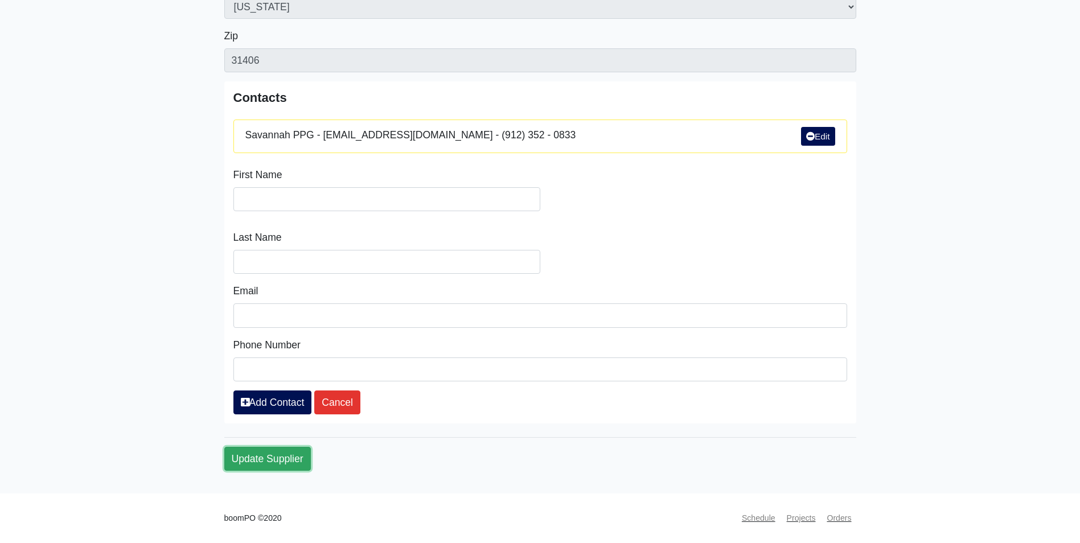
click at [256, 462] on button "Update Supplier" at bounding box center [267, 459] width 87 height 24
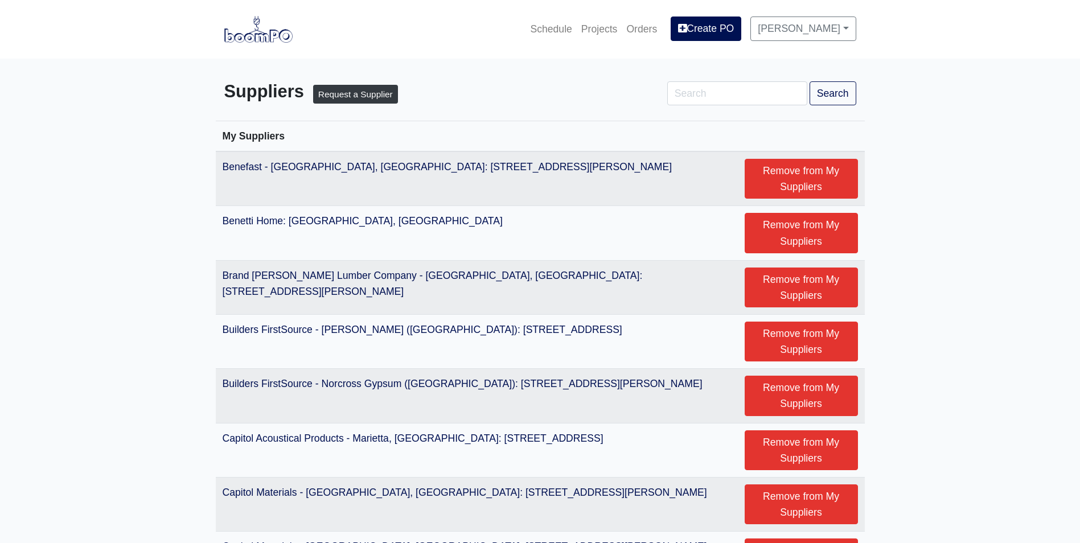
click at [245, 30] on img at bounding box center [258, 29] width 68 height 26
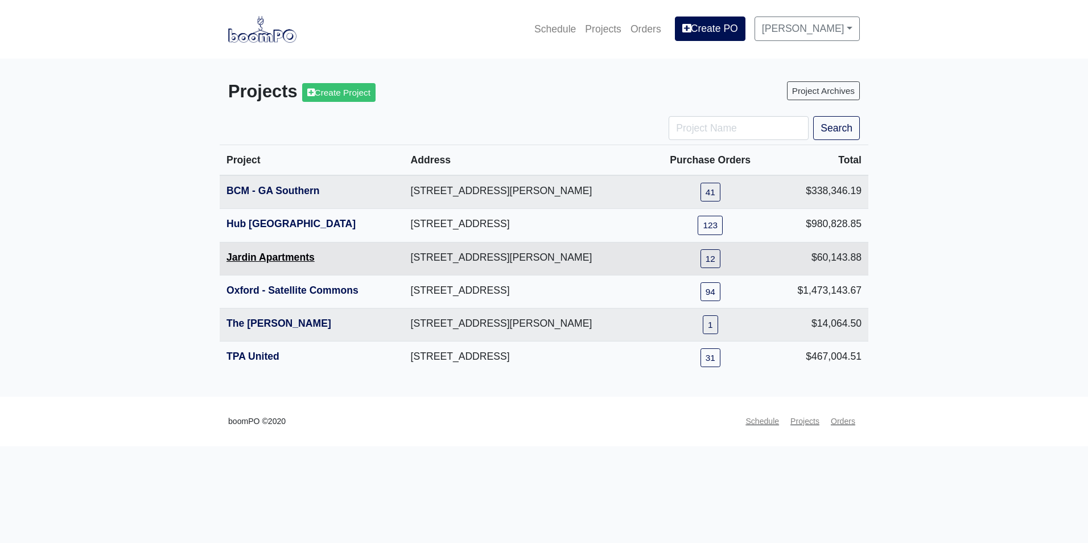
click at [257, 256] on link "Jardin Apartments" at bounding box center [271, 257] width 88 height 11
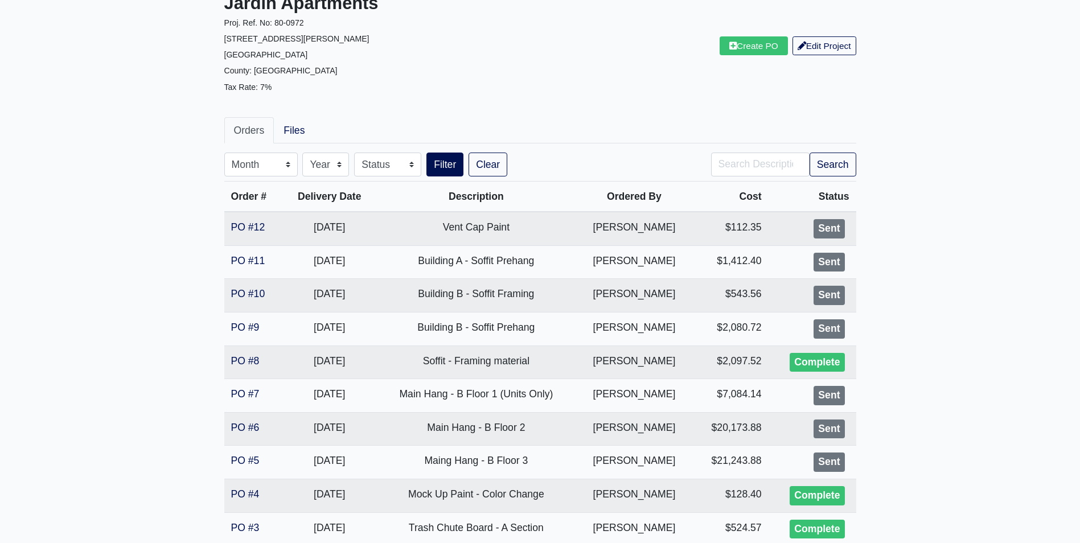
scroll to position [57, 0]
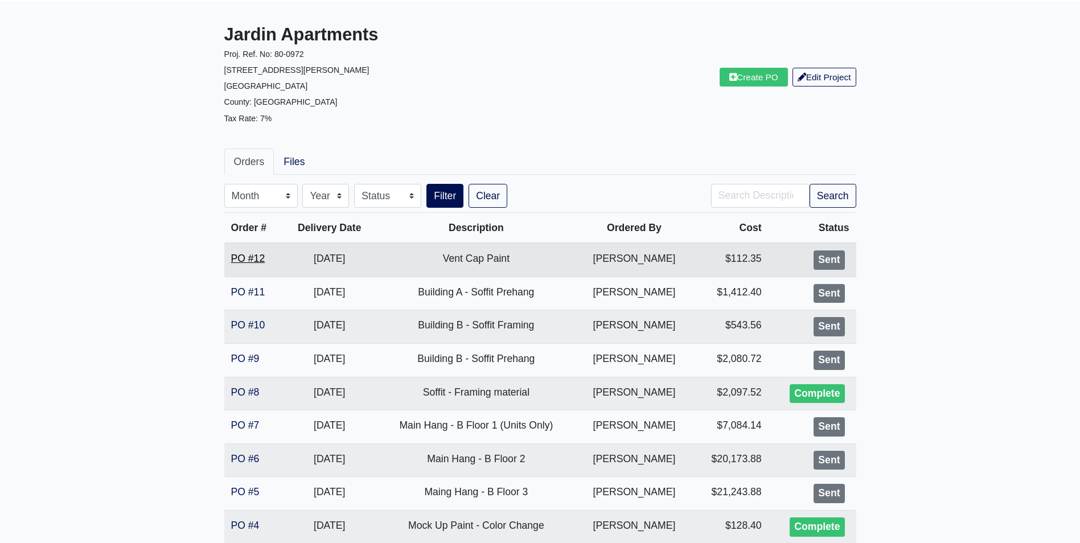
click at [240, 263] on link "PO #12" at bounding box center [248, 258] width 34 height 11
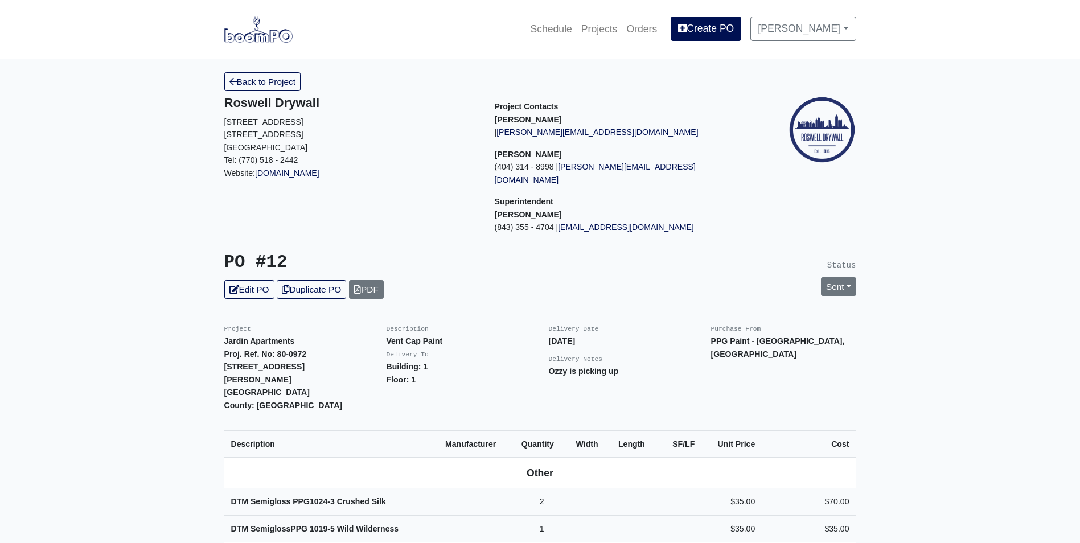
click at [285, 40] on img at bounding box center [258, 29] width 68 height 26
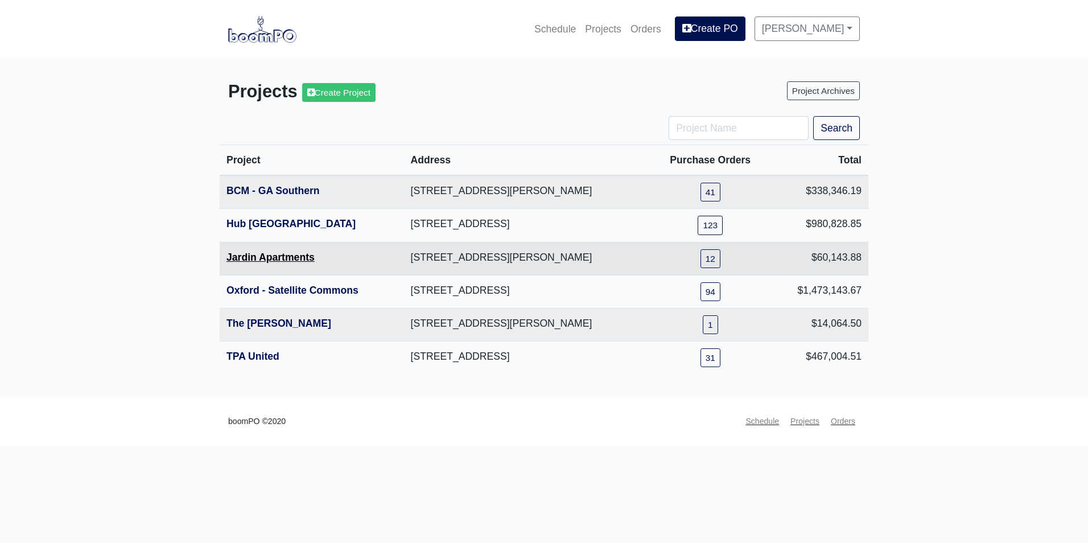
click at [258, 253] on link "Jardin Apartments" at bounding box center [271, 257] width 88 height 11
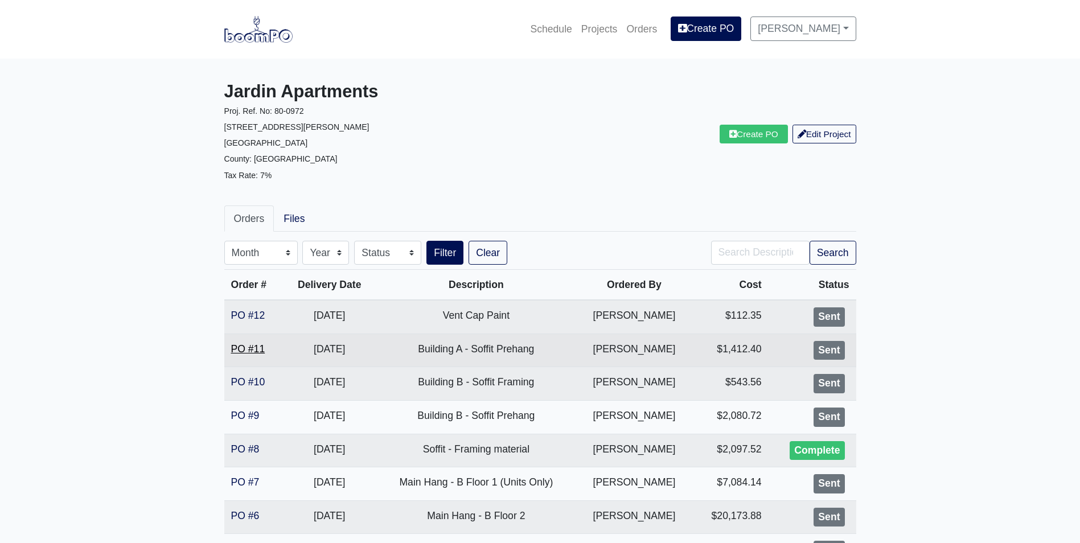
click at [259, 350] on link "PO #11" at bounding box center [248, 348] width 34 height 11
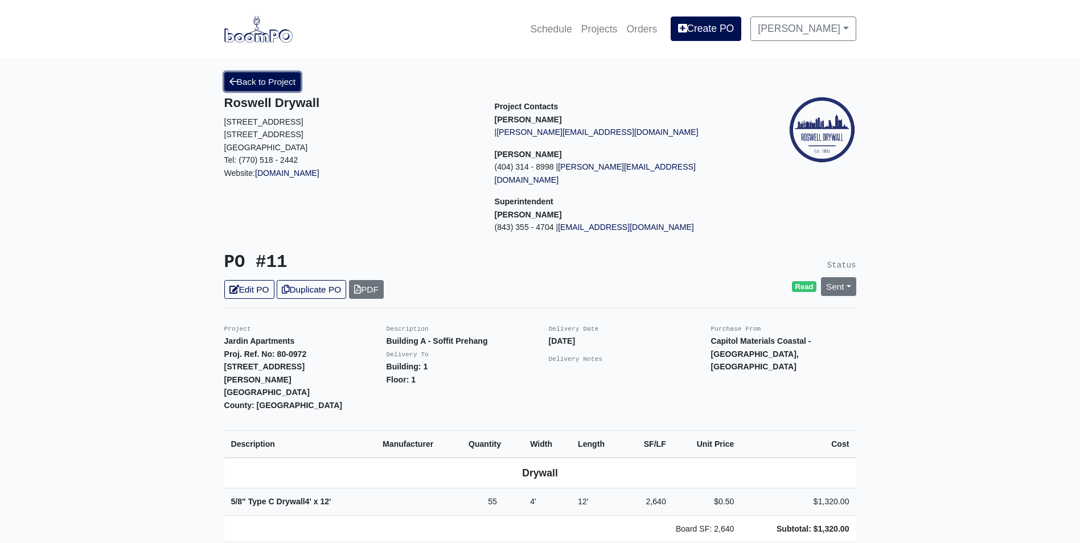
click at [257, 75] on link "Back to Project" at bounding box center [262, 81] width 77 height 19
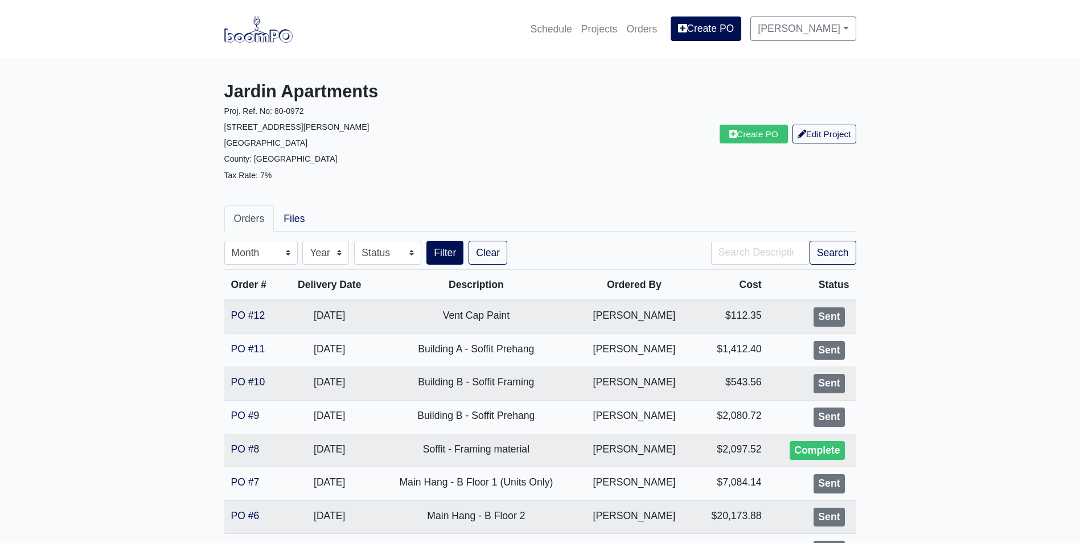
click at [211, 383] on main "Jardin Apartments Proj. Ref. No: 80-0972 2613 Montgomery St. Savannah, GA 31401…" at bounding box center [540, 411] width 1080 height 704
click at [250, 383] on link "PO #10" at bounding box center [248, 381] width 34 height 11
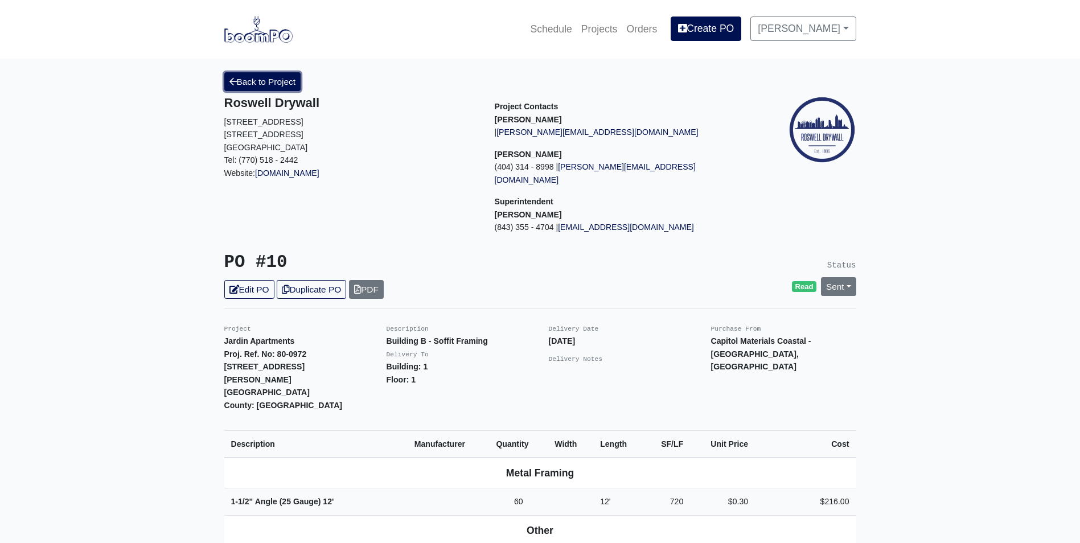
click at [279, 85] on link "Back to Project" at bounding box center [262, 81] width 77 height 19
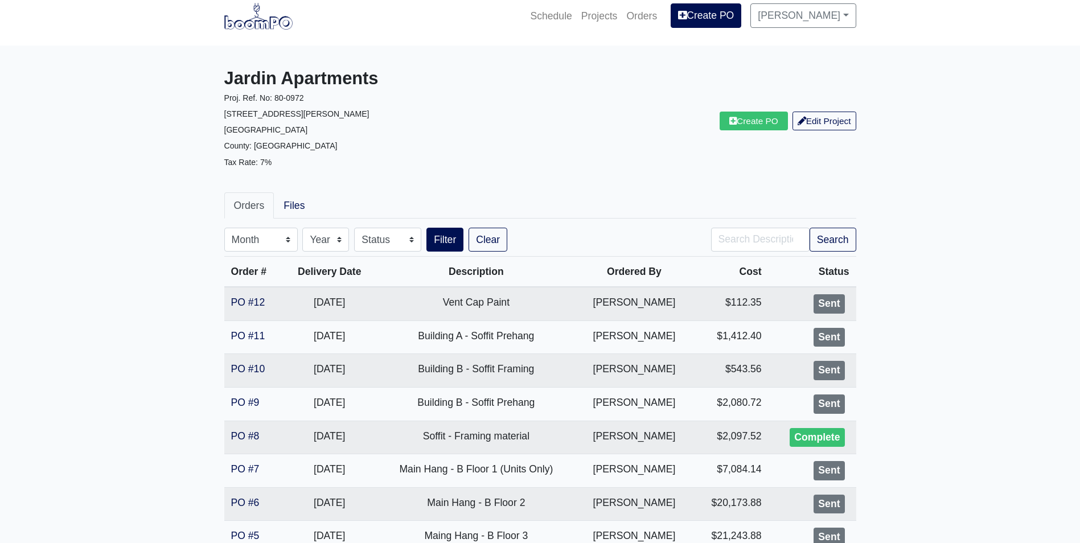
scroll to position [57, 0]
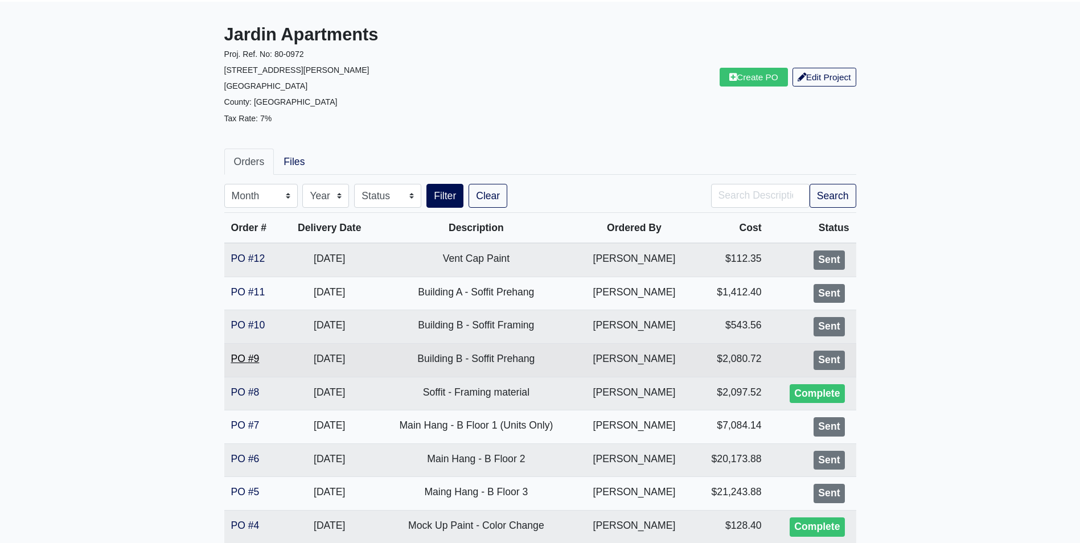
click at [244, 354] on link "PO #9" at bounding box center [245, 358] width 28 height 11
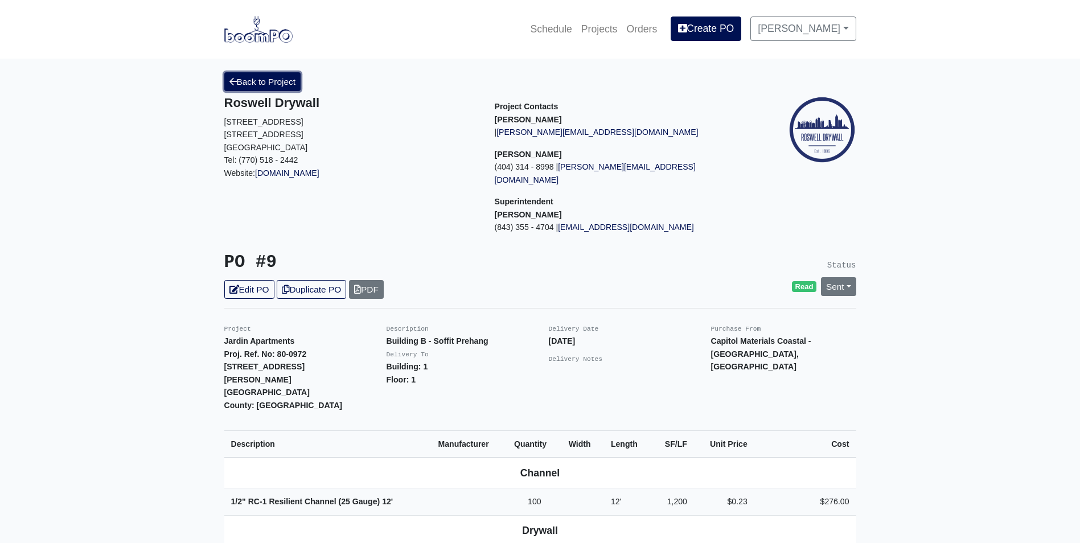
click at [268, 81] on link "Back to Project" at bounding box center [262, 81] width 77 height 19
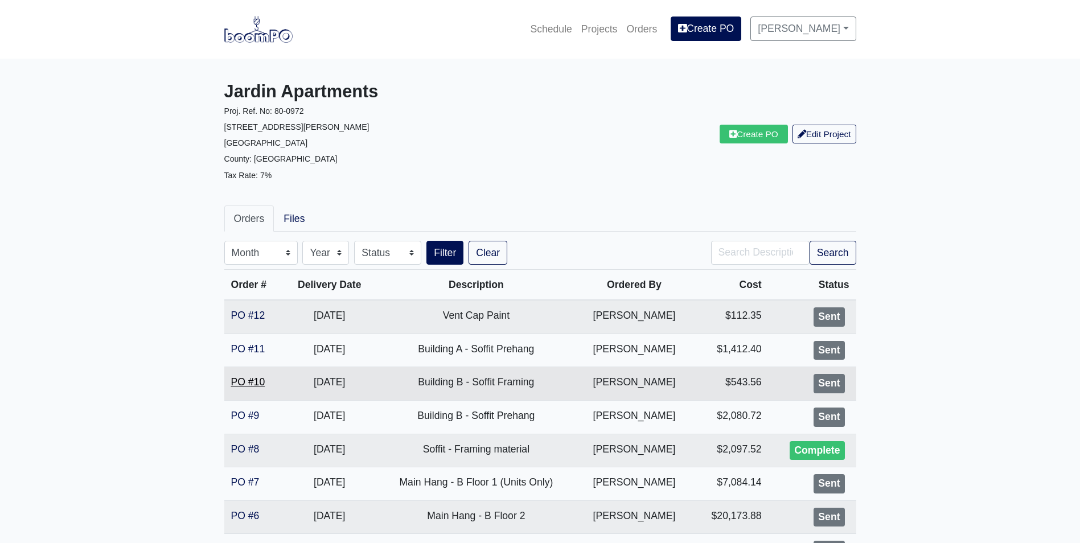
click at [257, 383] on link "PO #10" at bounding box center [248, 381] width 34 height 11
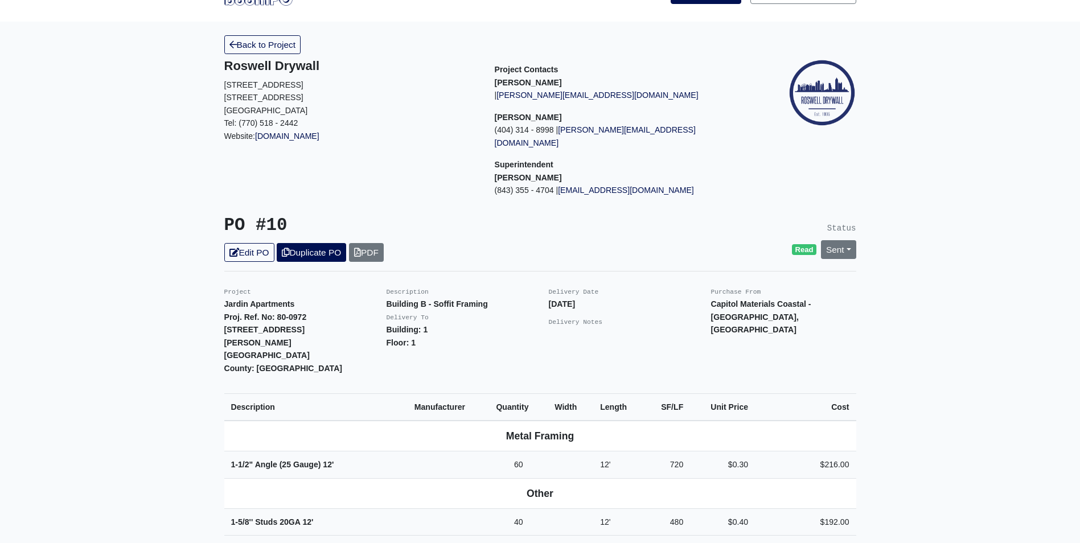
scroll to position [57, 0]
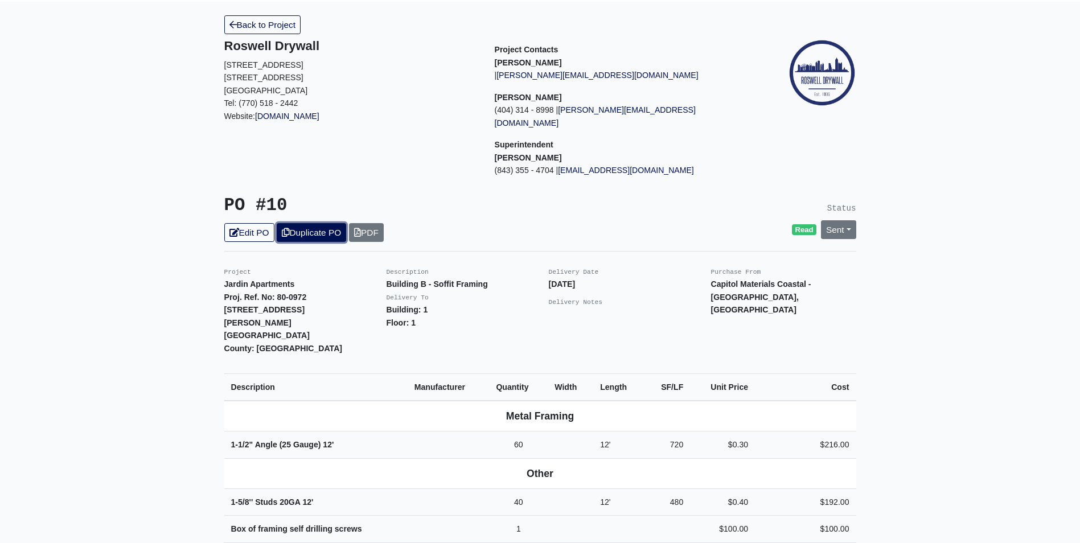
click at [317, 223] on link "Duplicate PO" at bounding box center [311, 232] width 69 height 19
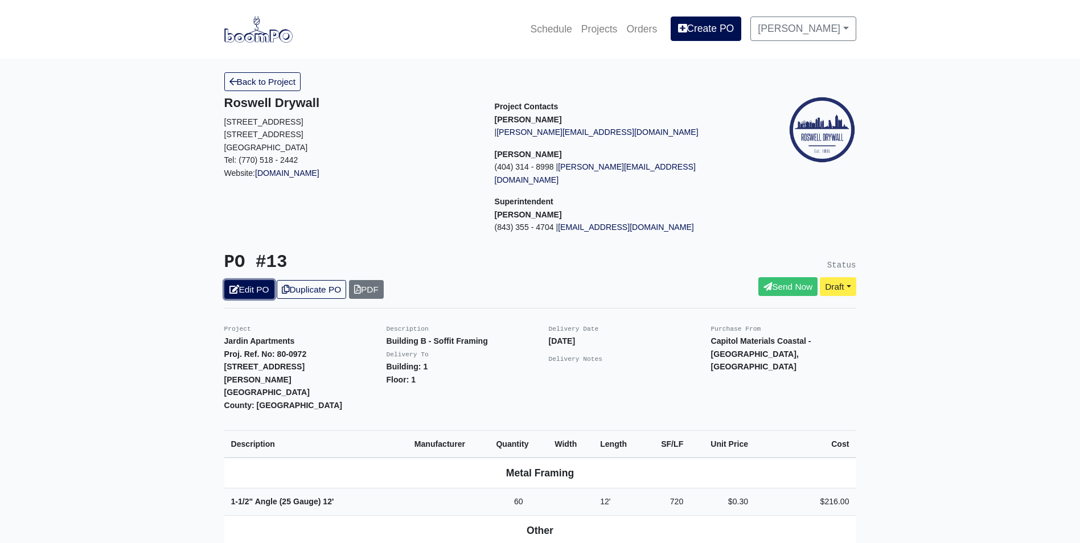
click at [266, 280] on link "Edit PO" at bounding box center [249, 289] width 50 height 19
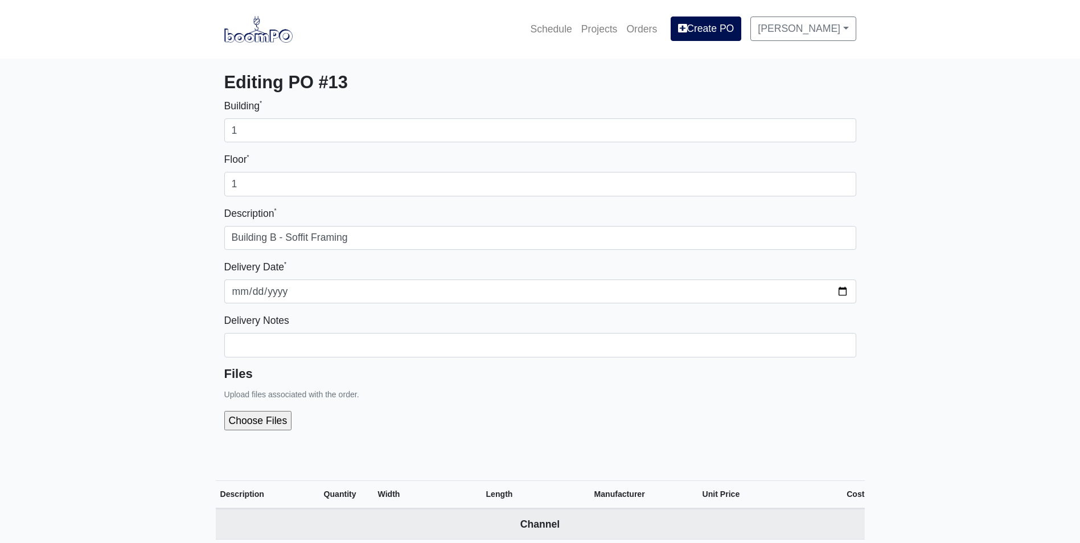
select select
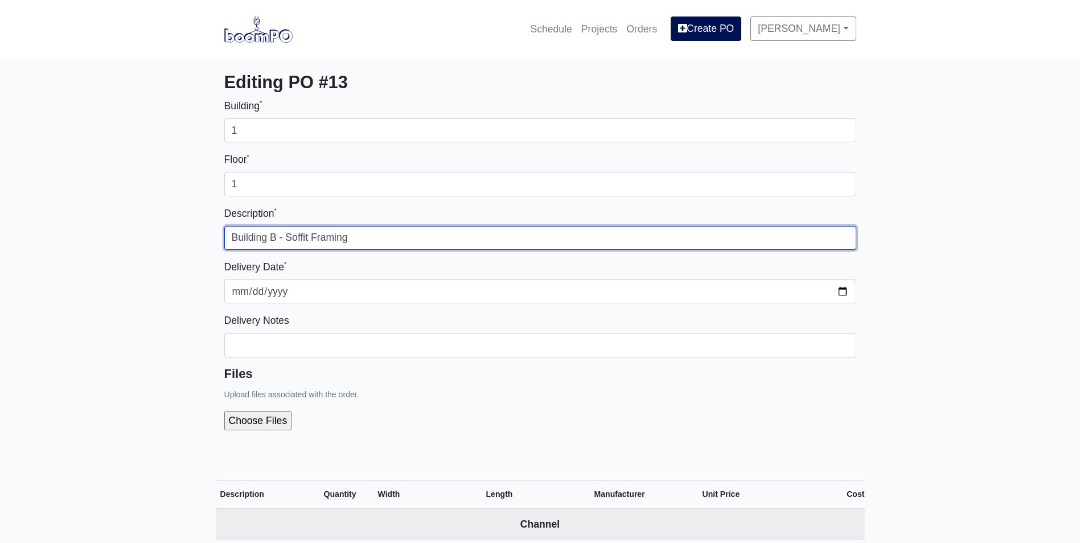
drag, startPoint x: 276, startPoint y: 236, endPoint x: 269, endPoint y: 236, distance: 6.3
click at [269, 236] on input "Building B - Soffit Framing" at bounding box center [540, 238] width 632 height 24
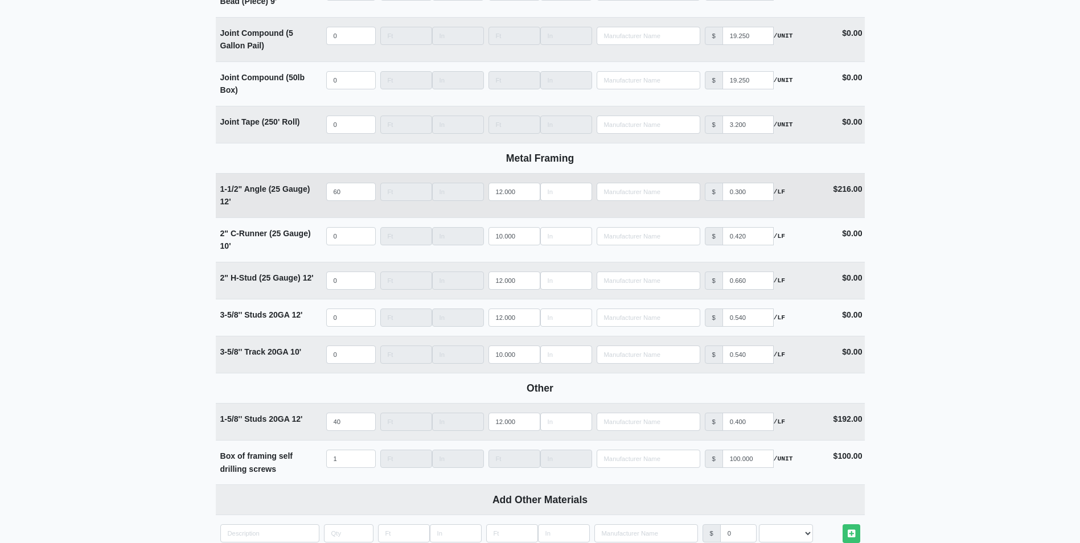
scroll to position [1434, 0]
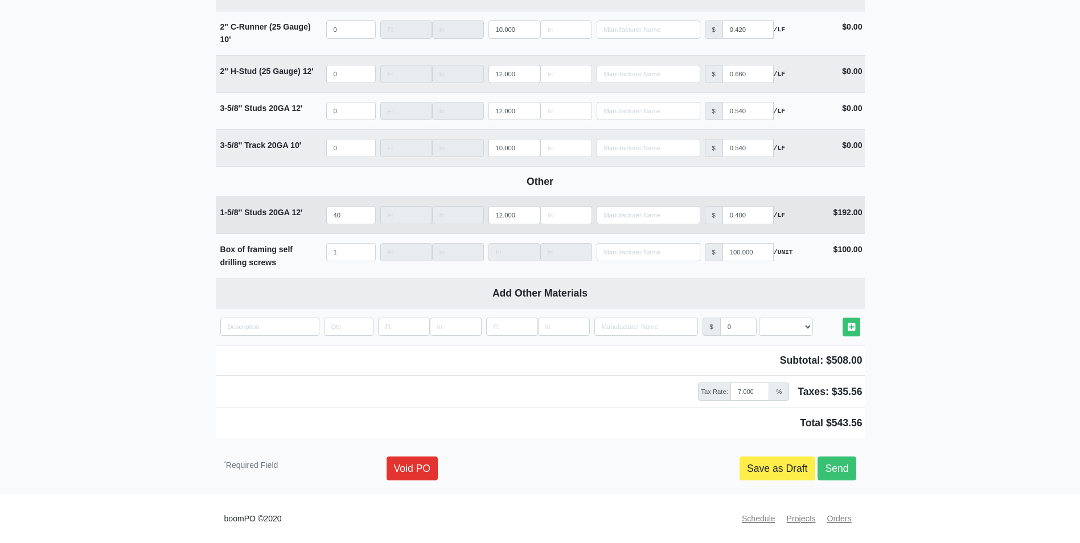
type input "Building A - Soffit Framing"
drag, startPoint x: 346, startPoint y: 215, endPoint x: 307, endPoint y: 219, distance: 38.3
click at [308, 219] on tr "1-5/8'' Studs 20GA 12' Qty 40 Width Length 12.000 Manufacturer No Results Price…" at bounding box center [540, 214] width 649 height 37
type input "1"
select select
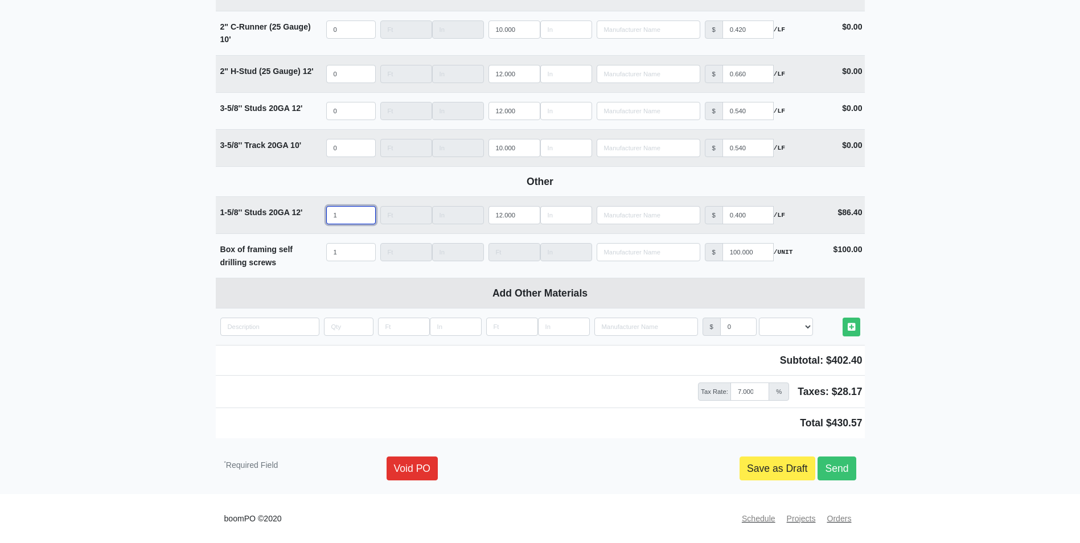
type input "18"
select select
type input "180"
select select
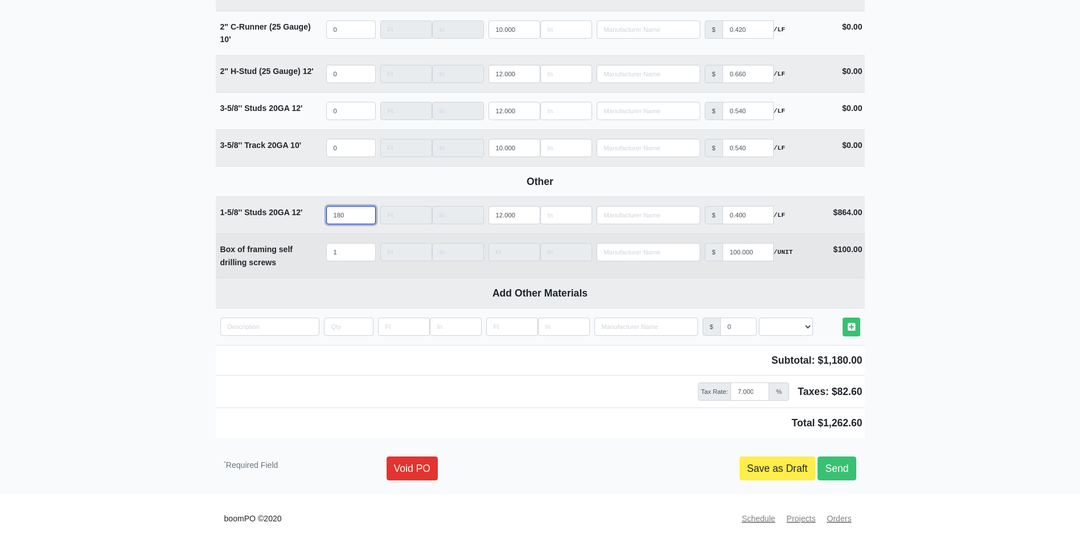
type input "180"
drag, startPoint x: 311, startPoint y: 248, endPoint x: 305, endPoint y: 246, distance: 5.8
click at [306, 247] on tr "Box of framing self drilling screws Qty 1 Width Length Manufacturer No Results …" at bounding box center [540, 255] width 649 height 44
select select
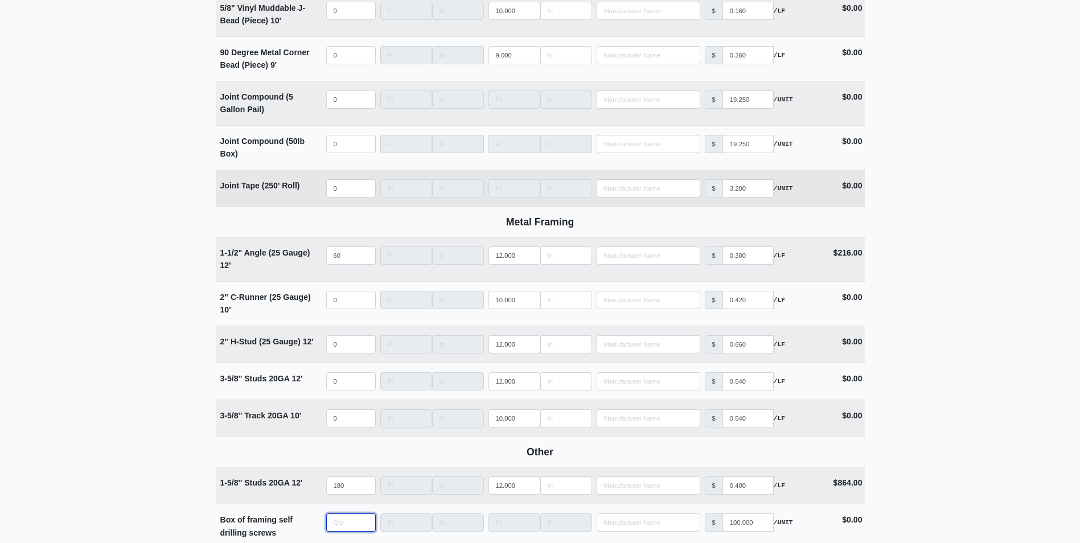
scroll to position [1092, 0]
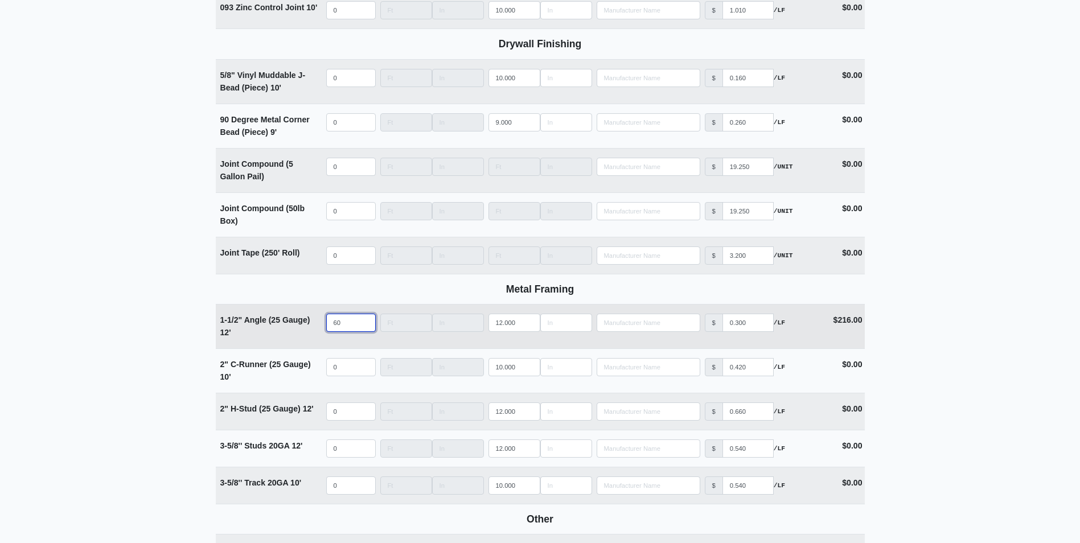
type input "0"
drag, startPoint x: 349, startPoint y: 327, endPoint x: 316, endPoint y: 330, distance: 33.2
click at [316, 330] on tr "1-1/2" Angle (25 Gauge) 12' Qty 60 Width Length 12.000 Manufacturer No Results …" at bounding box center [540, 326] width 649 height 44
type input "2"
select select
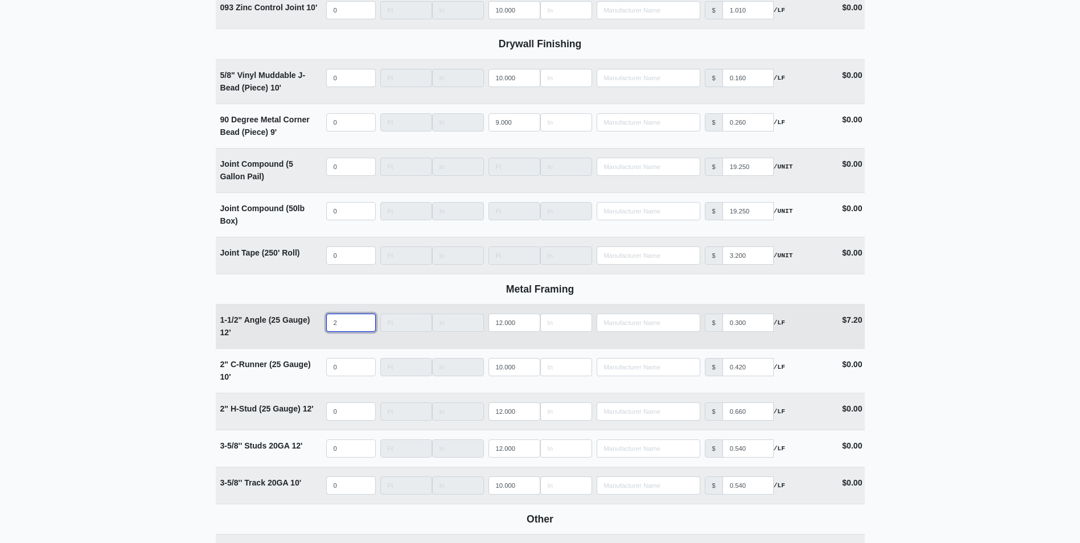
type input "28"
select select
type input "280"
select select
type input "280"
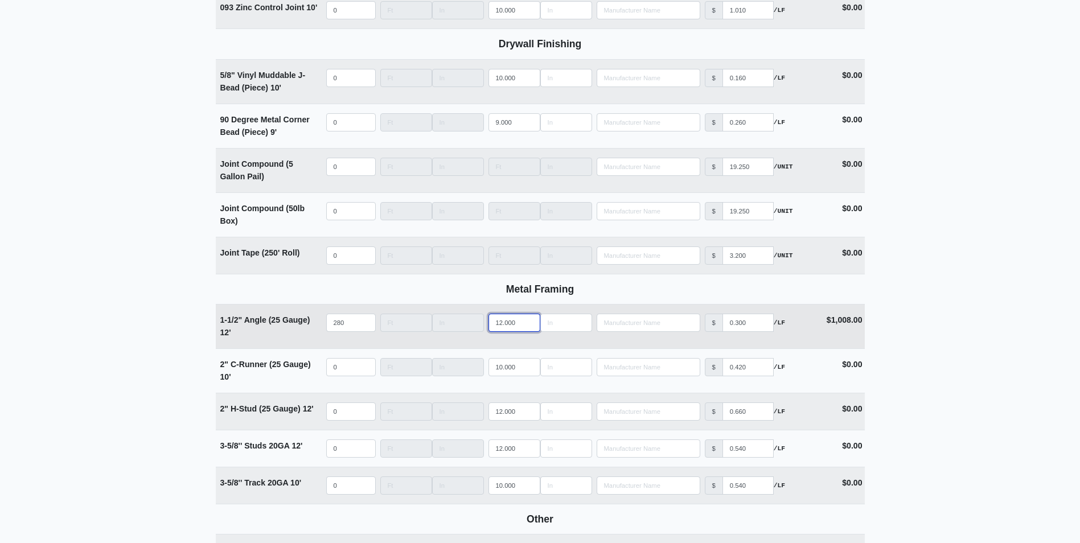
click at [466, 331] on tr "1-1/2" Angle (25 Gauge) 12' Qty 280 Width Length 12.000 Manufacturer No Results…" at bounding box center [540, 326] width 649 height 44
type input "1"
select select
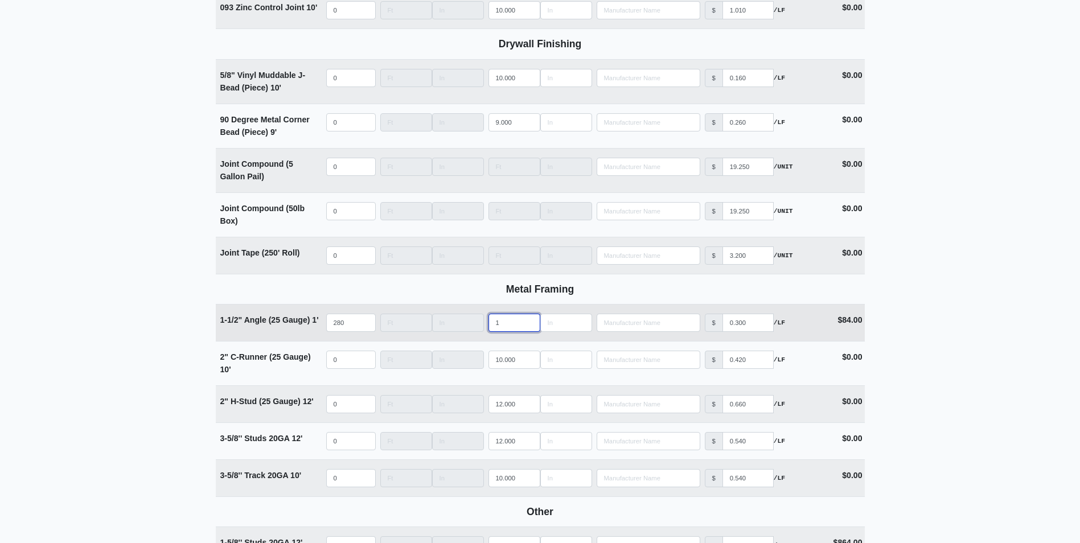
type input "10"
select select
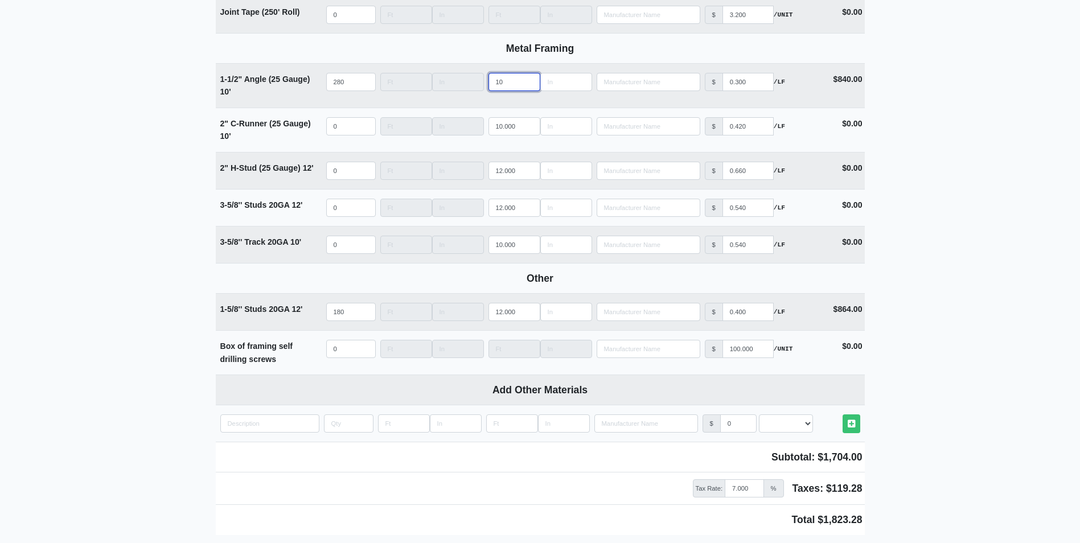
scroll to position [1434, 0]
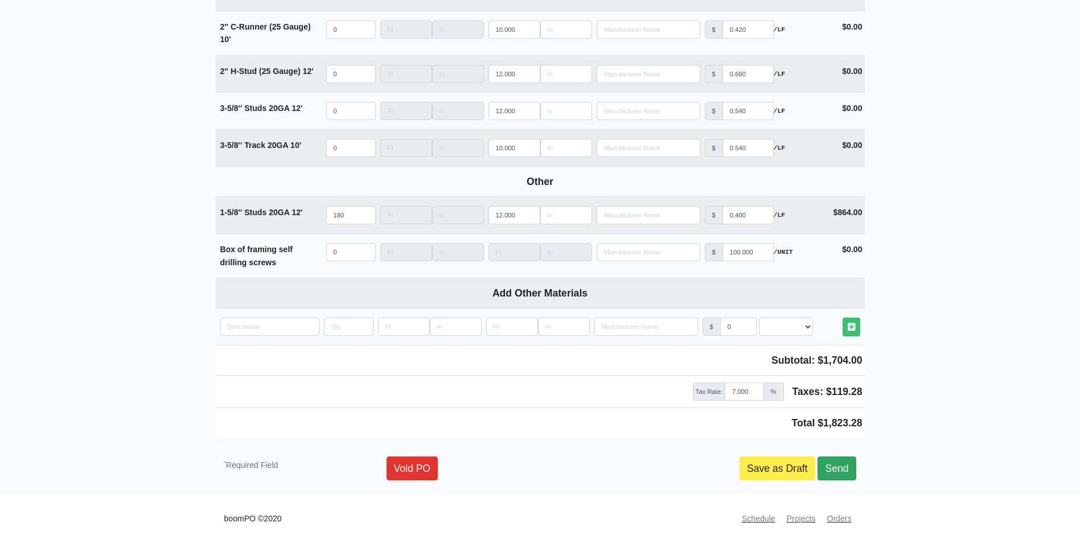
type input "10"
click at [832, 464] on link "Send" at bounding box center [836, 469] width 38 height 24
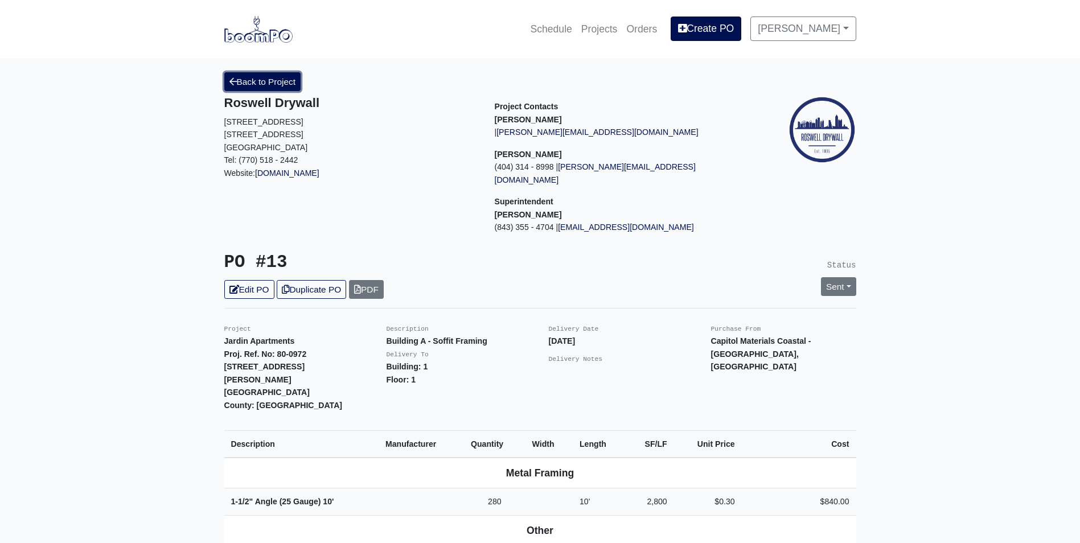
click at [276, 80] on link "Back to Project" at bounding box center [262, 81] width 77 height 19
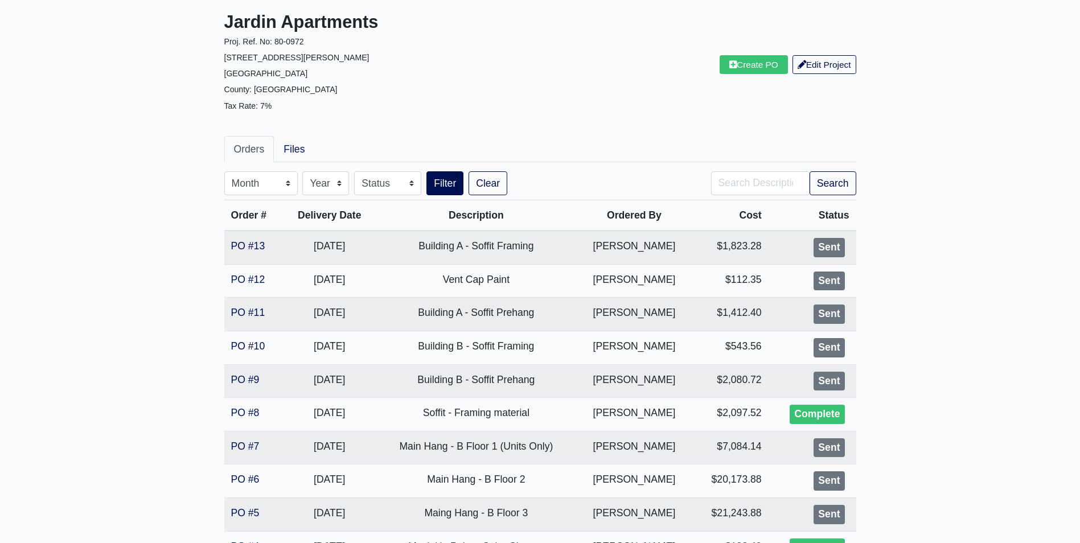
scroll to position [57, 0]
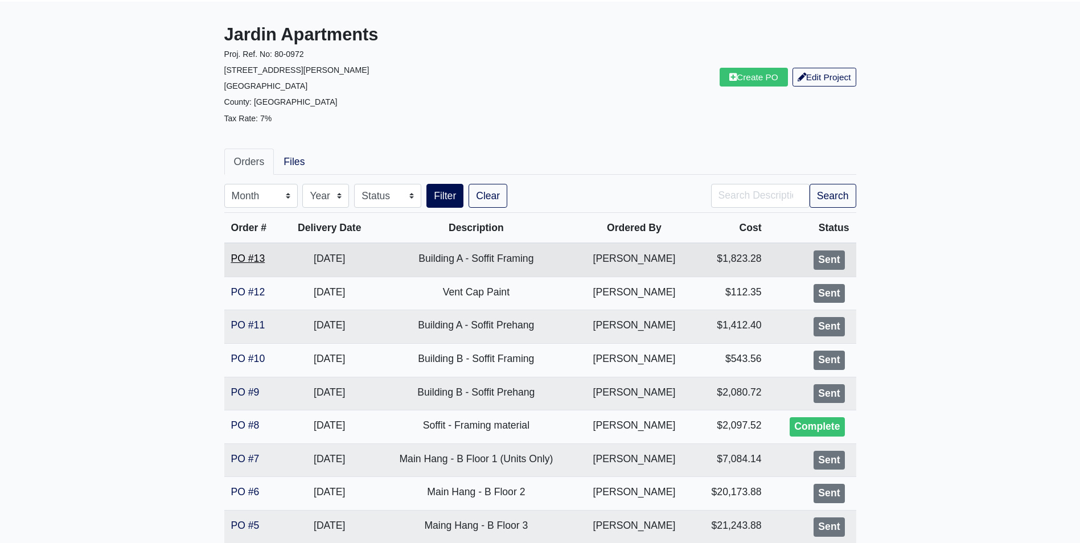
click at [246, 260] on link "PO #13" at bounding box center [248, 258] width 34 height 11
